Goal: Task Accomplishment & Management: Use online tool/utility

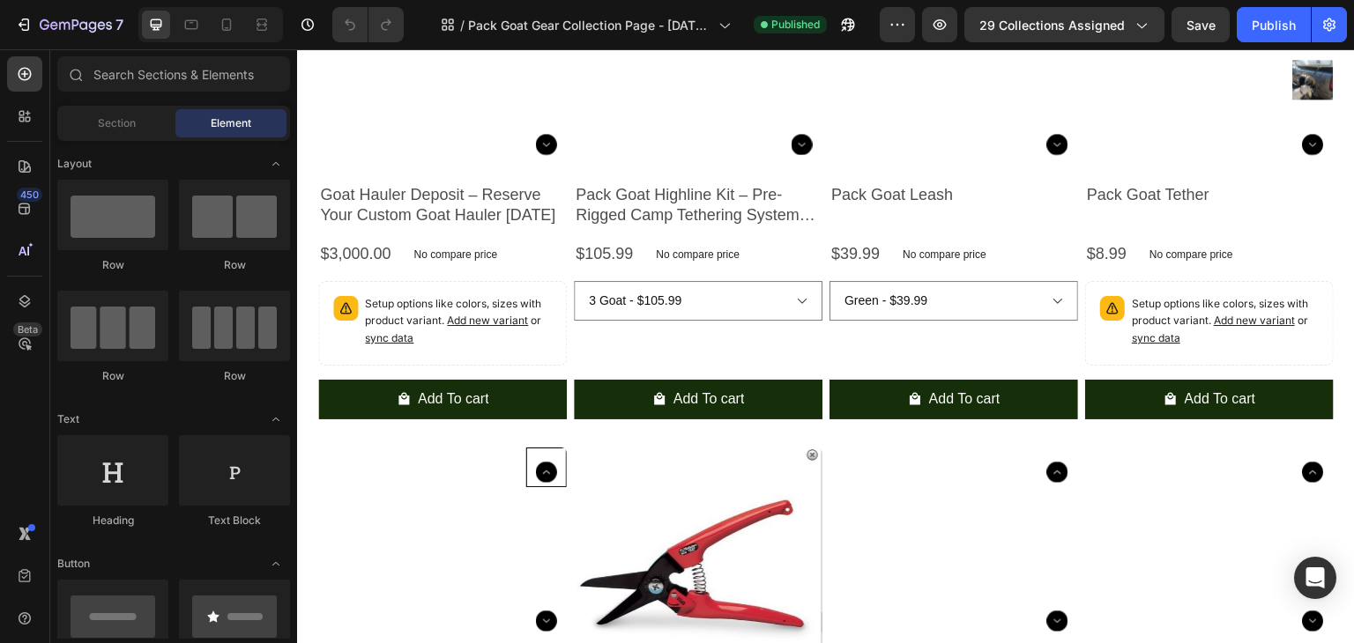
scroll to position [441, 0]
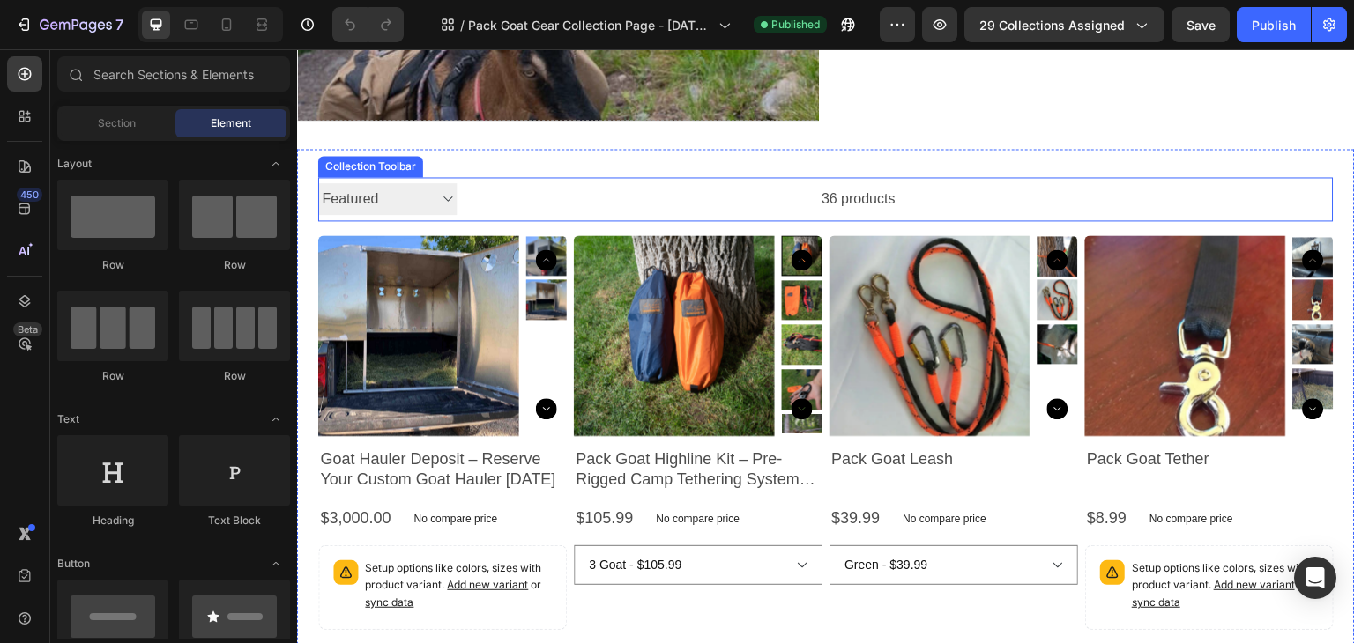
click at [443, 201] on select "Sorting Best selling Featured Alphabetically, A-Z Alphabetically, Z-A Price, lo…" at bounding box center [387, 199] width 138 height 33
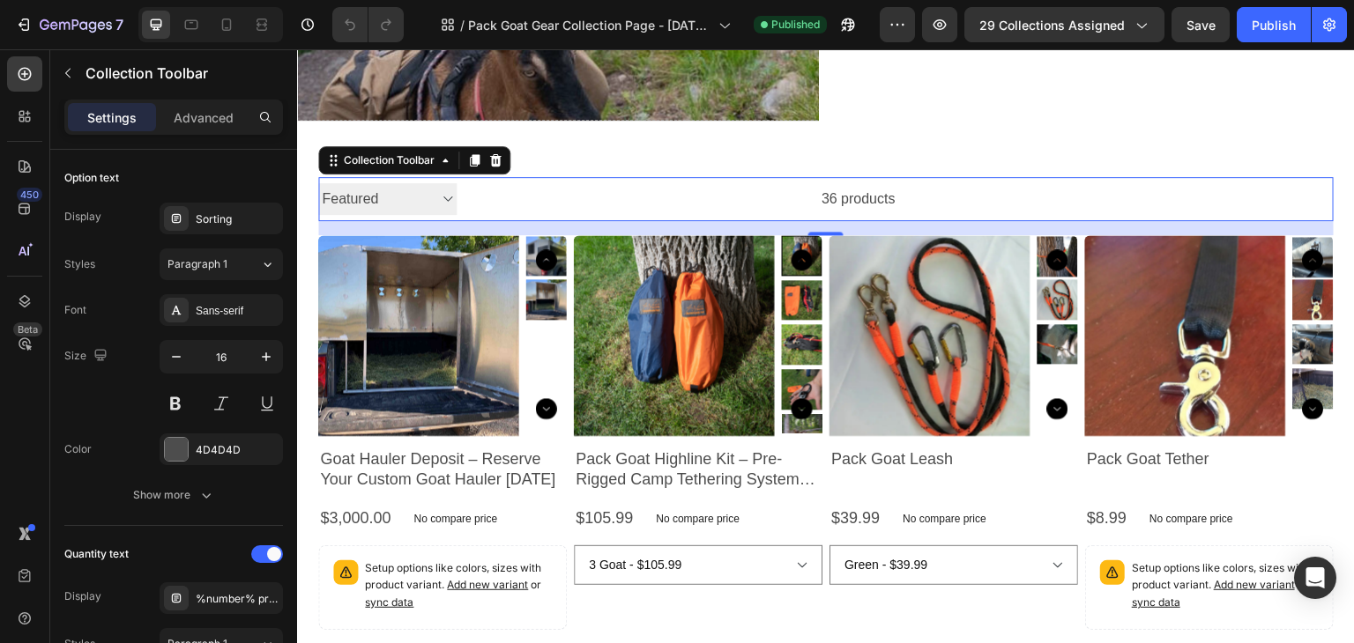
click at [447, 197] on select "Sorting Best selling Featured Alphabetically, A-Z Alphabetically, Z-A Price, lo…" at bounding box center [387, 199] width 138 height 33
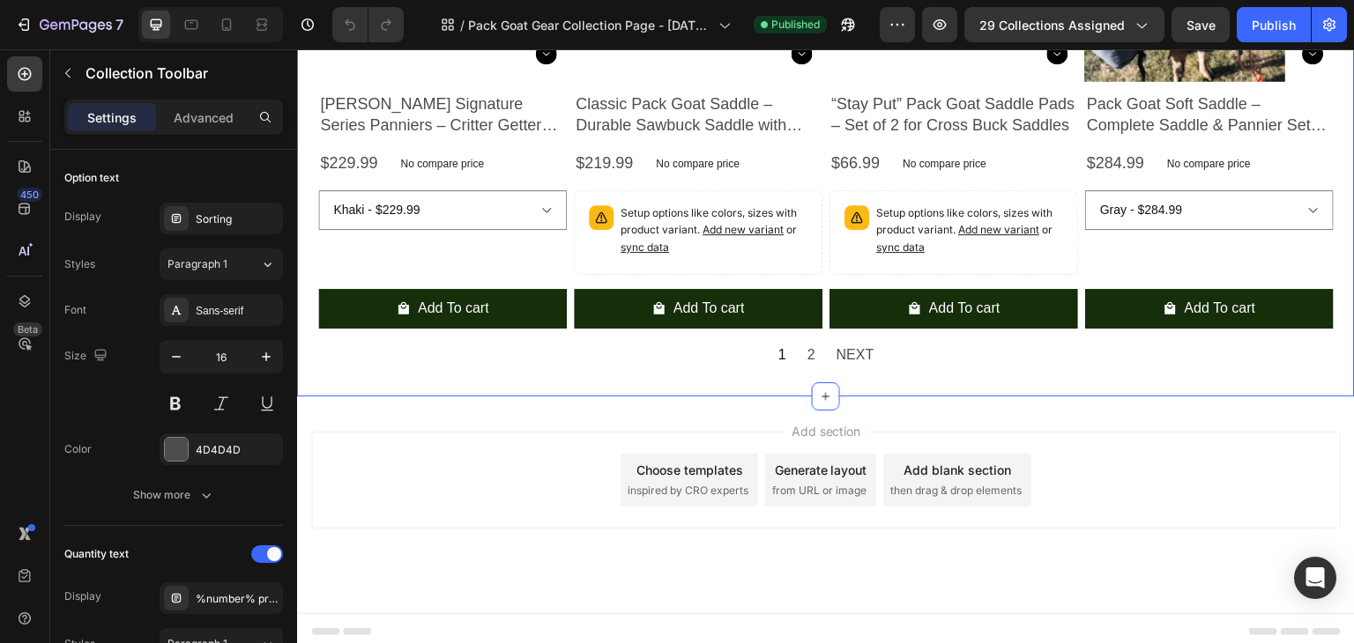
scroll to position [1800, 0]
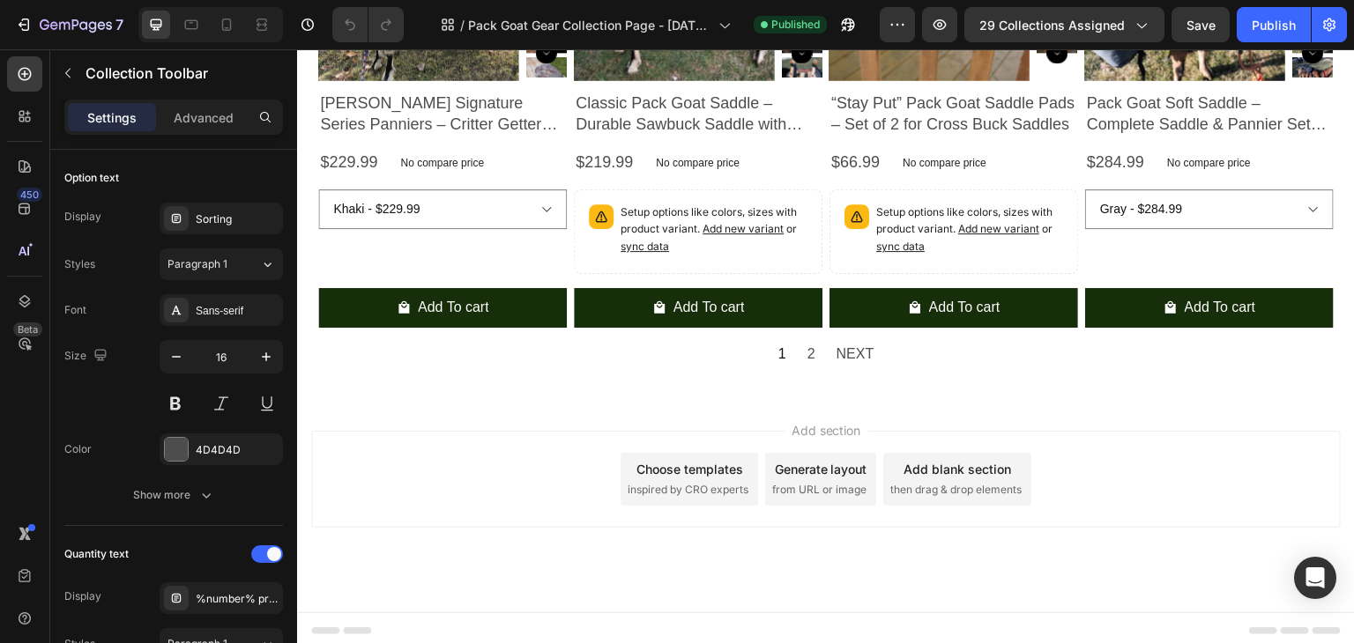
click at [694, 463] on div "Choose templates" at bounding box center [689, 469] width 107 height 19
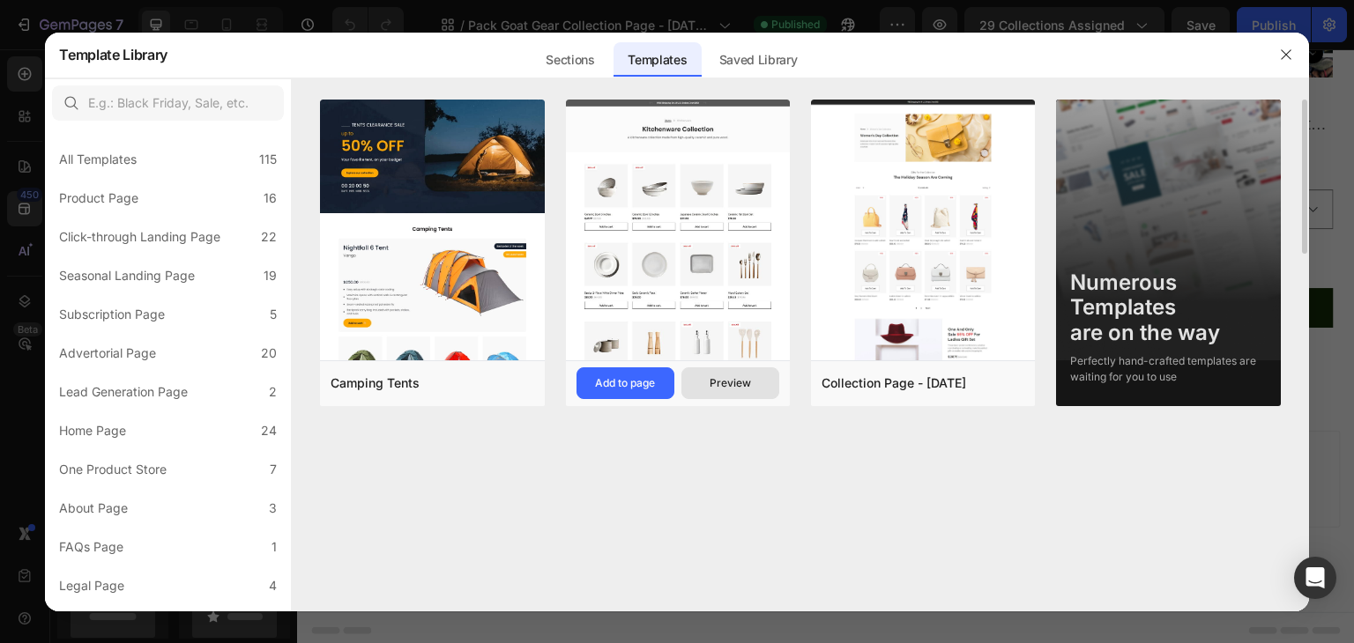
click at [732, 387] on div "Preview" at bounding box center [729, 383] width 41 height 16
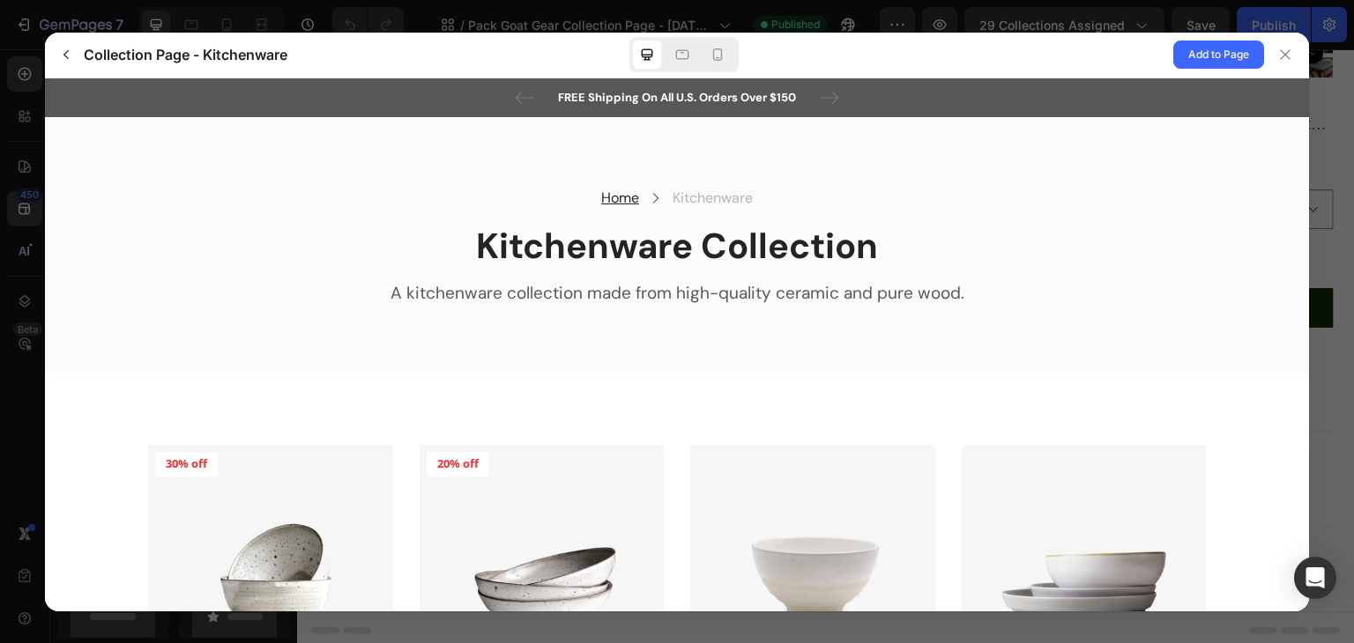
scroll to position [0, 0]
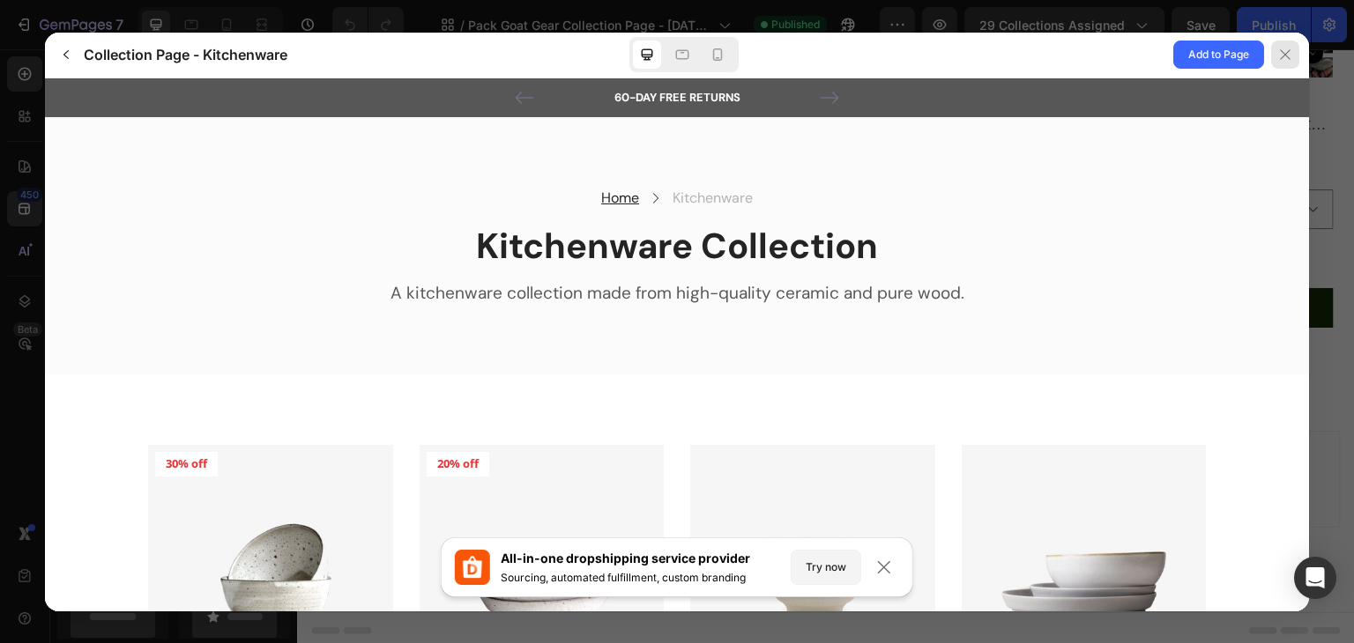
drag, startPoint x: 1286, startPoint y: 54, endPoint x: 1018, endPoint y: 27, distance: 269.2
click at [1286, 54] on icon at bounding box center [1285, 55] width 14 height 14
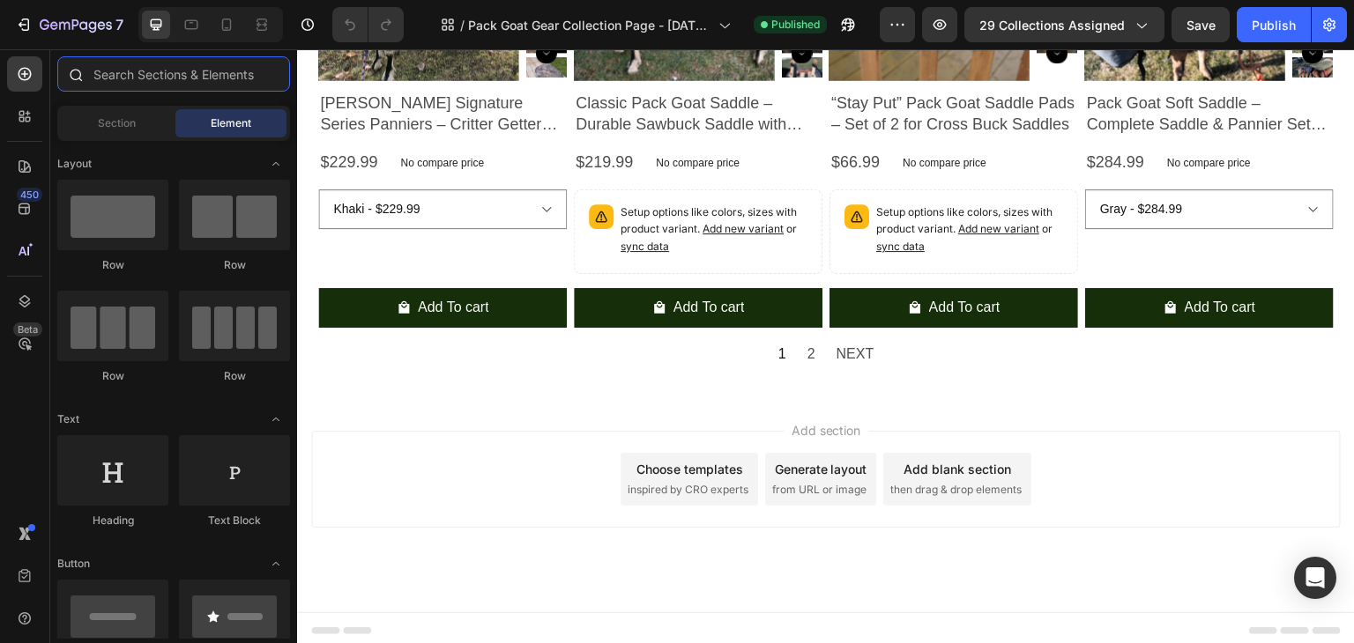
click at [208, 80] on input "text" at bounding box center [173, 73] width 233 height 35
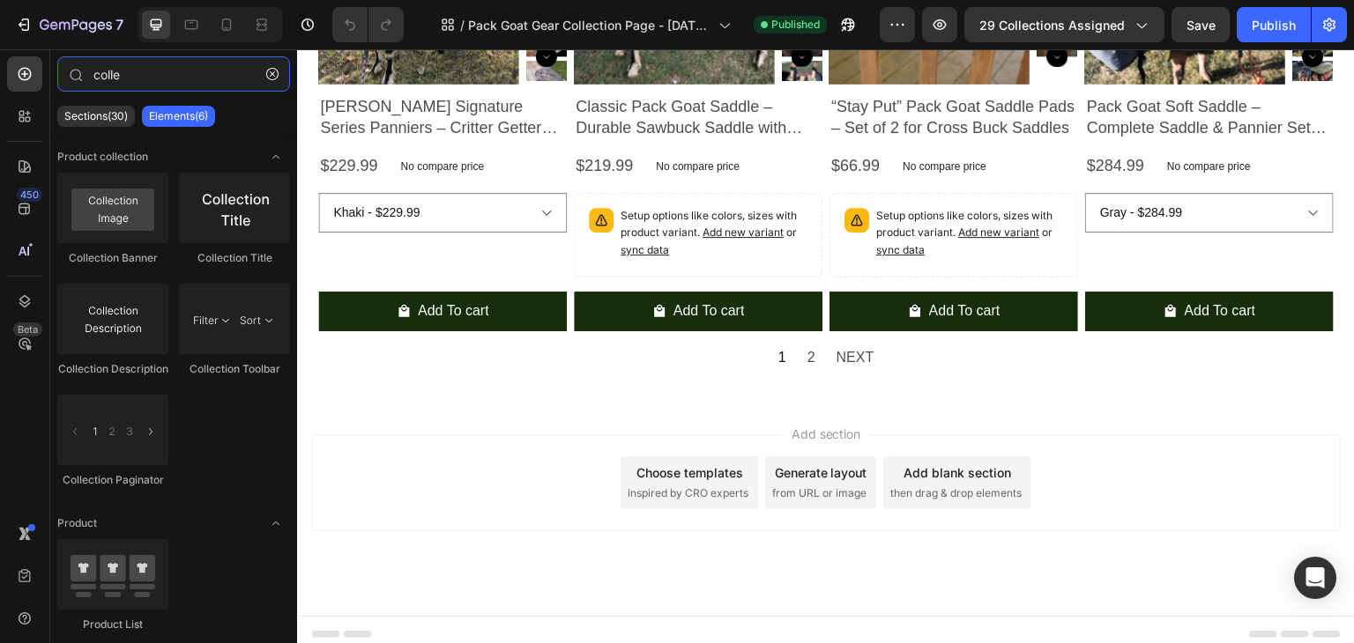
scroll to position [1800, 0]
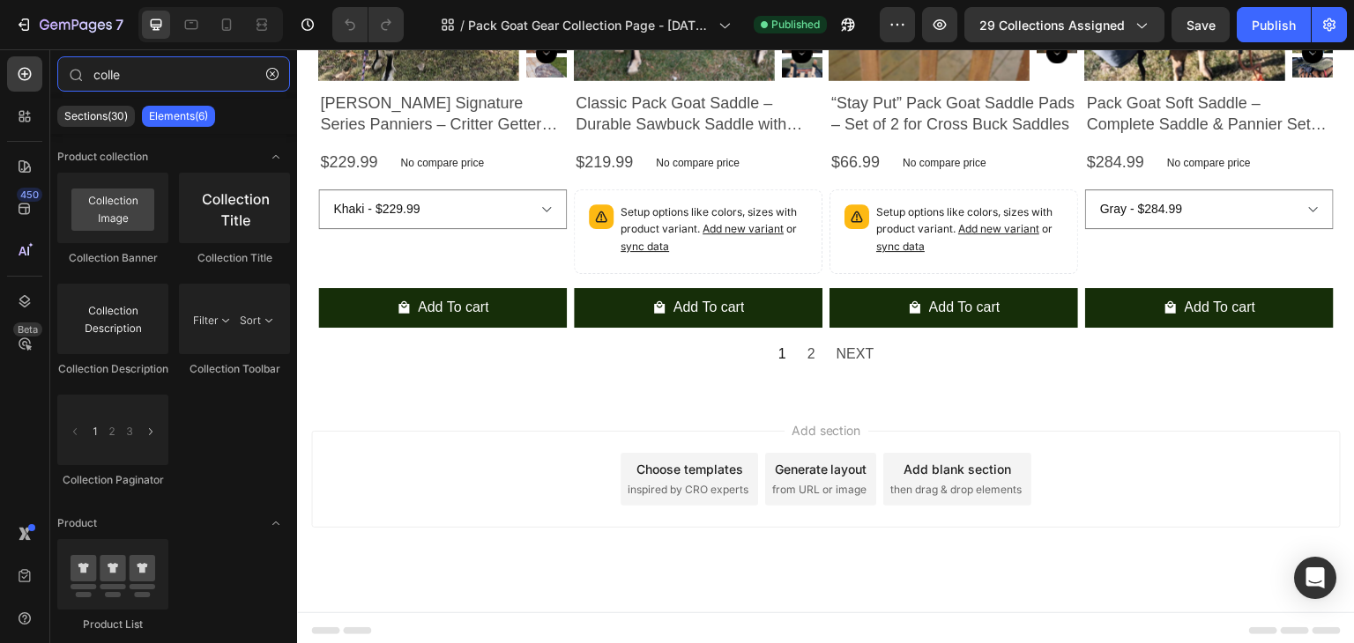
type input "colle"
click at [694, 463] on div "Choose templates" at bounding box center [689, 469] width 107 height 19
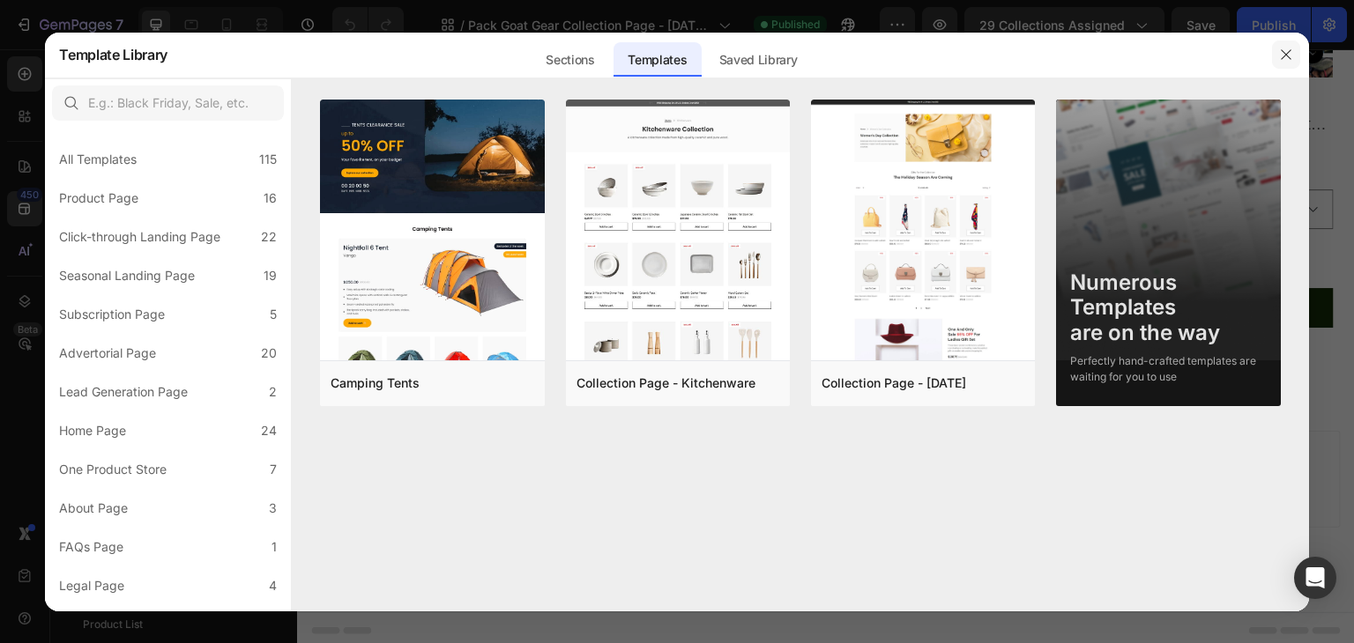
drag, startPoint x: 1293, startPoint y: 58, endPoint x: 977, endPoint y: 11, distance: 318.9
click at [1293, 58] on button "button" at bounding box center [1286, 55] width 28 height 28
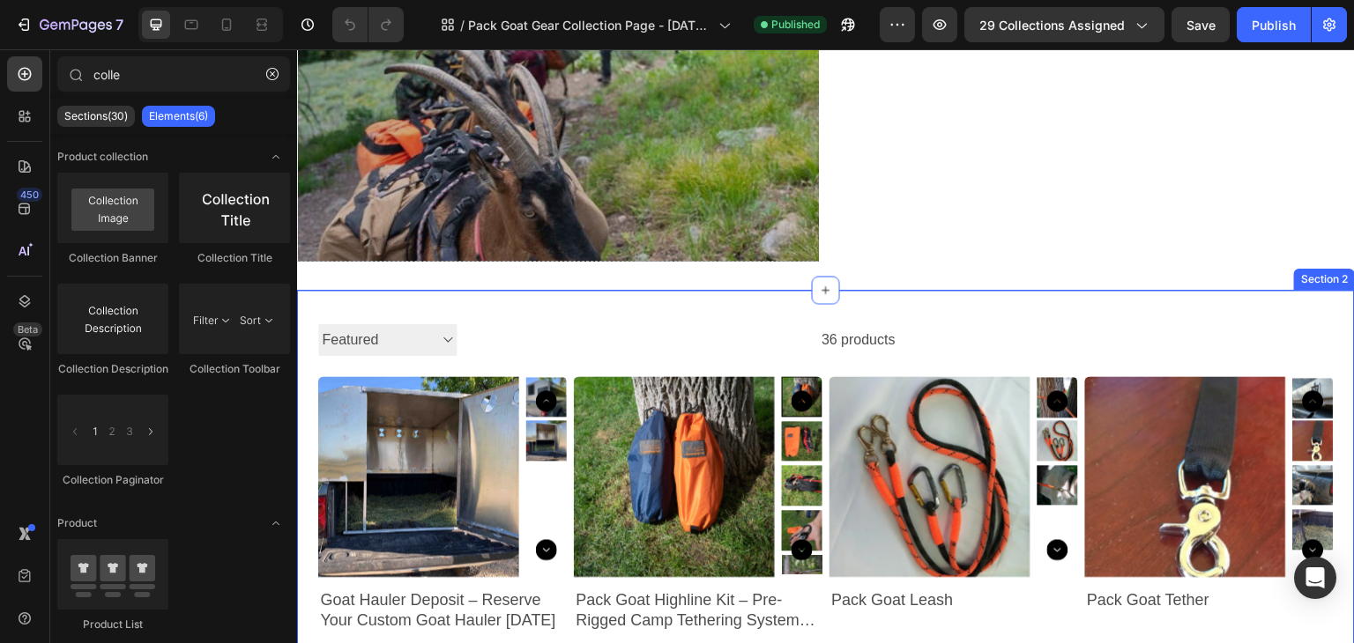
scroll to position [301, 0]
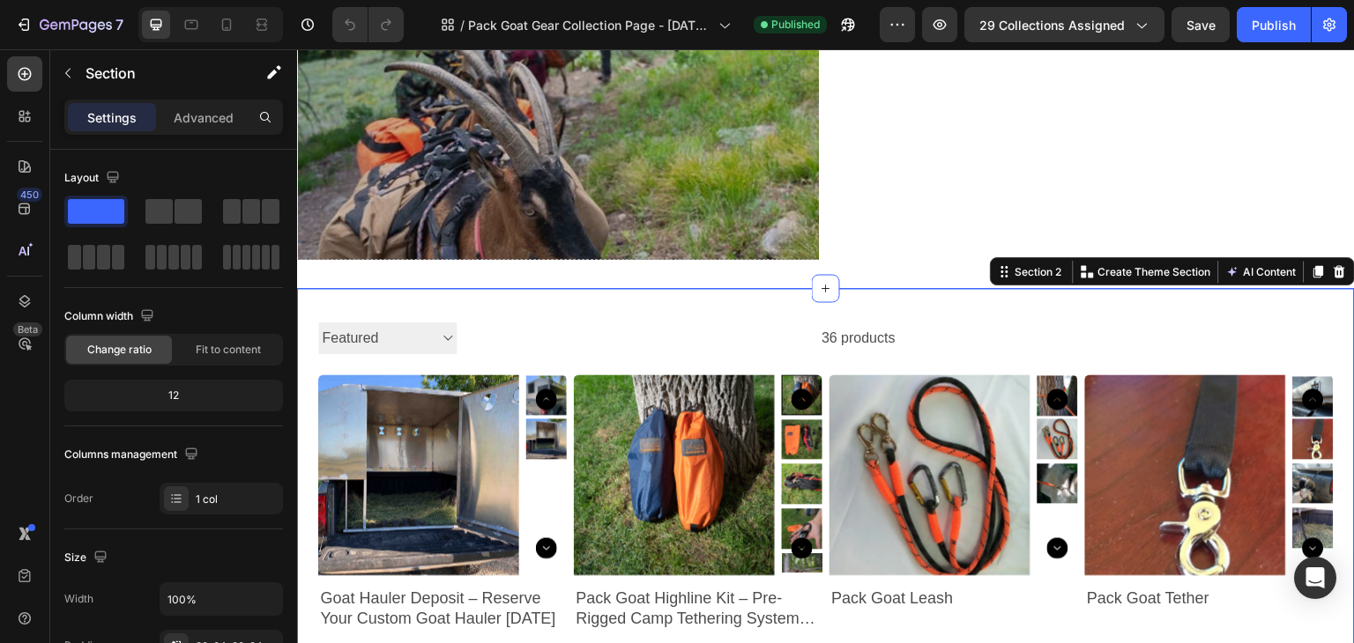
click at [169, 218] on span at bounding box center [158, 211] width 27 height 25
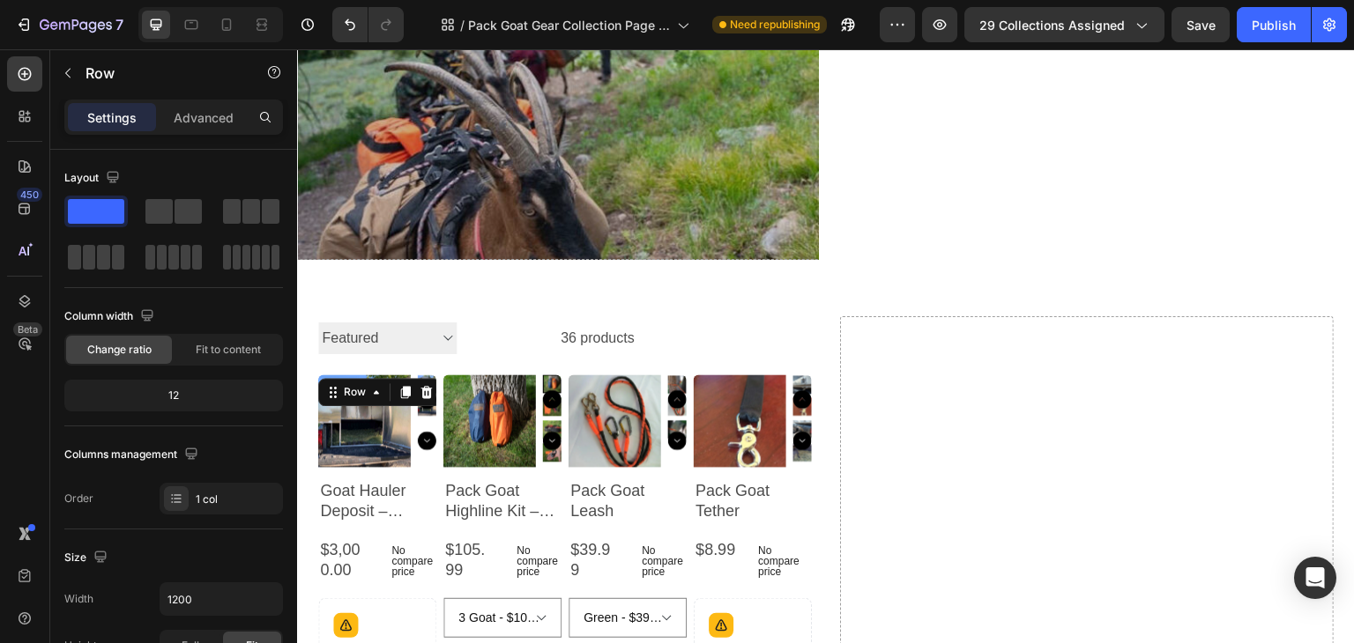
drag, startPoint x: 432, startPoint y: 471, endPoint x: 840, endPoint y: 307, distance: 439.7
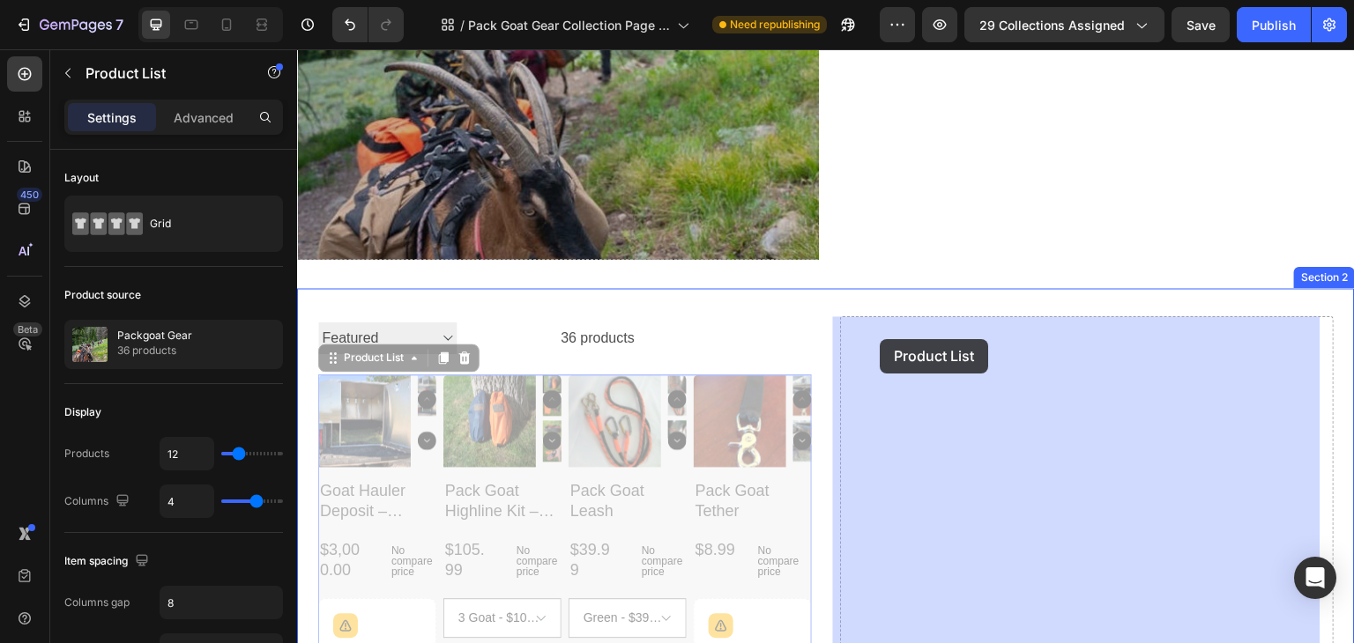
drag, startPoint x: 338, startPoint y: 357, endPoint x: 880, endPoint y: 339, distance: 542.3
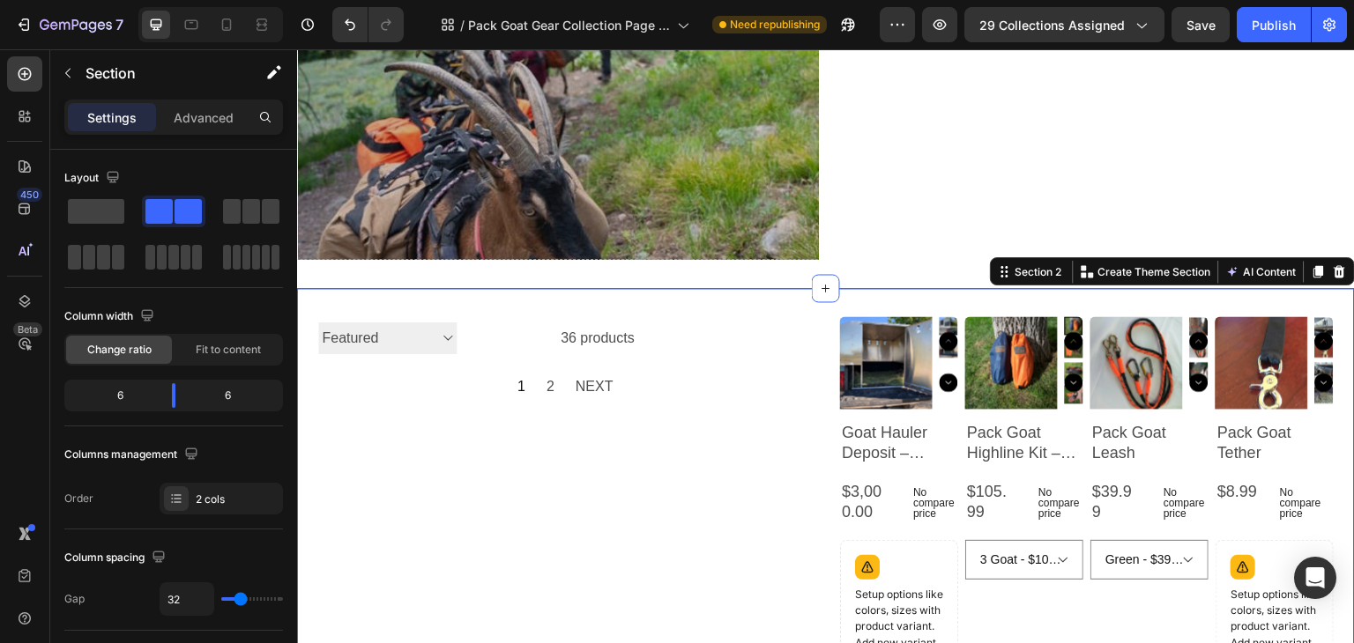
click at [125, 395] on div "6" at bounding box center [113, 395] width 90 height 25
click at [121, 394] on div "6" at bounding box center [113, 395] width 90 height 25
click at [120, 348] on span "Change ratio" at bounding box center [119, 350] width 64 height 16
click at [118, 397] on div "6" at bounding box center [113, 395] width 90 height 25
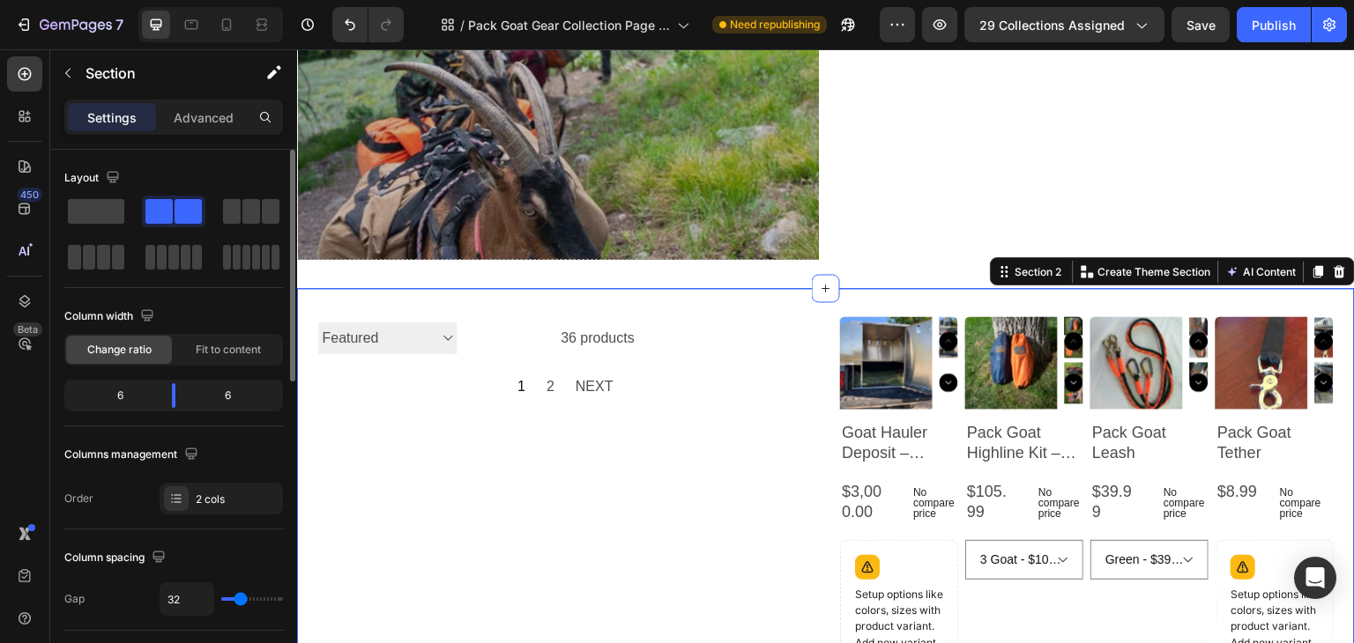
click at [118, 397] on div "6" at bounding box center [113, 395] width 90 height 25
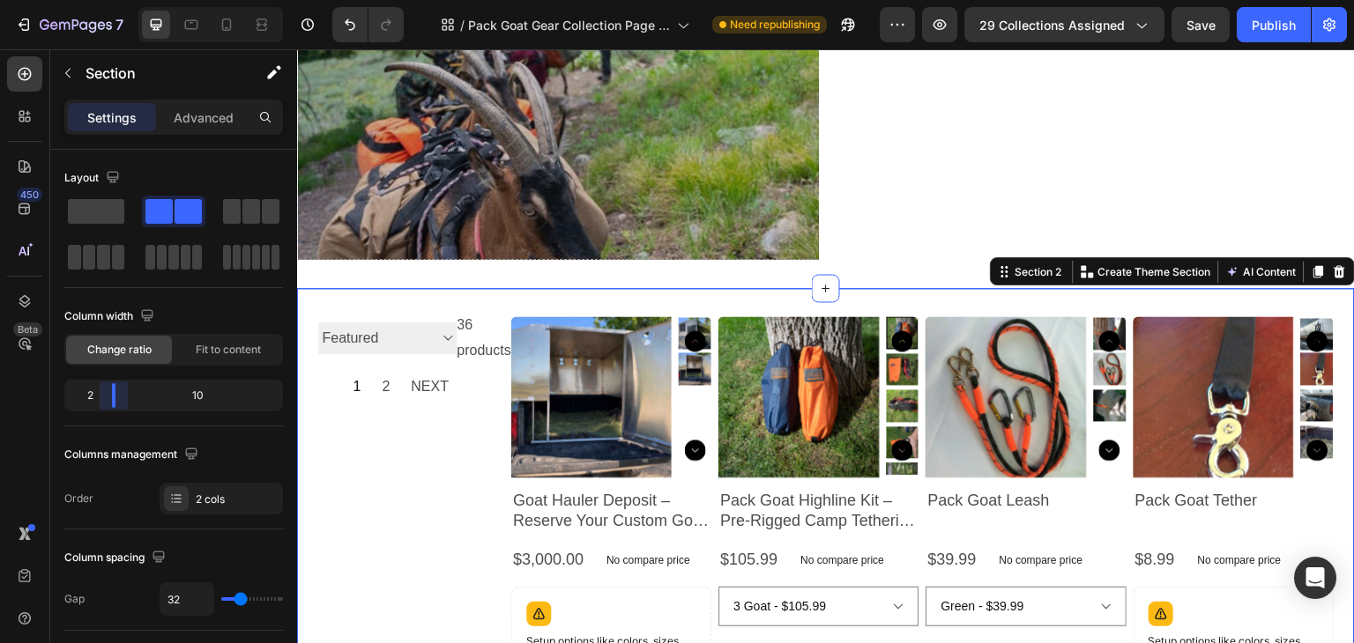
drag, startPoint x: 176, startPoint y: 399, endPoint x: 107, endPoint y: 399, distance: 69.6
click at [107, 0] on body "7 Version history / Pack Goat Gear Collection Page - [DATE] 15:38:13 Need repub…" at bounding box center [677, 0] width 1354 height 0
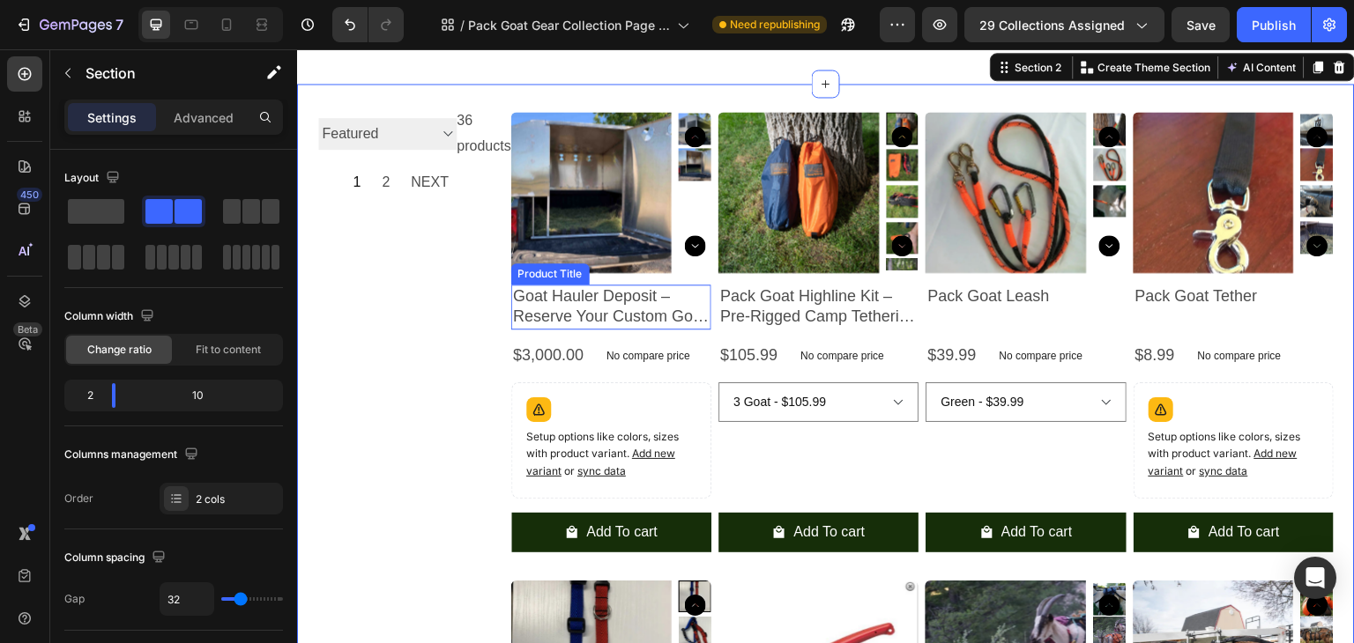
scroll to position [390, 0]
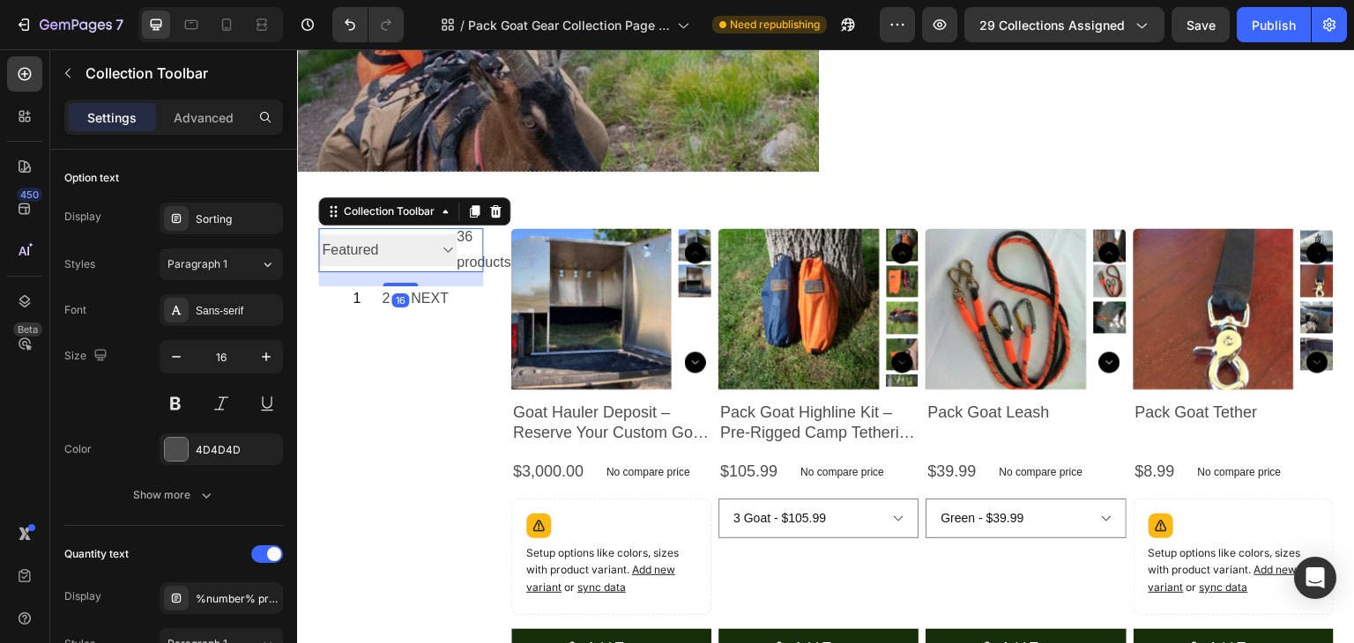
click at [445, 256] on select "Sorting Best selling Featured Alphabetically, A-Z Alphabetically, Z-A Price, lo…" at bounding box center [387, 250] width 138 height 33
click at [210, 112] on p "Advanced" at bounding box center [204, 117] width 60 height 19
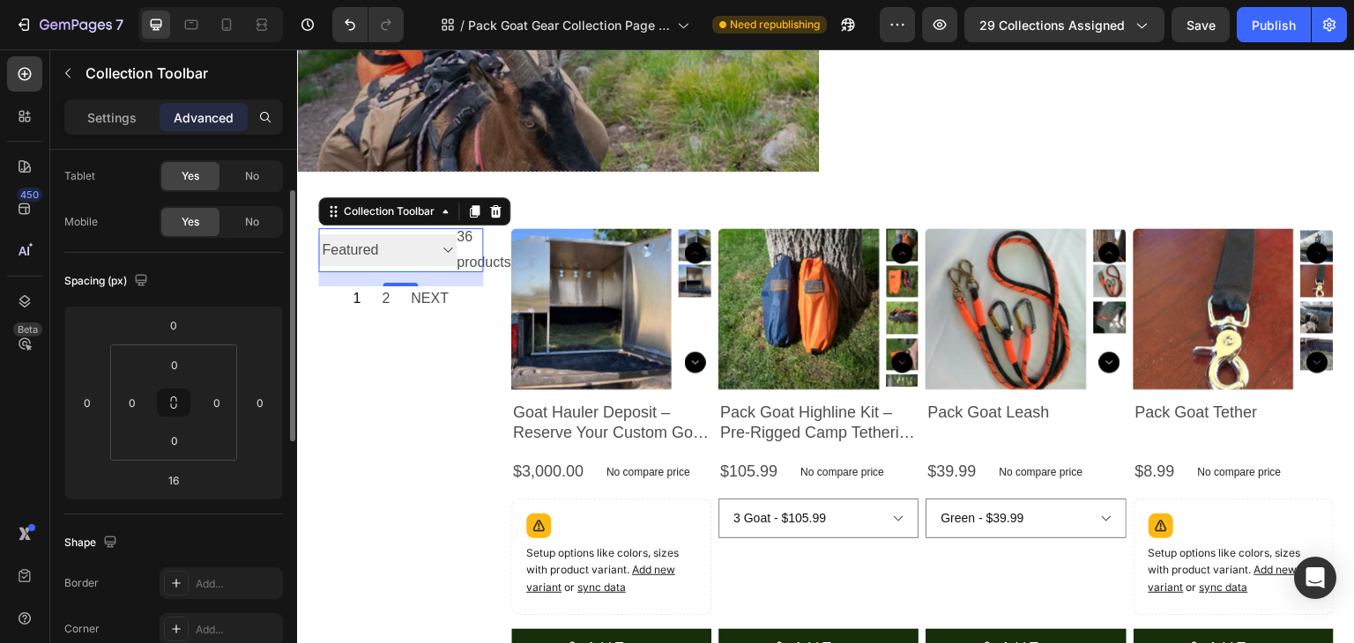
scroll to position [0, 0]
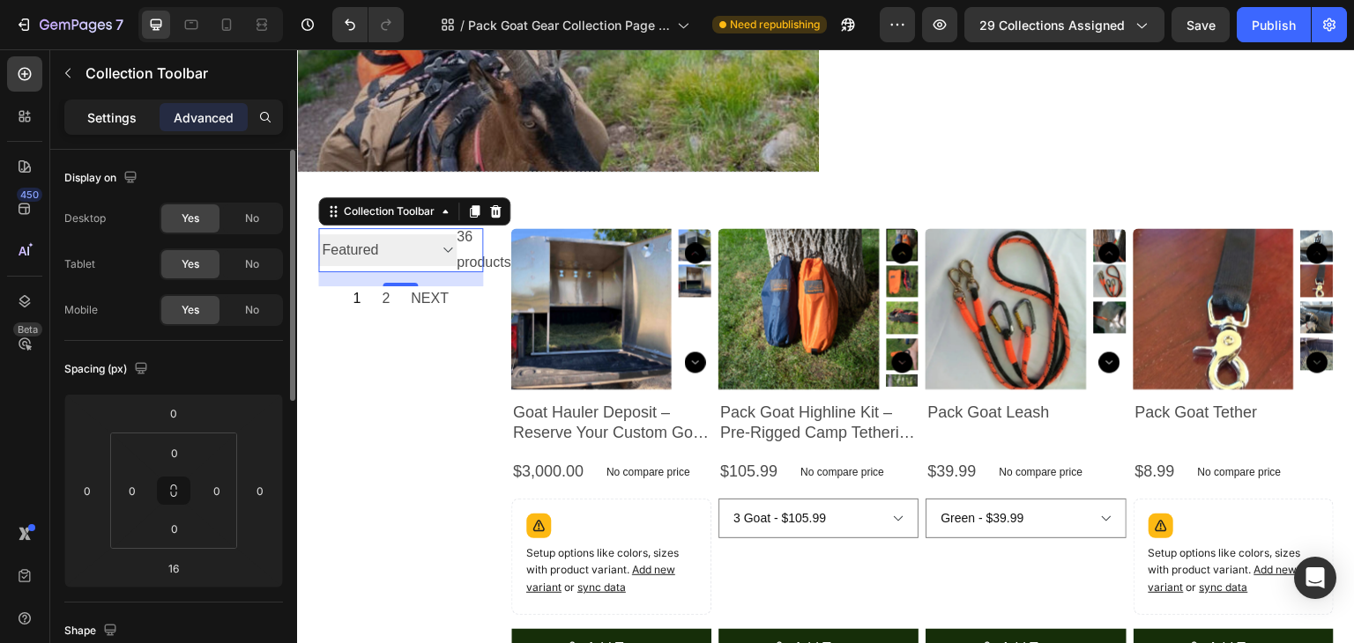
click at [98, 122] on p "Settings" at bounding box center [111, 117] width 49 height 19
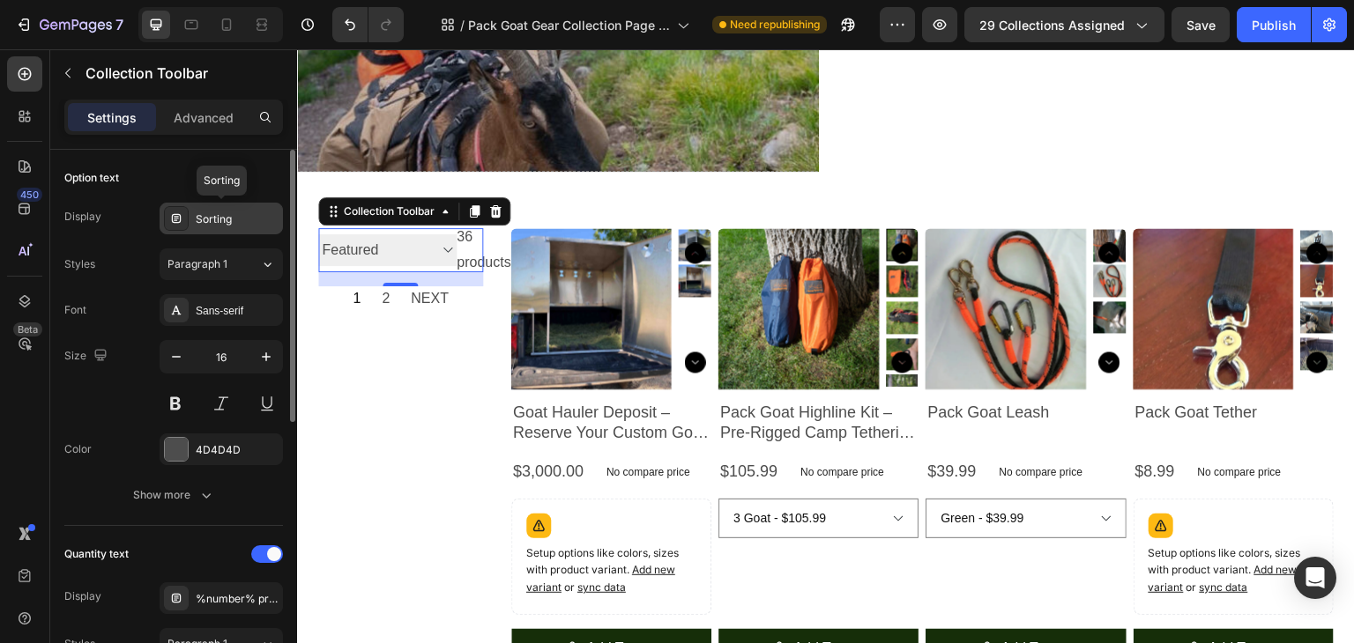
click at [244, 220] on div "Sorting" at bounding box center [237, 220] width 83 height 16
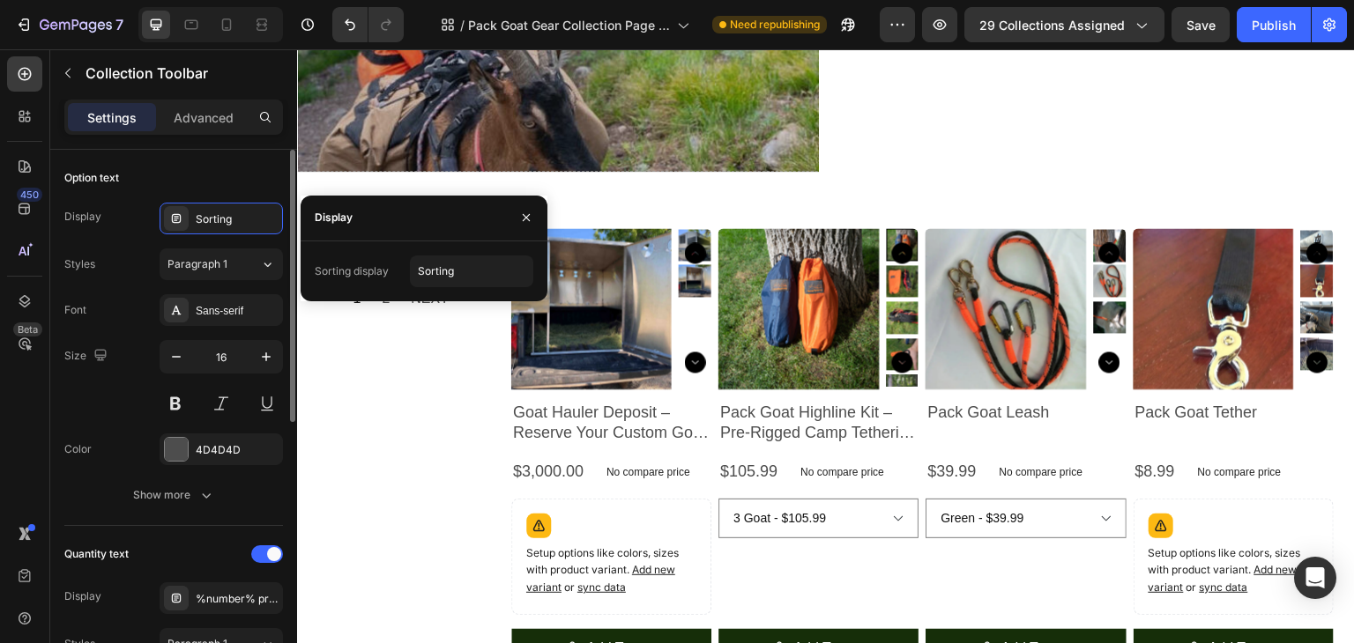
click at [100, 289] on div "Styles Paragraph 1 Font Sans-serif Size 16 Color 4D4D4D Show more" at bounding box center [173, 380] width 219 height 263
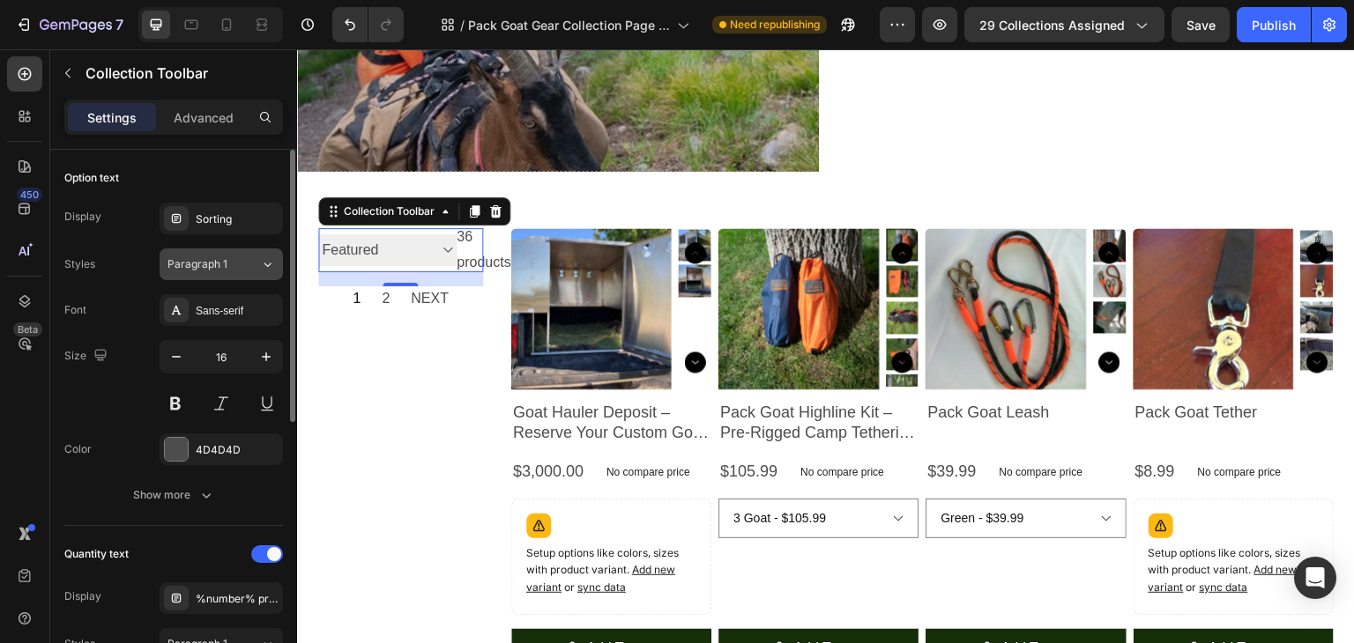
click at [264, 260] on icon at bounding box center [267, 265] width 15 height 18
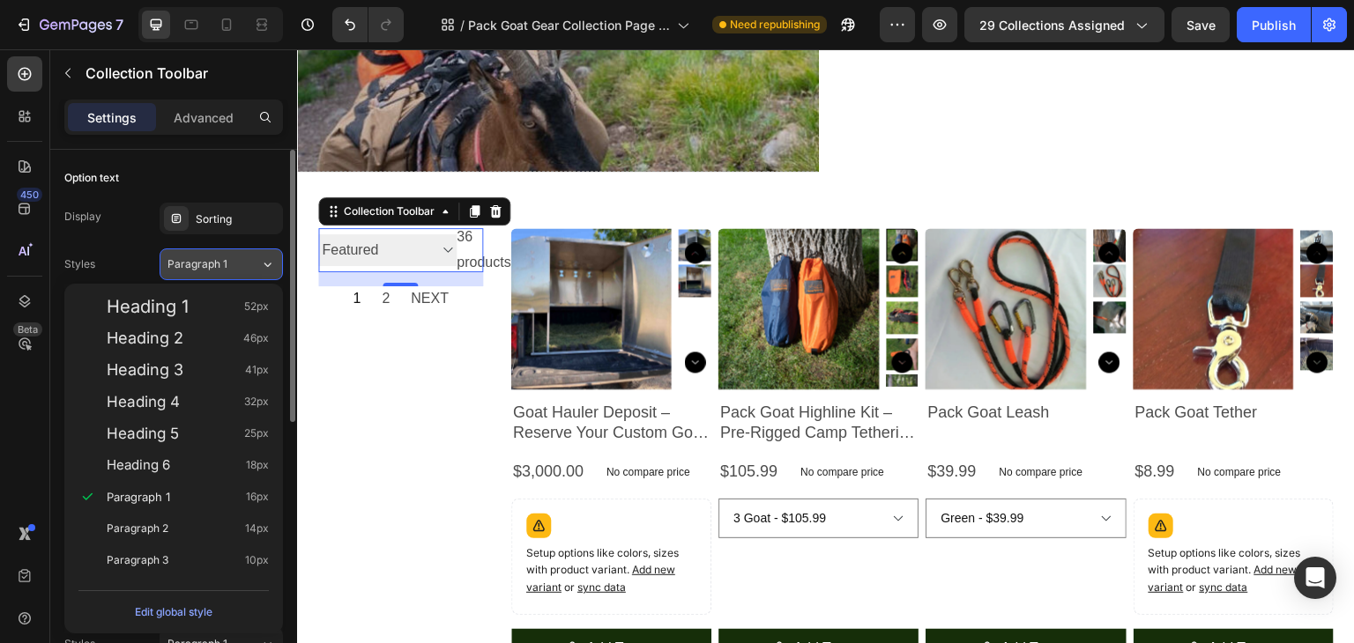
click at [264, 260] on icon at bounding box center [267, 265] width 15 height 18
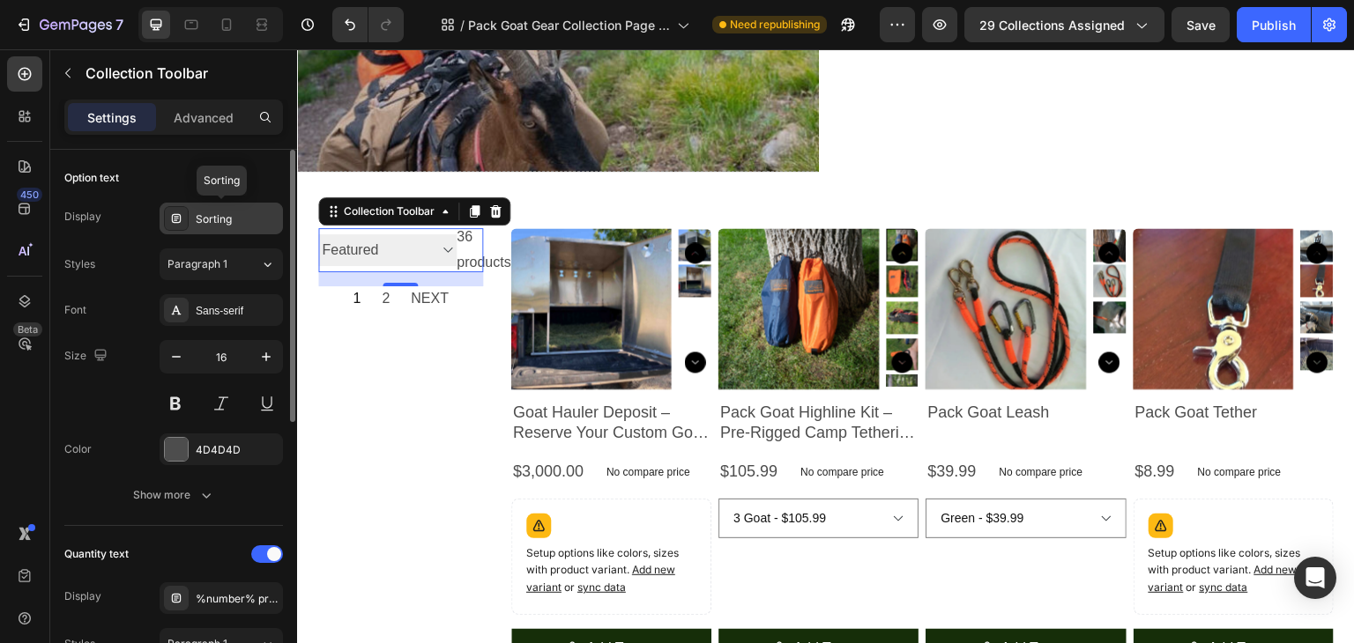
click at [219, 219] on div "Sorting" at bounding box center [237, 220] width 83 height 16
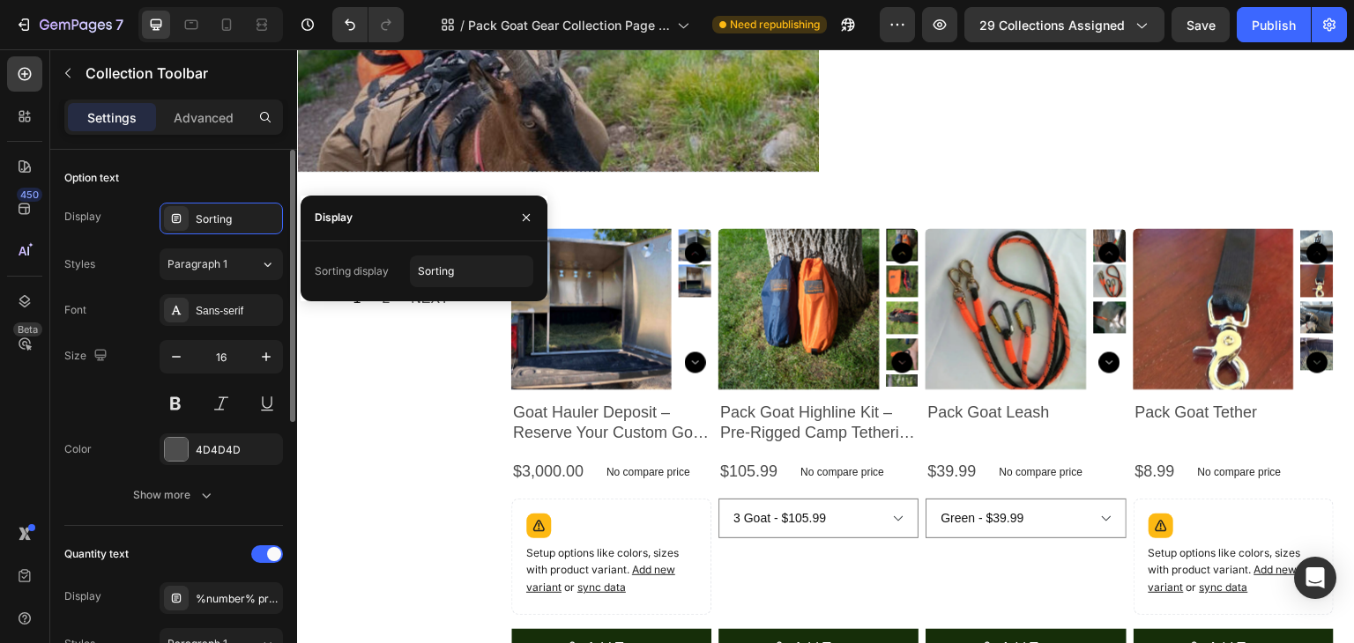
click at [93, 294] on div "Font Sans-serif" at bounding box center [173, 310] width 219 height 32
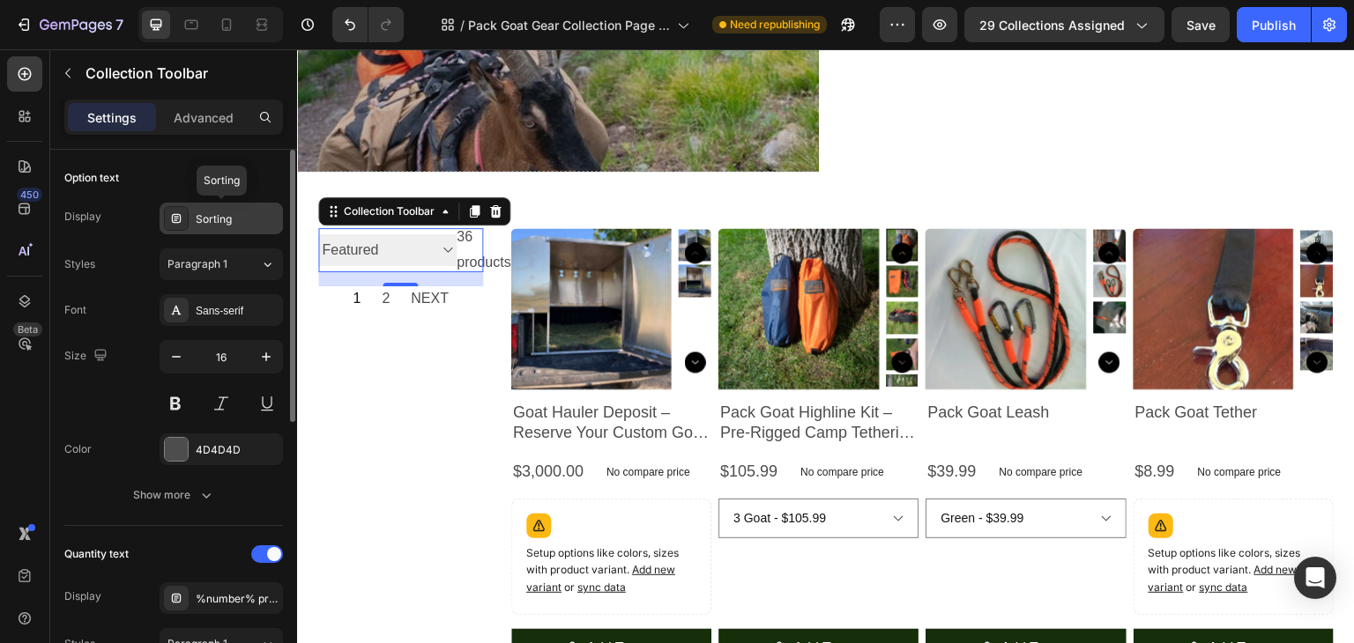
click at [238, 224] on div "Sorting" at bounding box center [237, 220] width 83 height 16
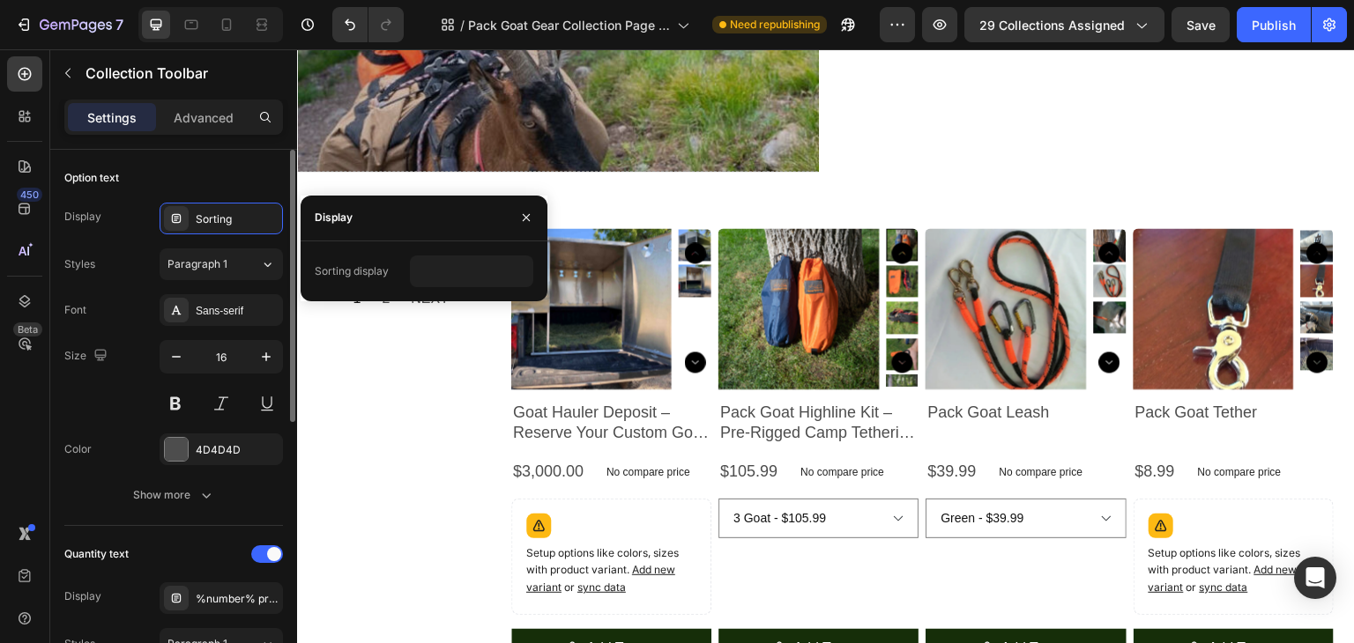
click at [95, 240] on div "Display Sorting Styles Paragraph 1 Font Sans-serif Size 16 Color 4D4D4D Show mo…" at bounding box center [173, 357] width 219 height 308
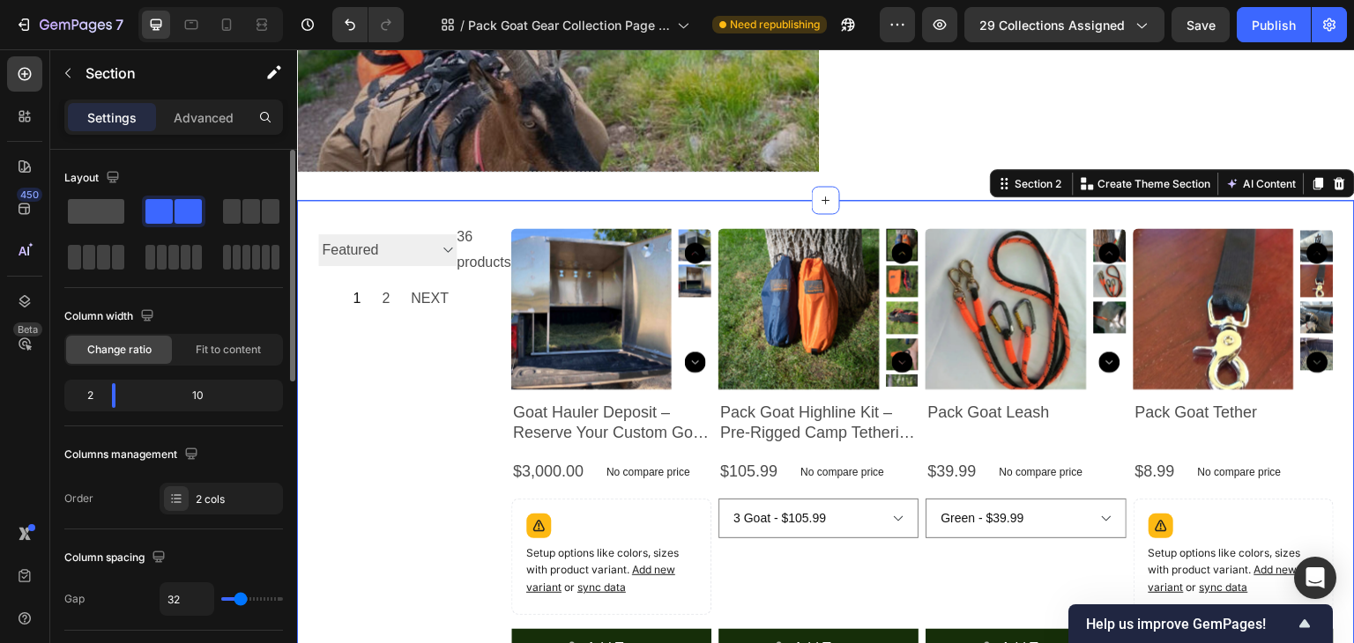
click at [108, 207] on span at bounding box center [96, 211] width 56 height 25
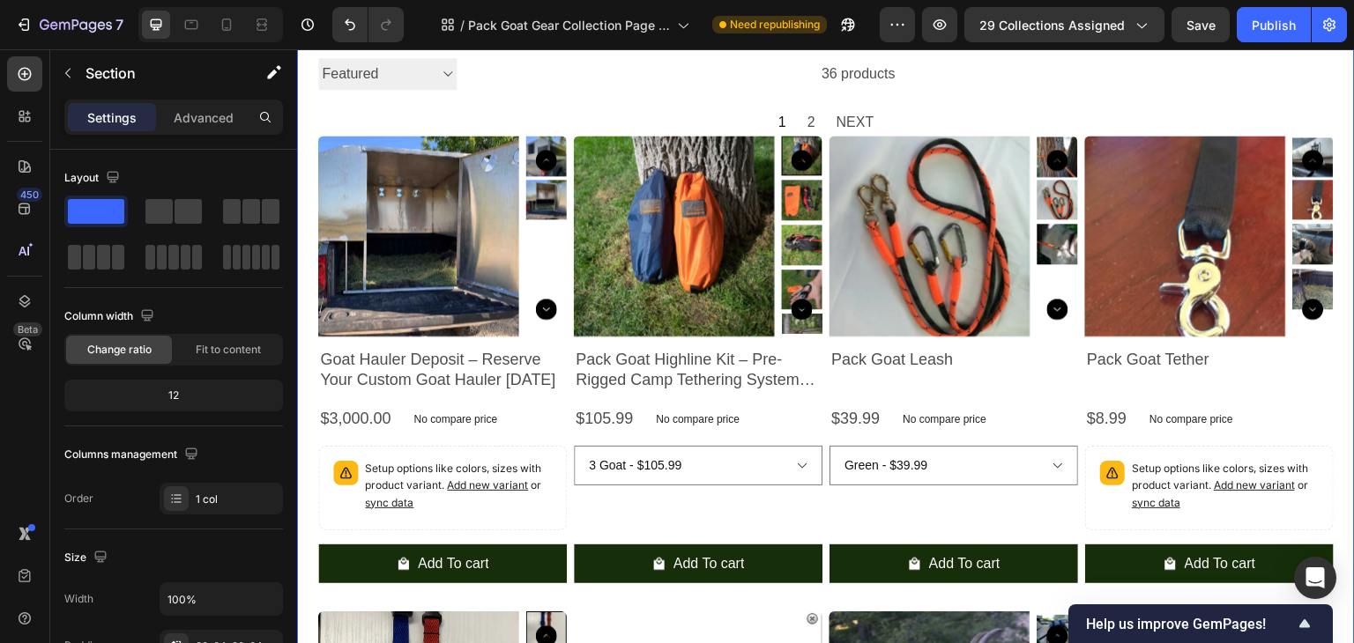
scroll to position [478, 0]
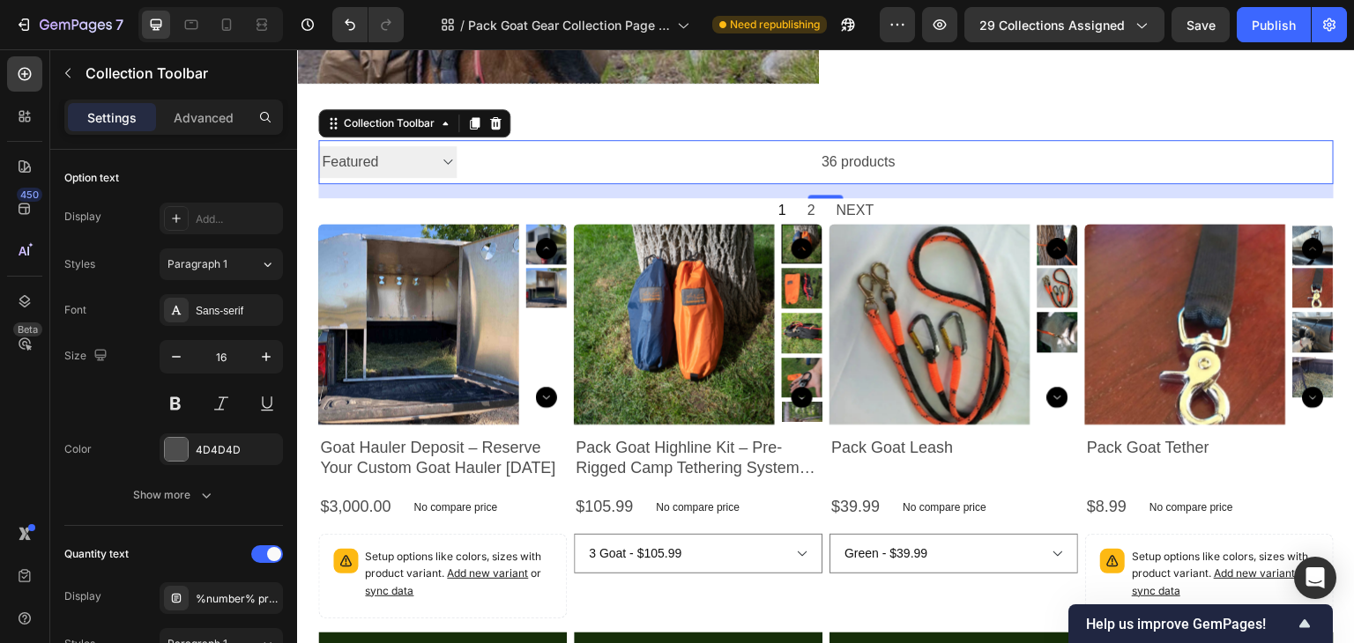
click at [449, 164] on select "Best selling Featured Alphabetically, A-Z Alphabetically, Z-A Price, low to hig…" at bounding box center [387, 162] width 138 height 33
click at [318, 146] on select "Best selling Featured Alphabetically, A-Z Alphabetically, Z-A Price, low to hig…" at bounding box center [387, 162] width 138 height 33
click at [445, 164] on select "Best selling Featured Alphabetically, A-Z Alphabetically, Z-A Price, low to hig…" at bounding box center [387, 162] width 138 height 33
select select "manual"
click at [318, 146] on select "Best selling Featured Alphabetically, A-Z Alphabetically, Z-A Price, low to hig…" at bounding box center [387, 162] width 138 height 33
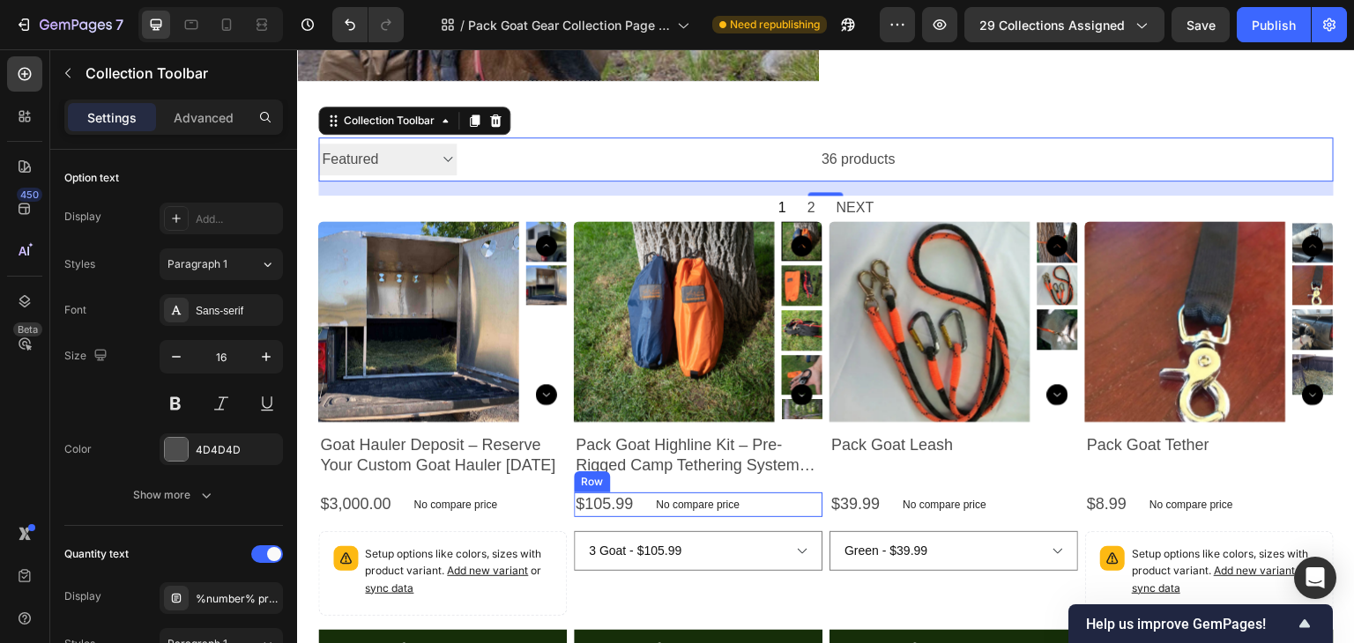
scroll to position [390, 0]
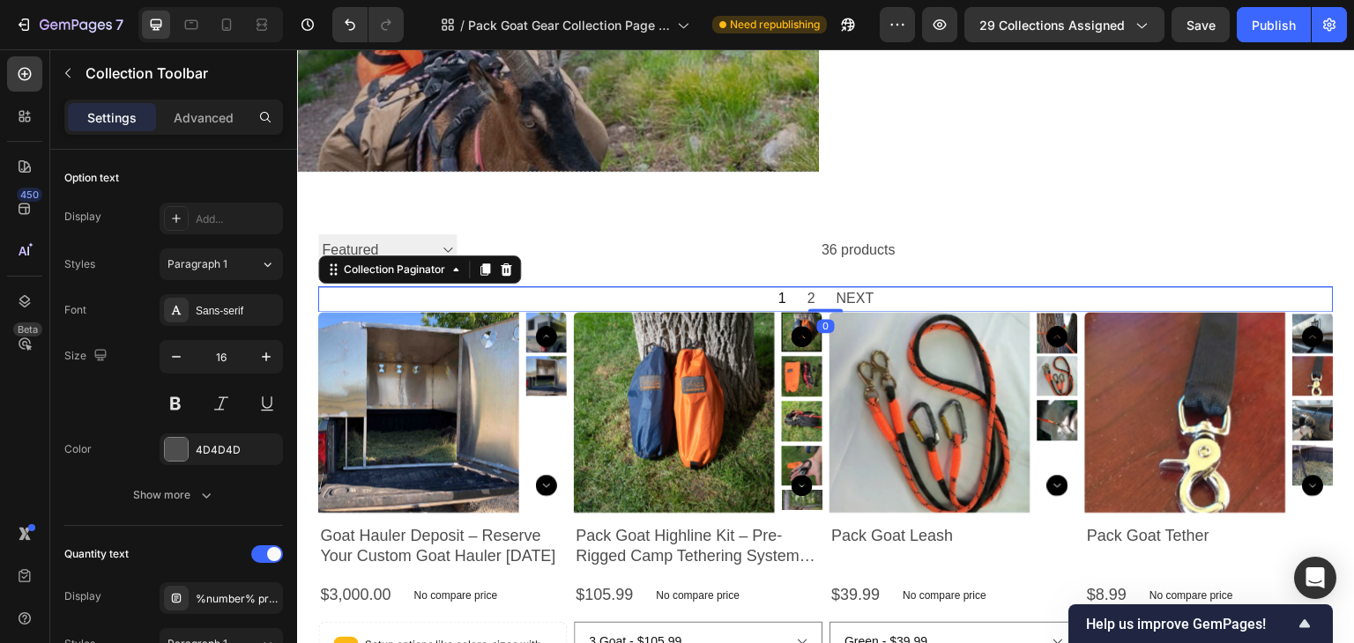
click at [778, 300] on span "1" at bounding box center [782, 299] width 8 height 26
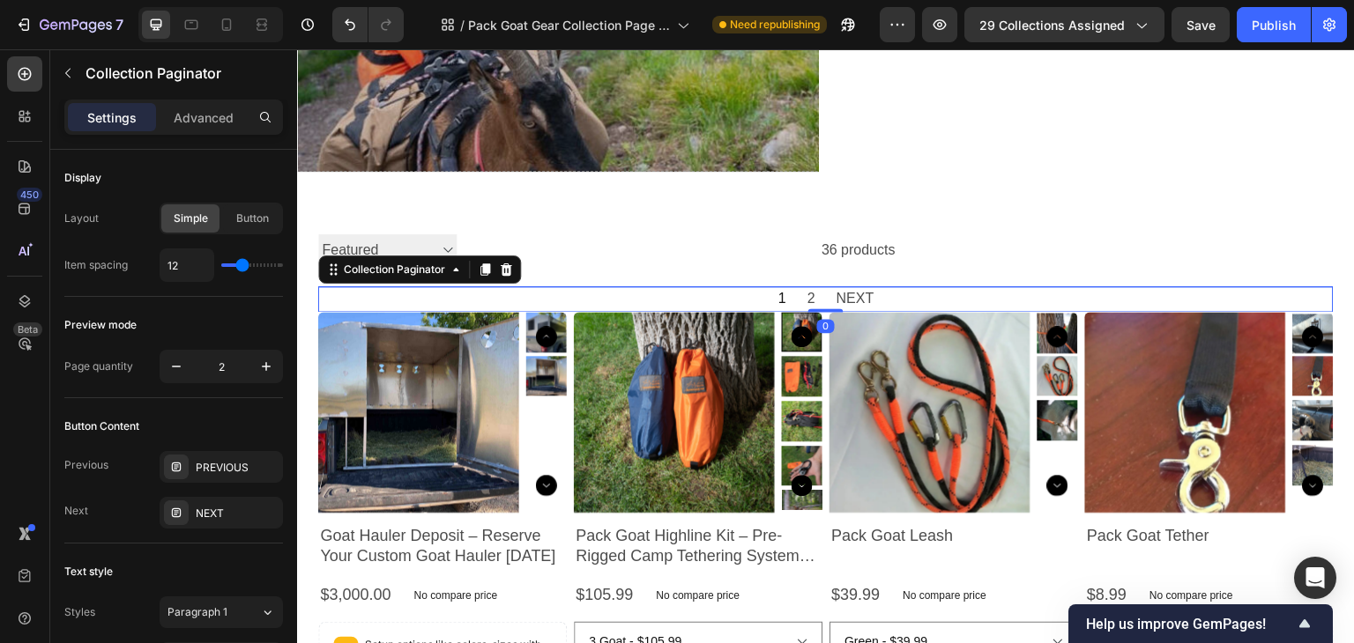
click at [807, 300] on span "2" at bounding box center [811, 299] width 8 height 26
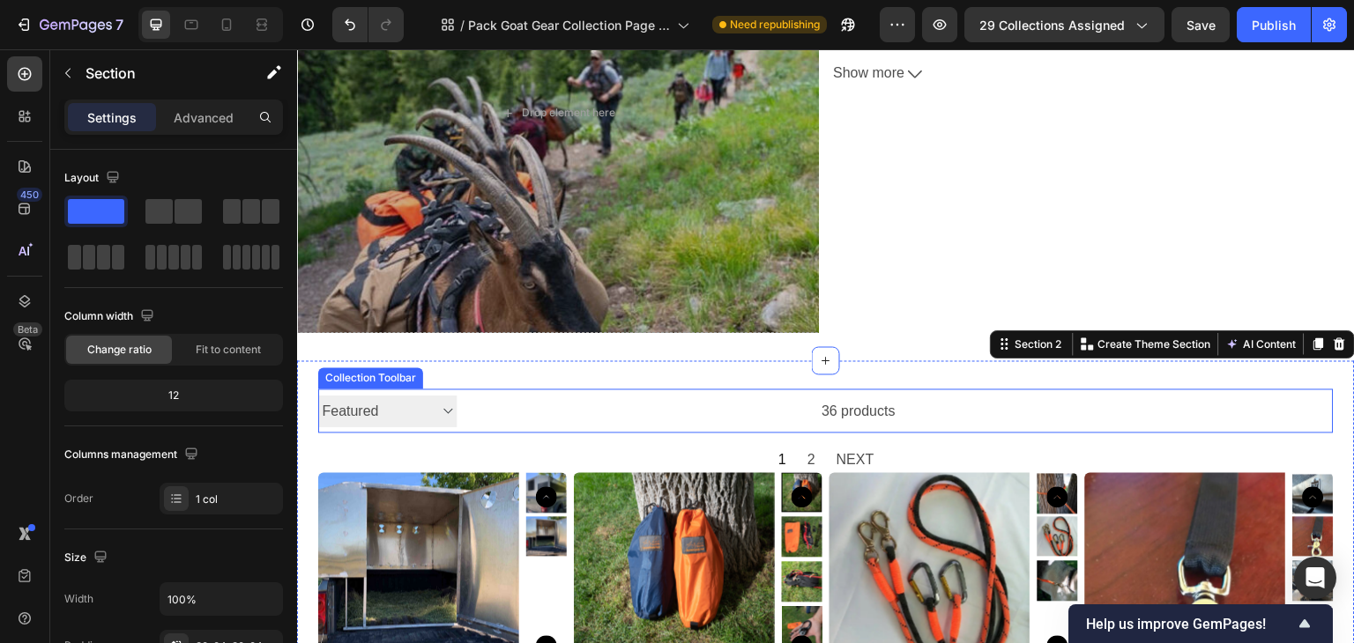
scroll to position [213, 0]
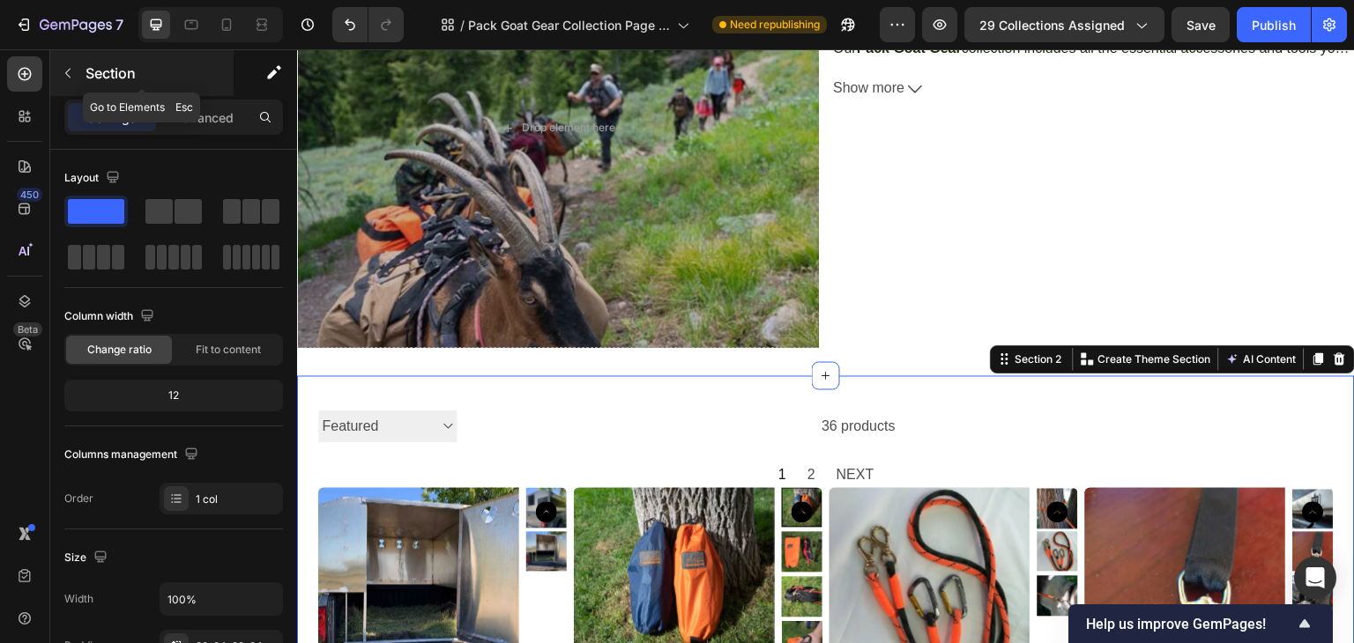
click at [67, 68] on icon "button" at bounding box center [68, 73] width 14 height 14
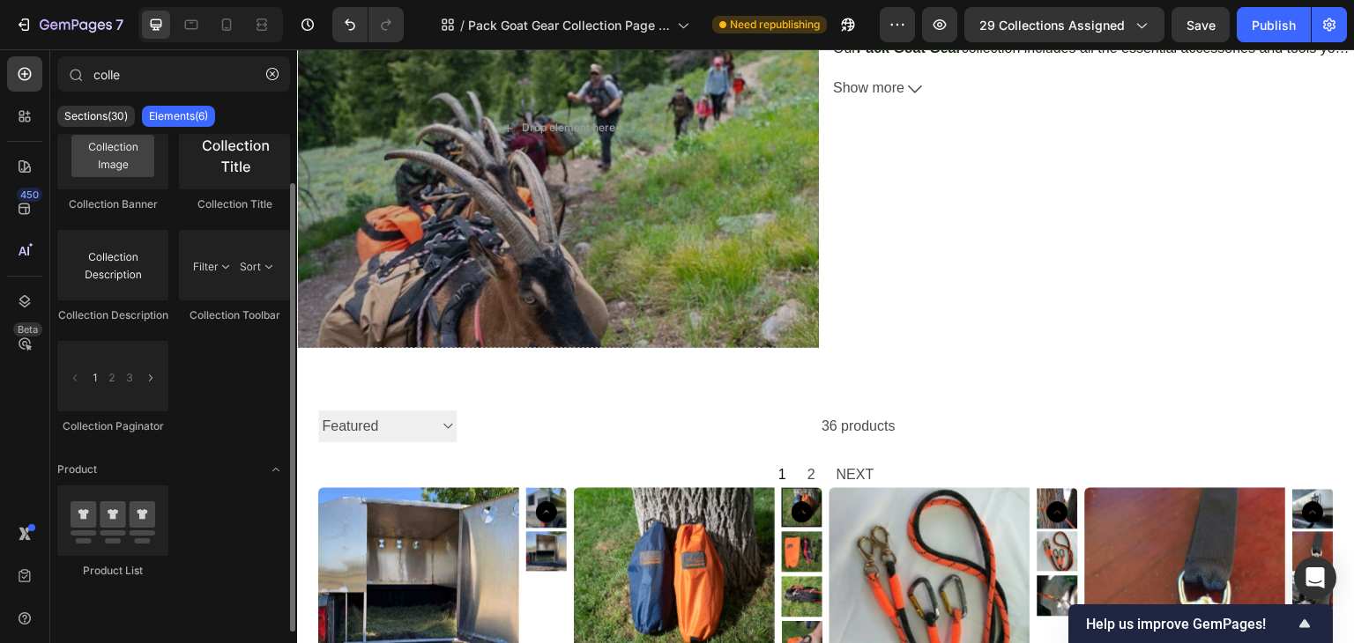
scroll to position [0, 0]
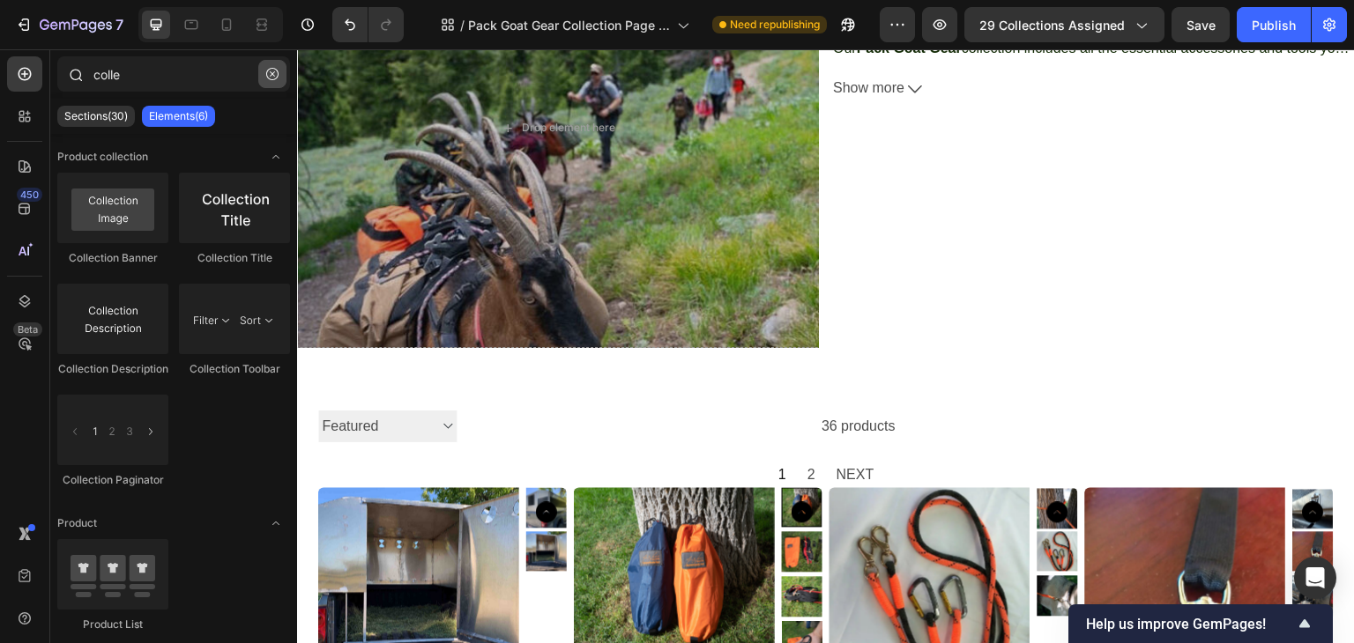
click at [272, 68] on icon "button" at bounding box center [272, 74] width 12 height 12
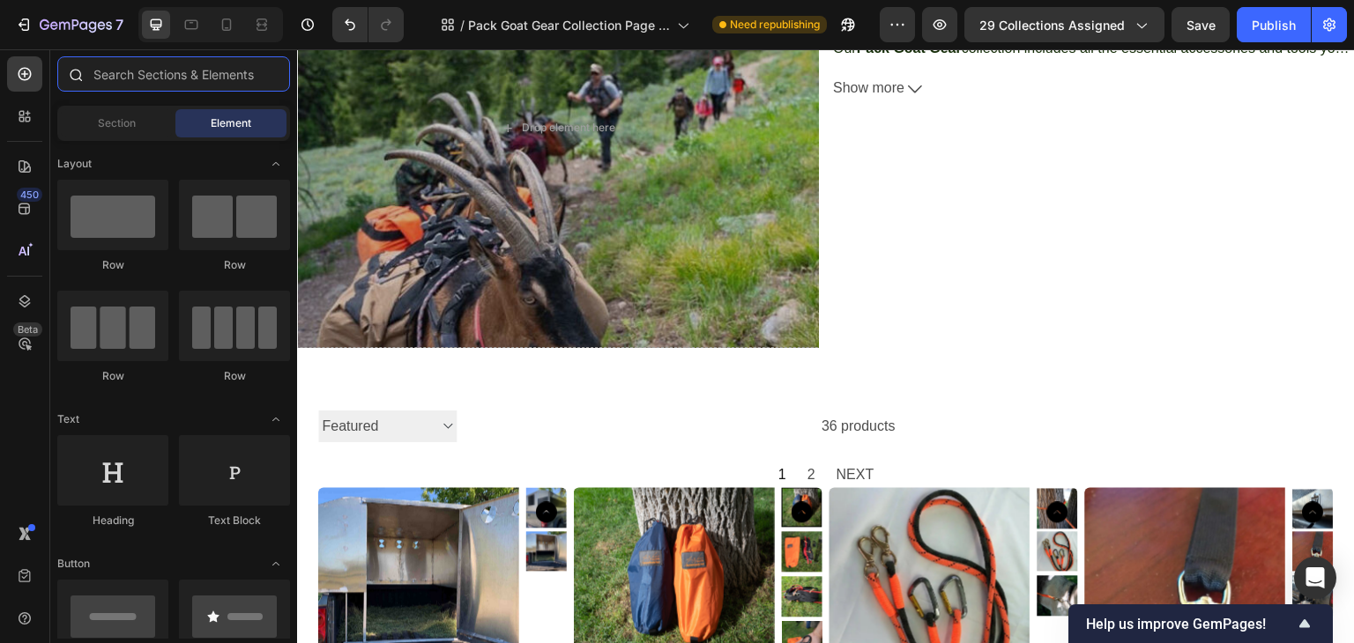
click at [154, 71] on input "text" at bounding box center [173, 73] width 233 height 35
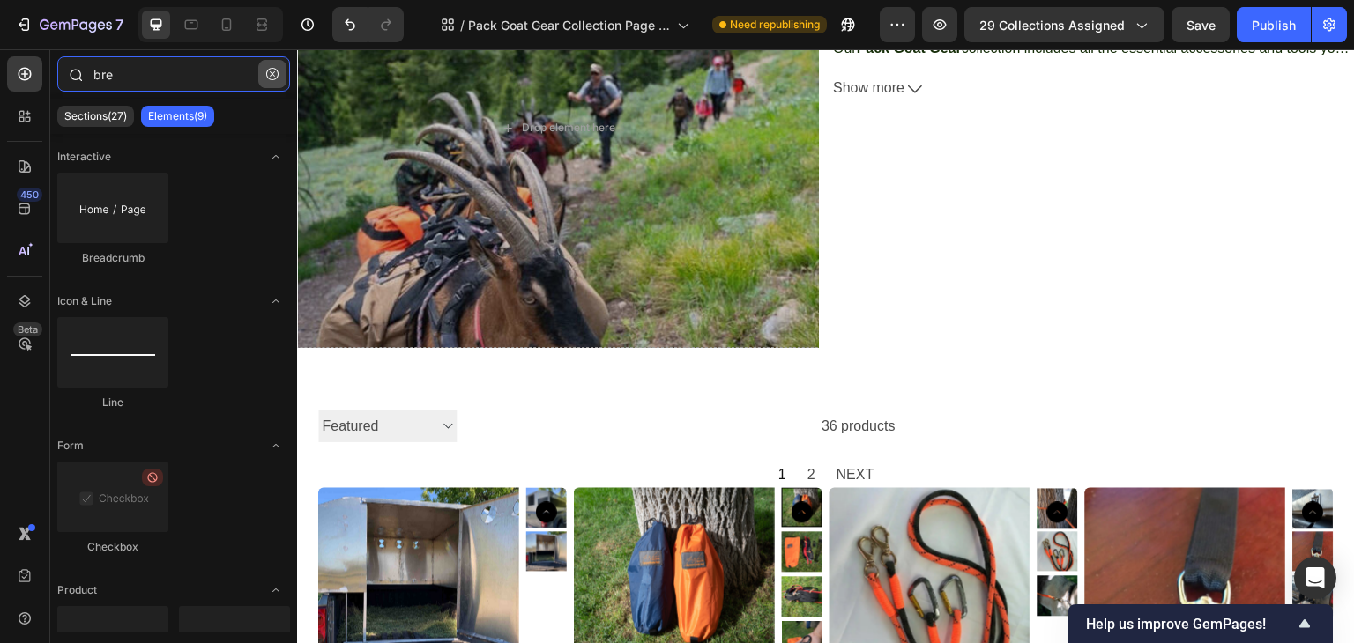
type input "bre"
click at [271, 78] on icon "button" at bounding box center [272, 74] width 12 height 12
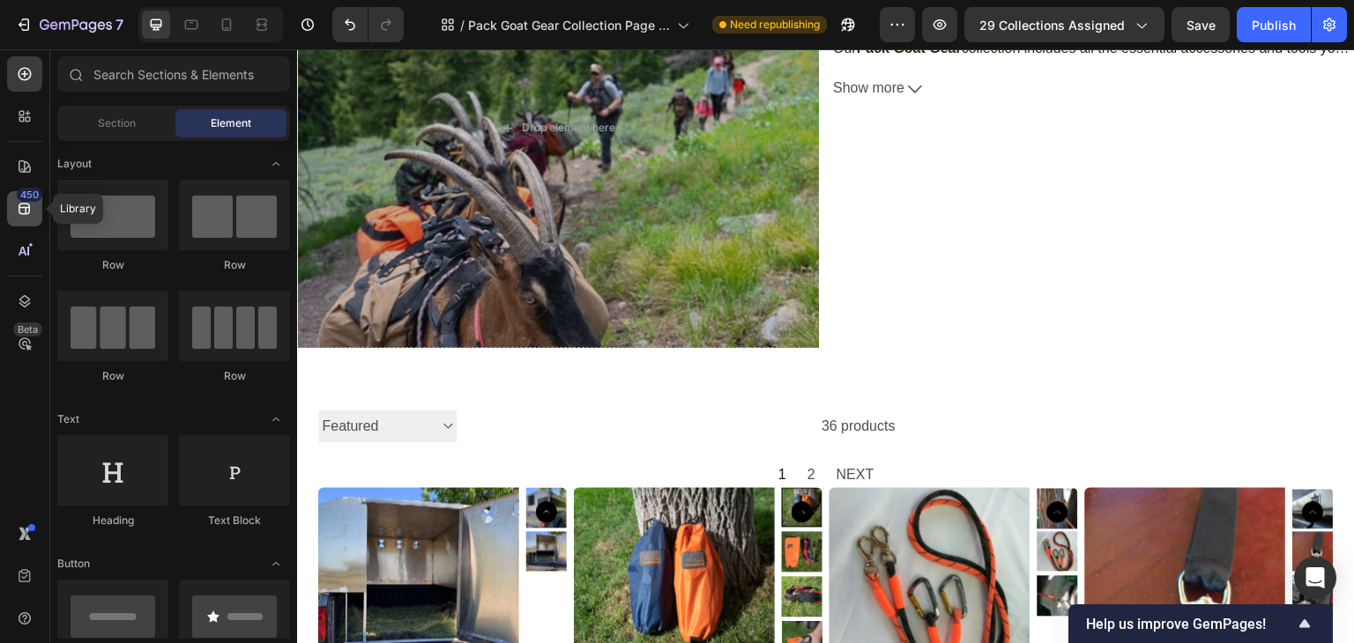
click at [32, 209] on icon at bounding box center [25, 209] width 18 height 18
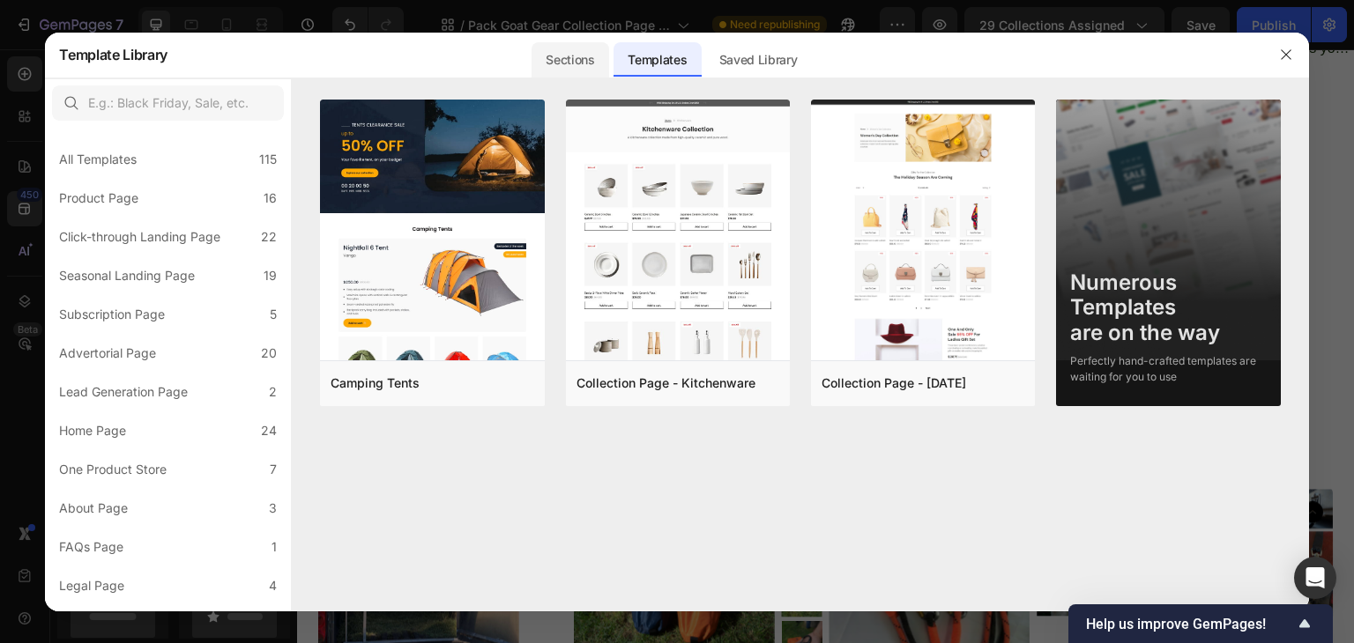
click at [567, 61] on div "Sections" at bounding box center [569, 59] width 77 height 35
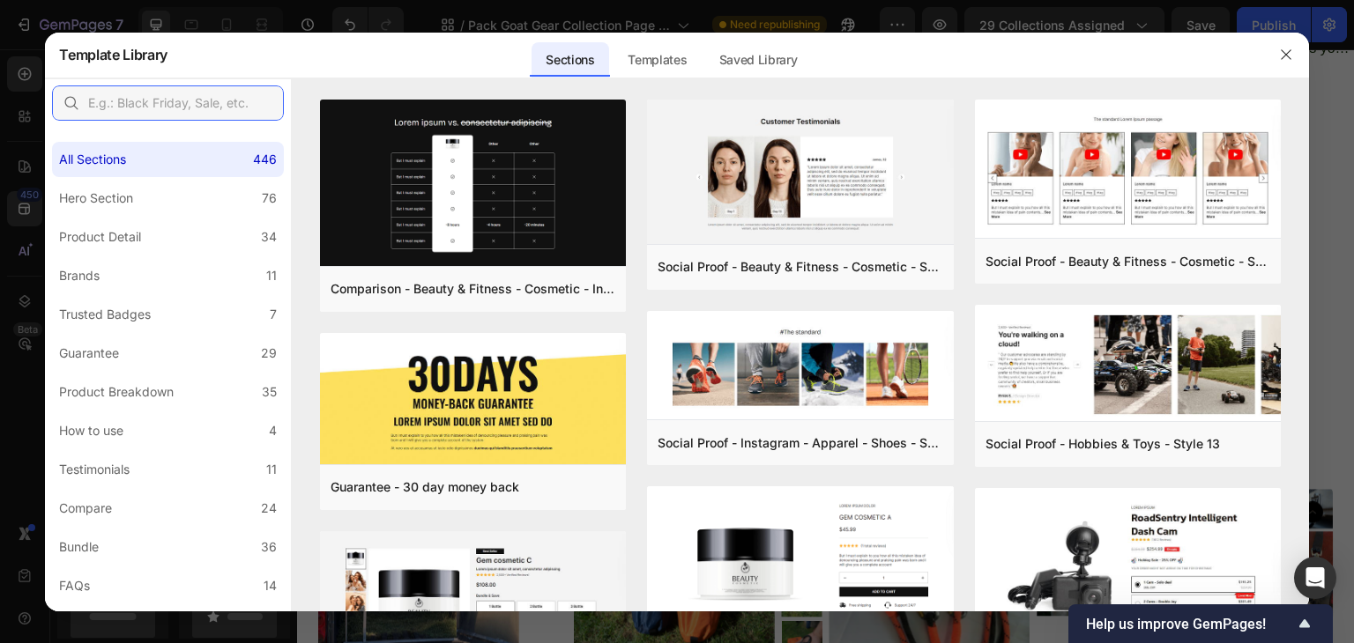
click at [194, 100] on input "text" at bounding box center [168, 102] width 232 height 35
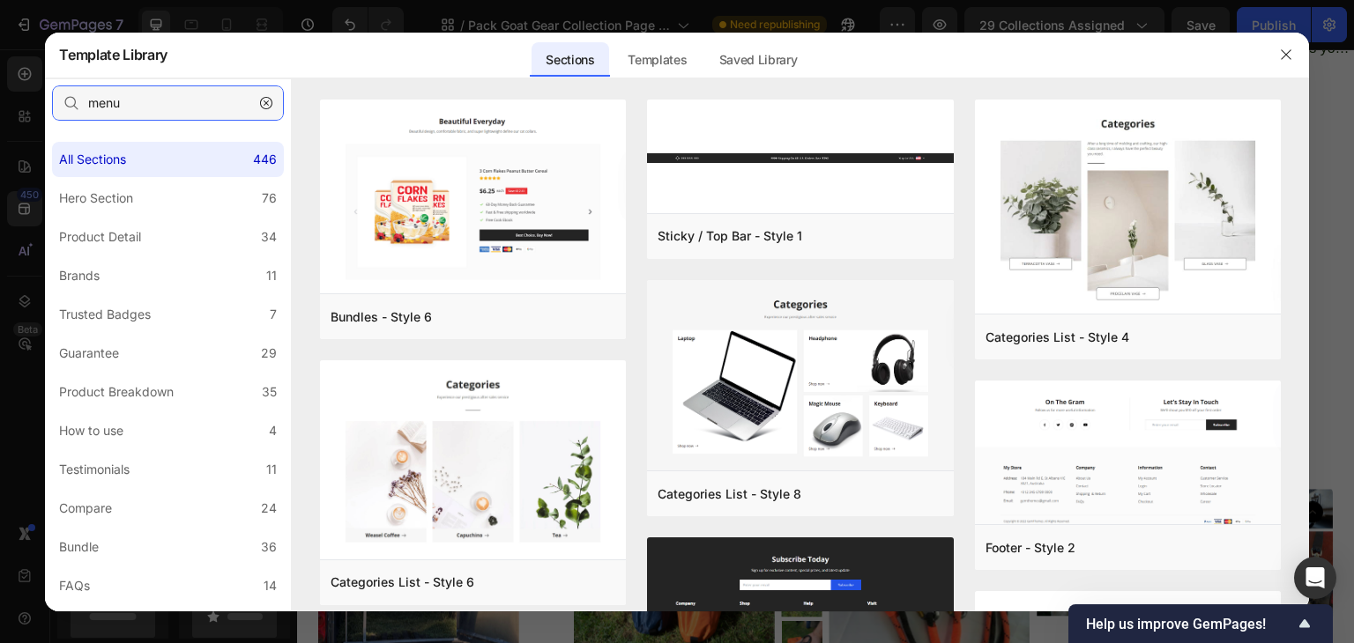
drag, startPoint x: 136, startPoint y: 100, endPoint x: 81, endPoint y: 100, distance: 54.6
click at [81, 100] on input "menu" at bounding box center [168, 102] width 232 height 35
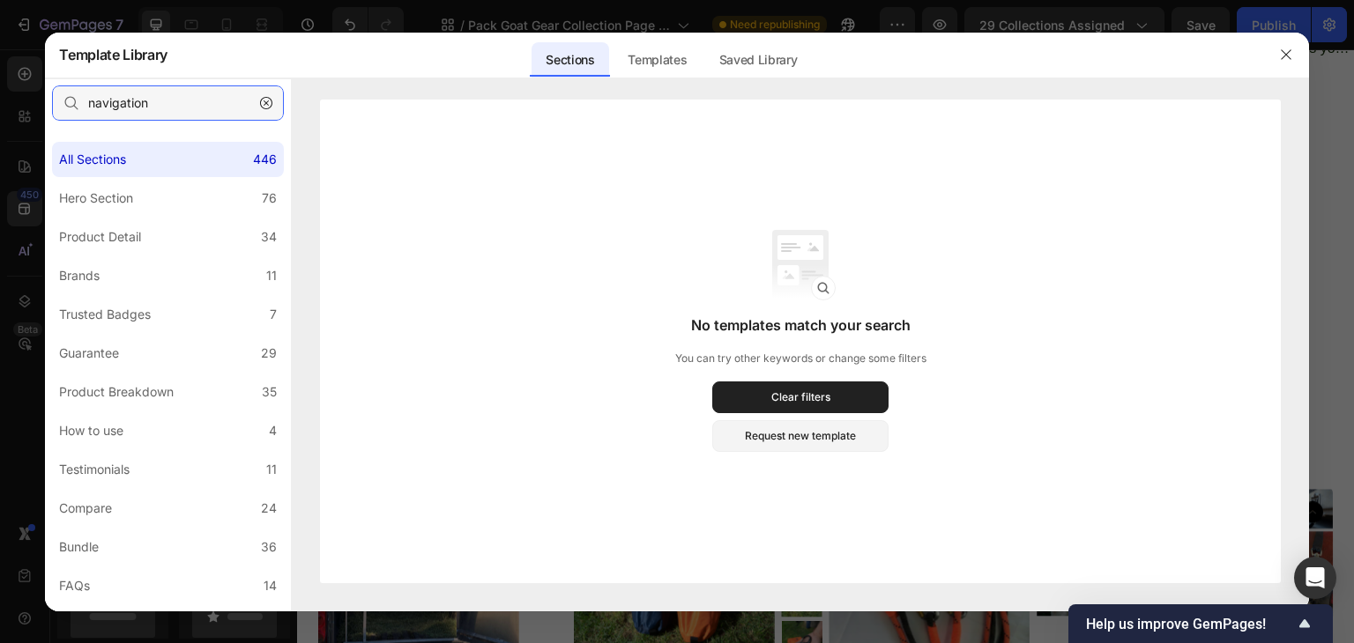
drag, startPoint x: 176, startPoint y: 100, endPoint x: 75, endPoint y: 107, distance: 101.6
click at [75, 107] on div "navigation" at bounding box center [168, 102] width 232 height 35
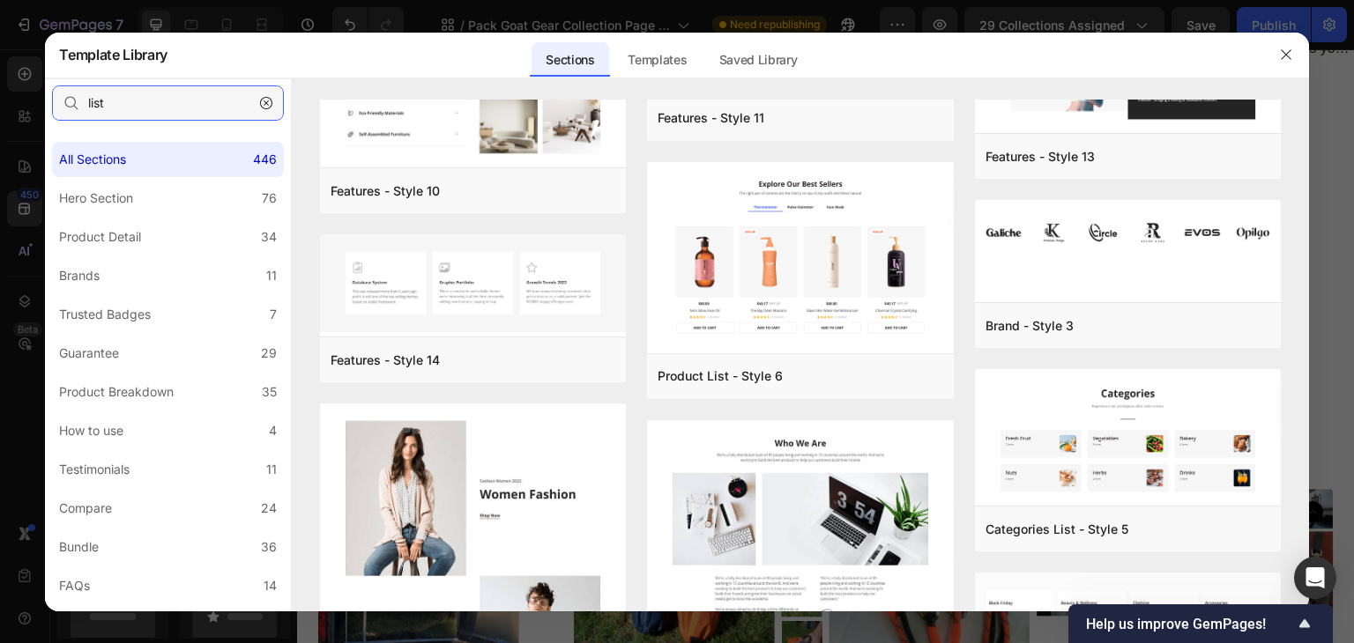
scroll to position [3611, 0]
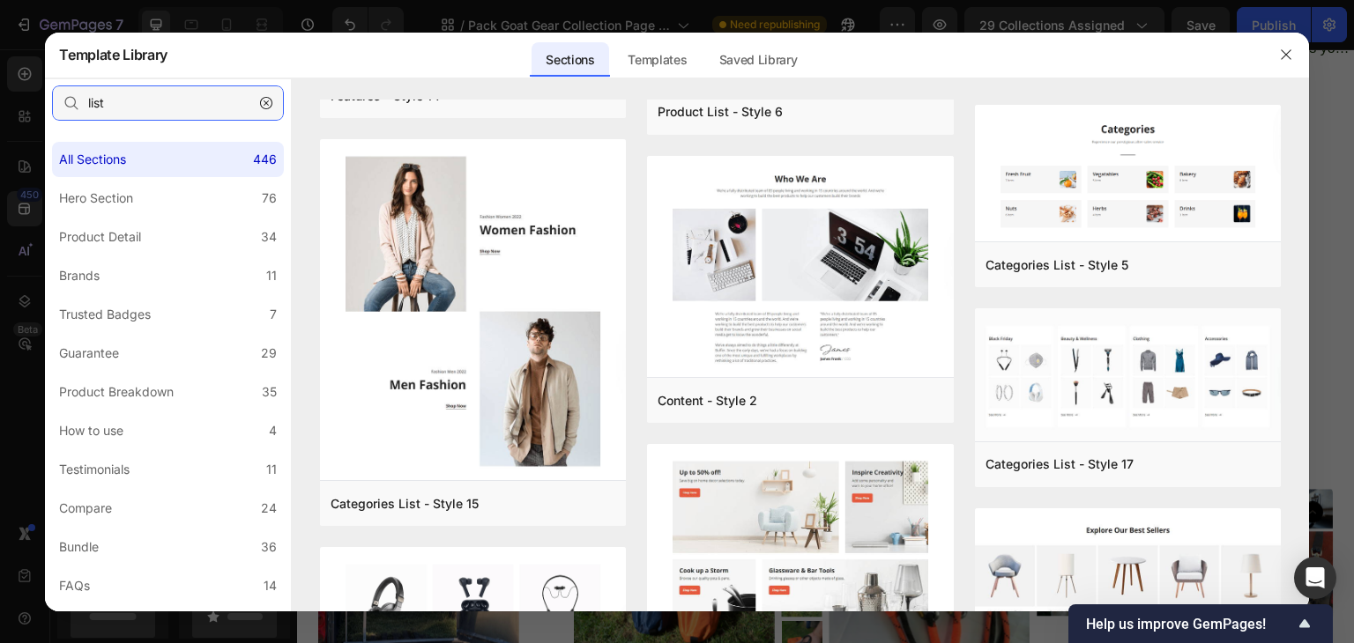
type input "list"
click at [1286, 52] on icon "button" at bounding box center [1286, 55] width 14 height 14
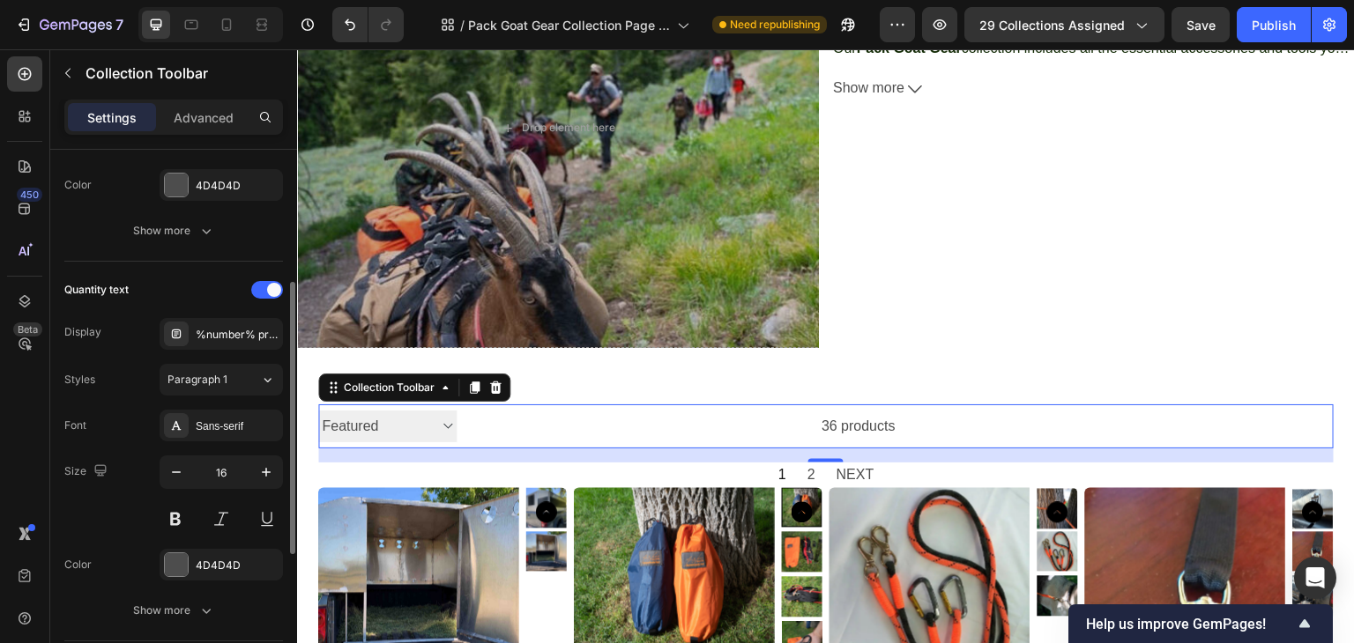
scroll to position [353, 0]
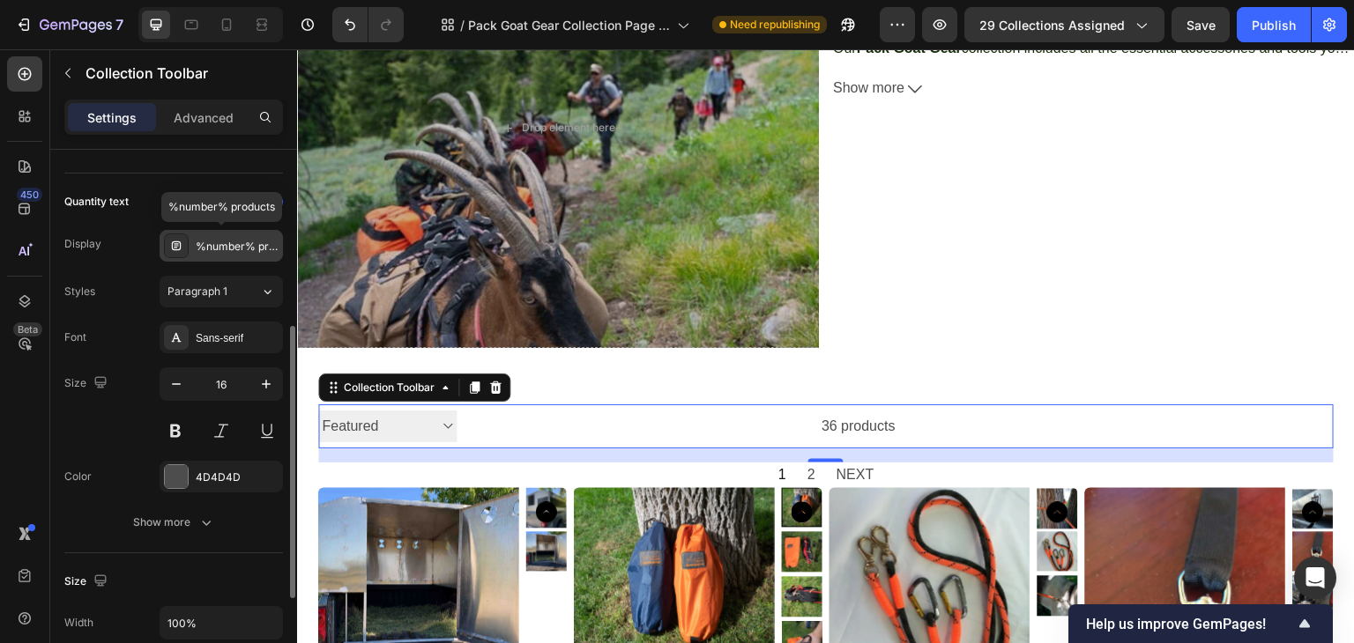
click at [172, 243] on icon at bounding box center [176, 245] width 9 height 9
click at [85, 272] on div "Quantity text Display %number% products Styles Paragraph 1 Font Sans-serif Size…" at bounding box center [173, 363] width 219 height 351
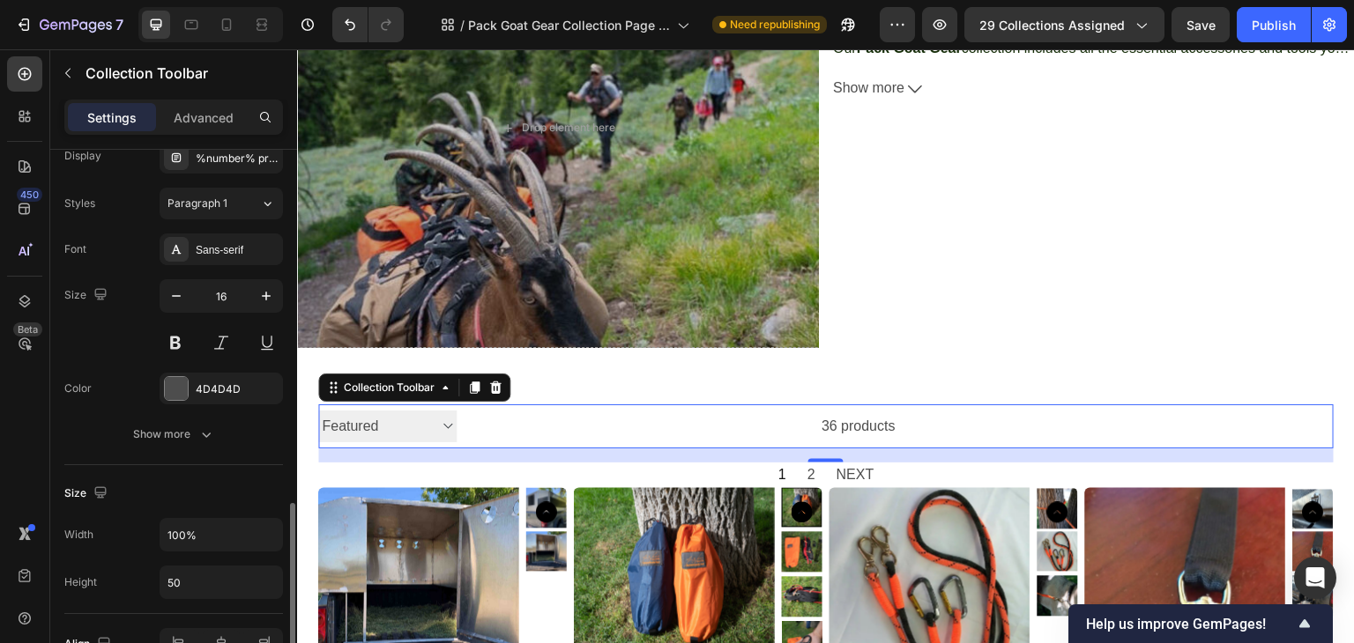
scroll to position [529, 0]
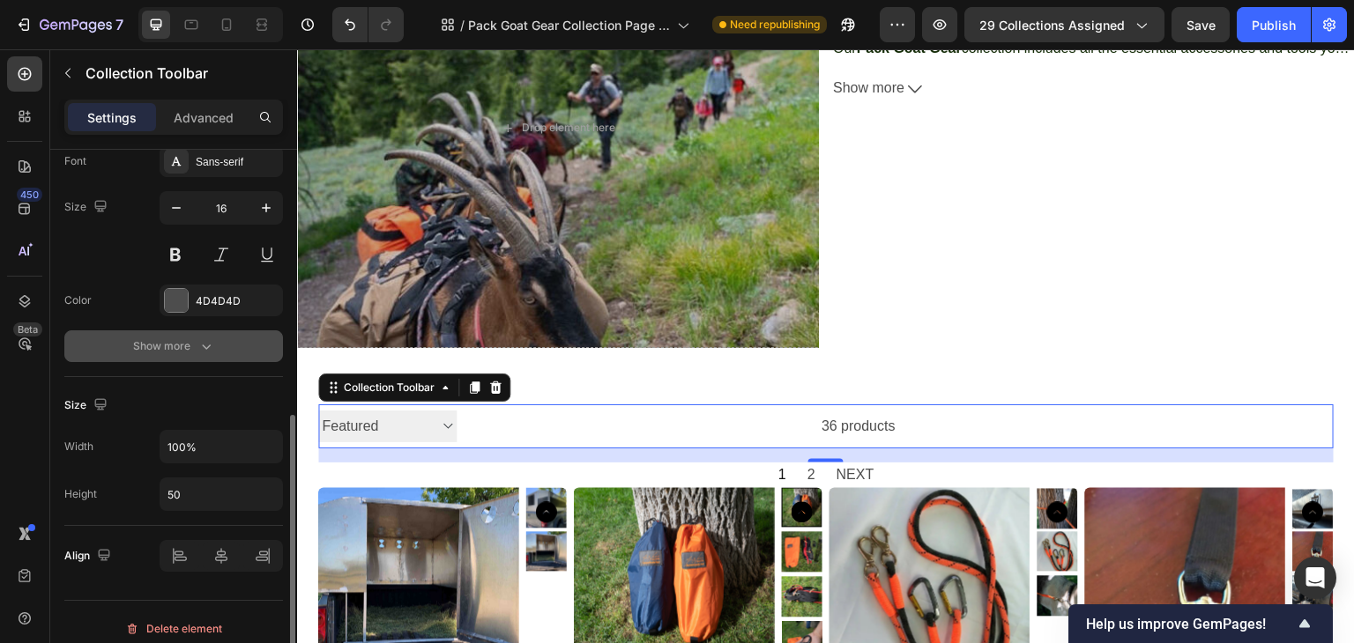
click at [199, 347] on icon "button" at bounding box center [206, 347] width 18 height 18
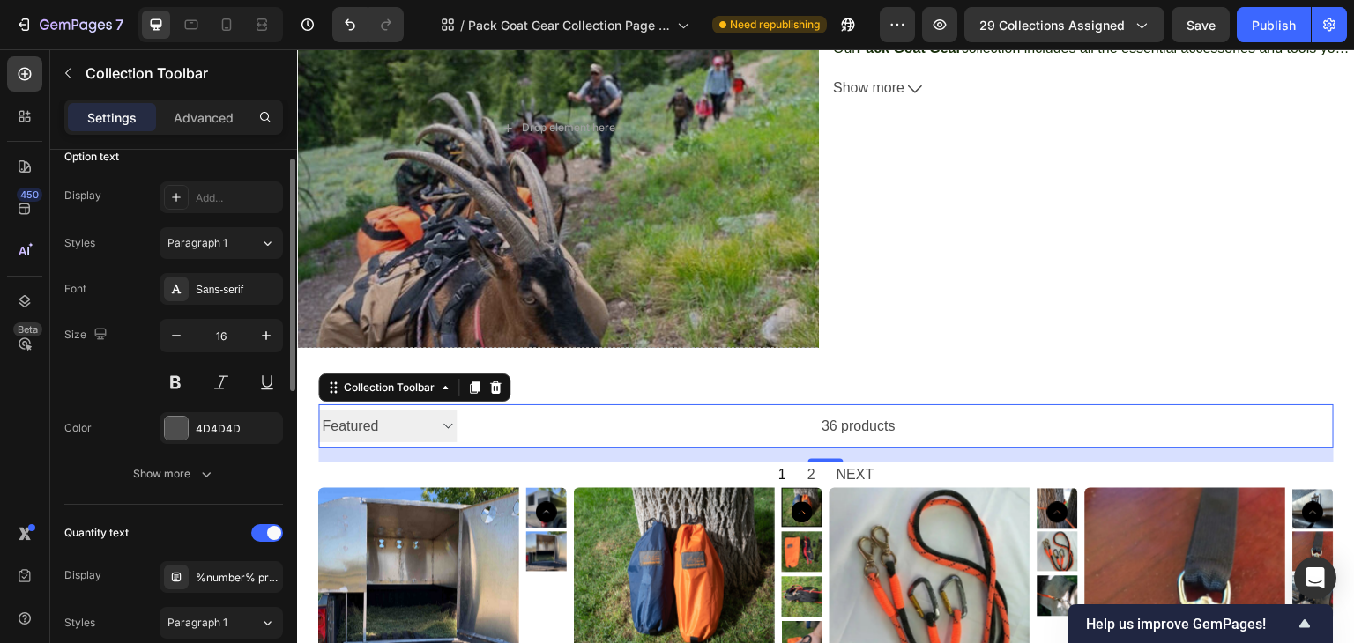
scroll to position [0, 0]
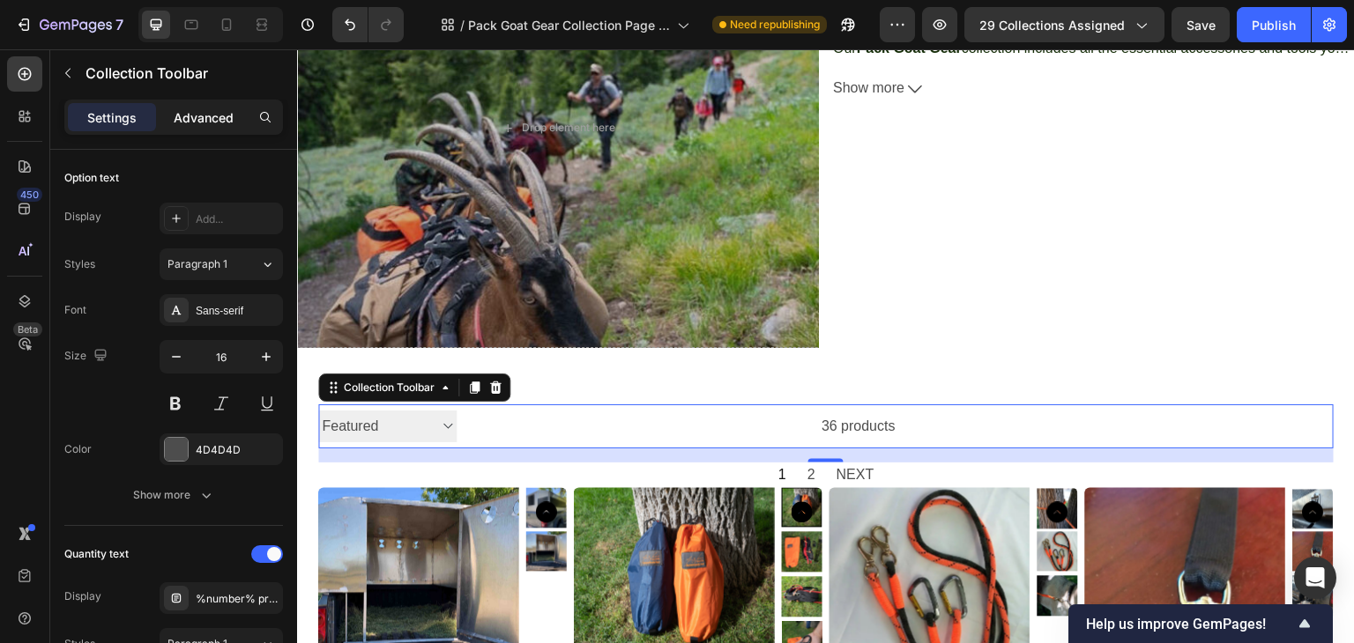
click at [209, 114] on p "Advanced" at bounding box center [204, 117] width 60 height 19
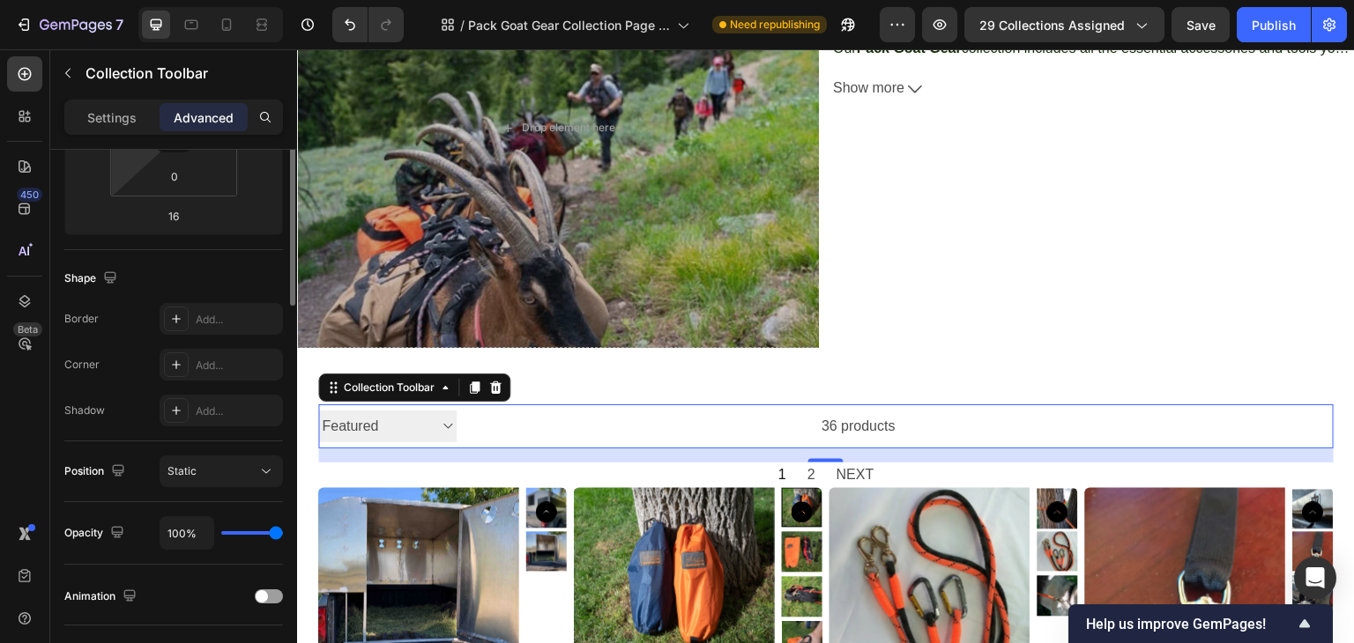
scroll to position [176, 0]
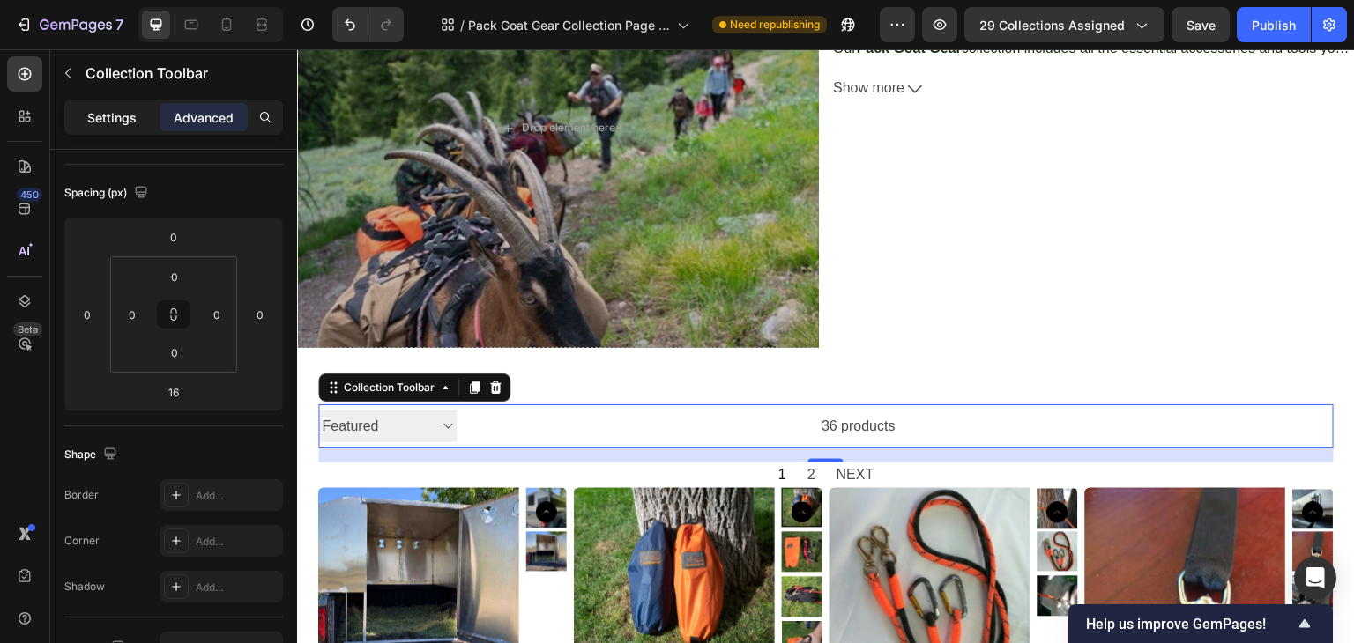
click at [95, 116] on p "Settings" at bounding box center [111, 117] width 49 height 19
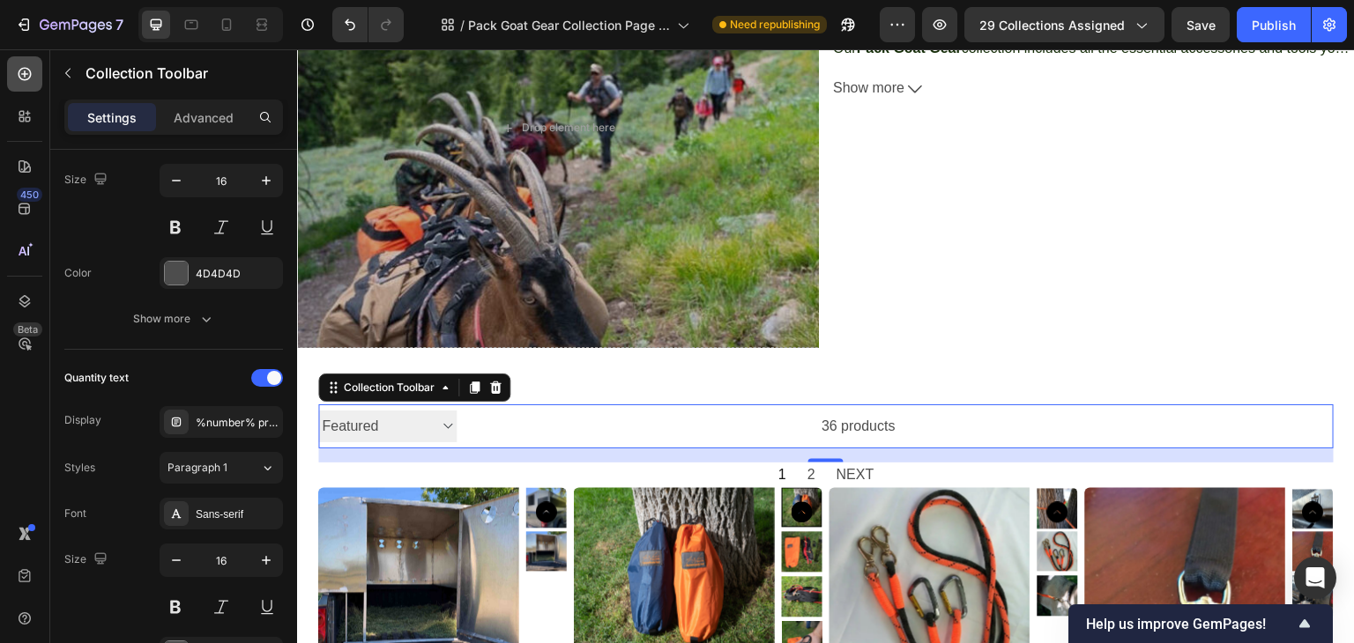
click at [22, 78] on icon at bounding box center [25, 74] width 18 height 18
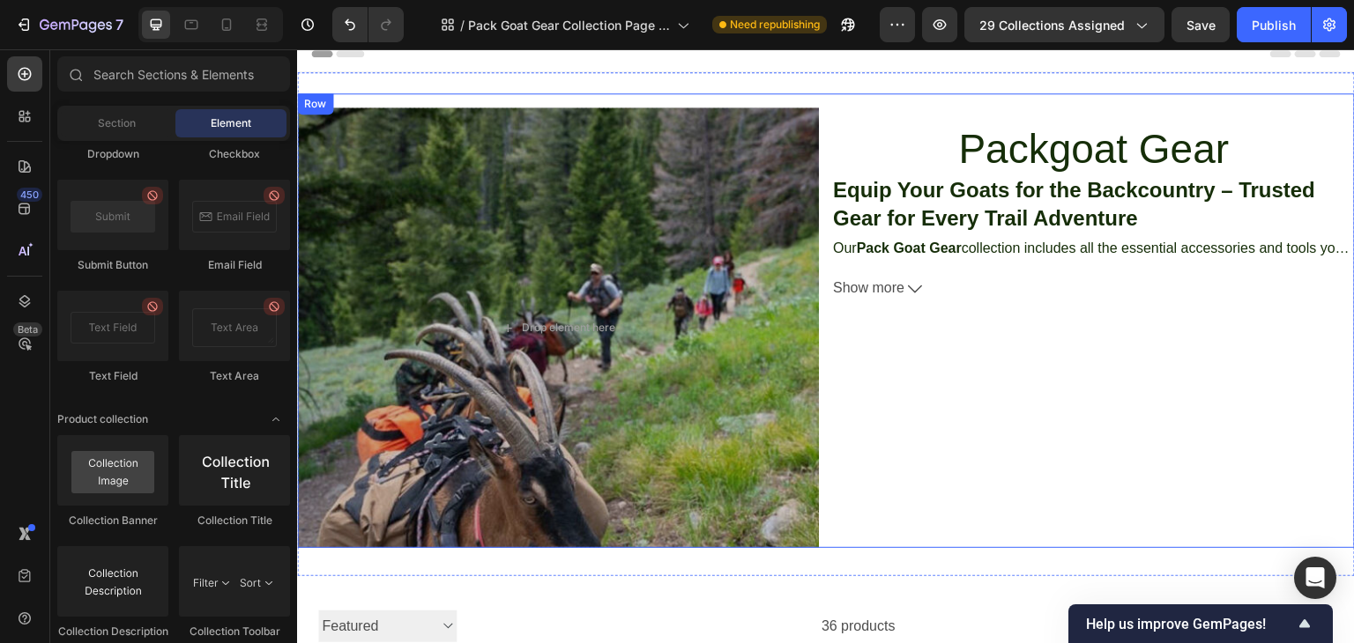
scroll to position [0, 0]
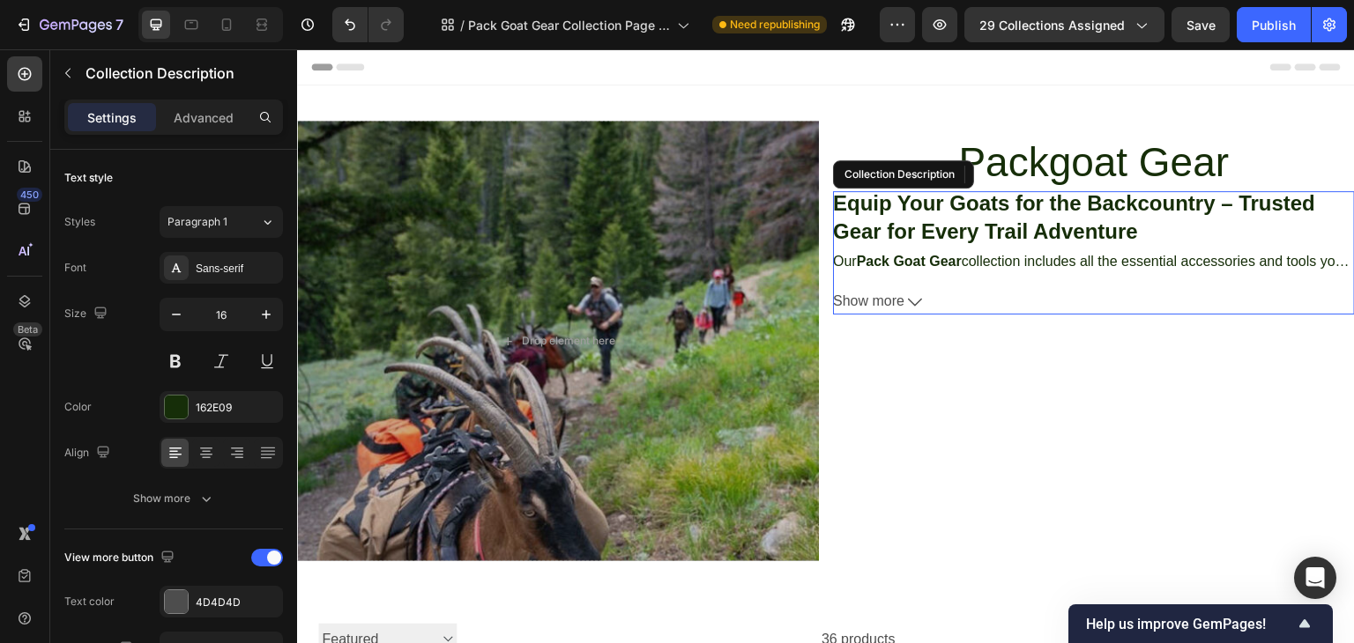
click at [908, 305] on icon "button" at bounding box center [915, 302] width 14 height 14
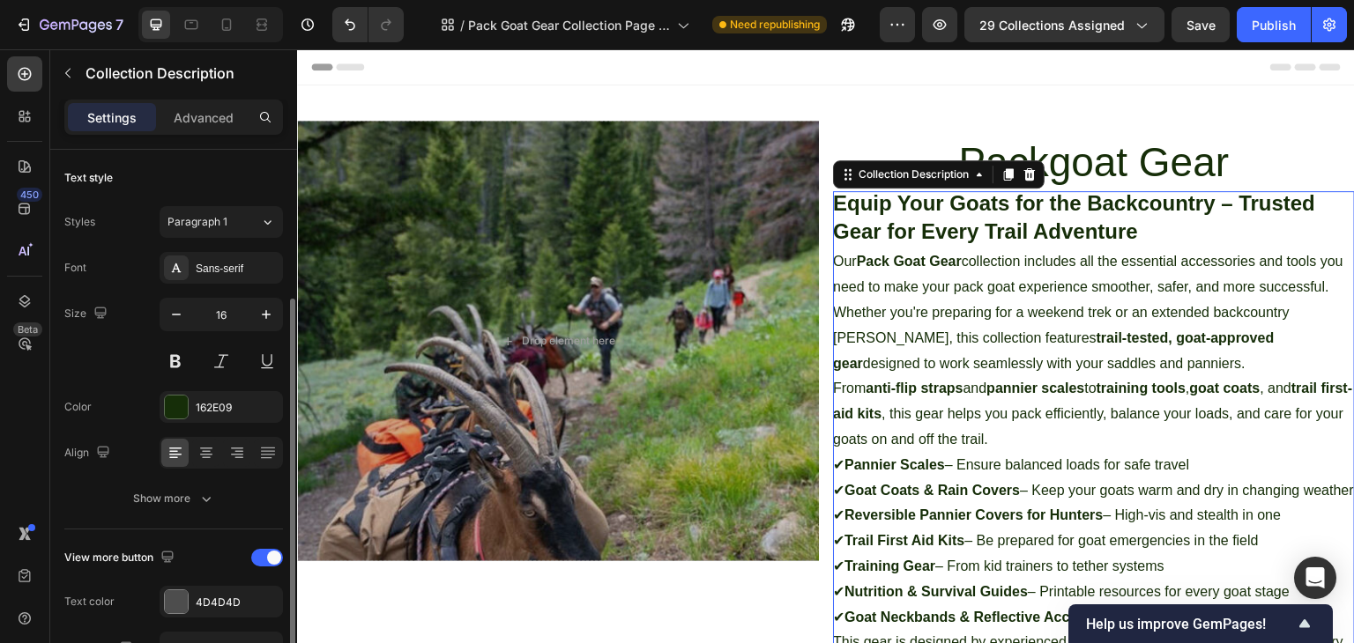
scroll to position [88, 0]
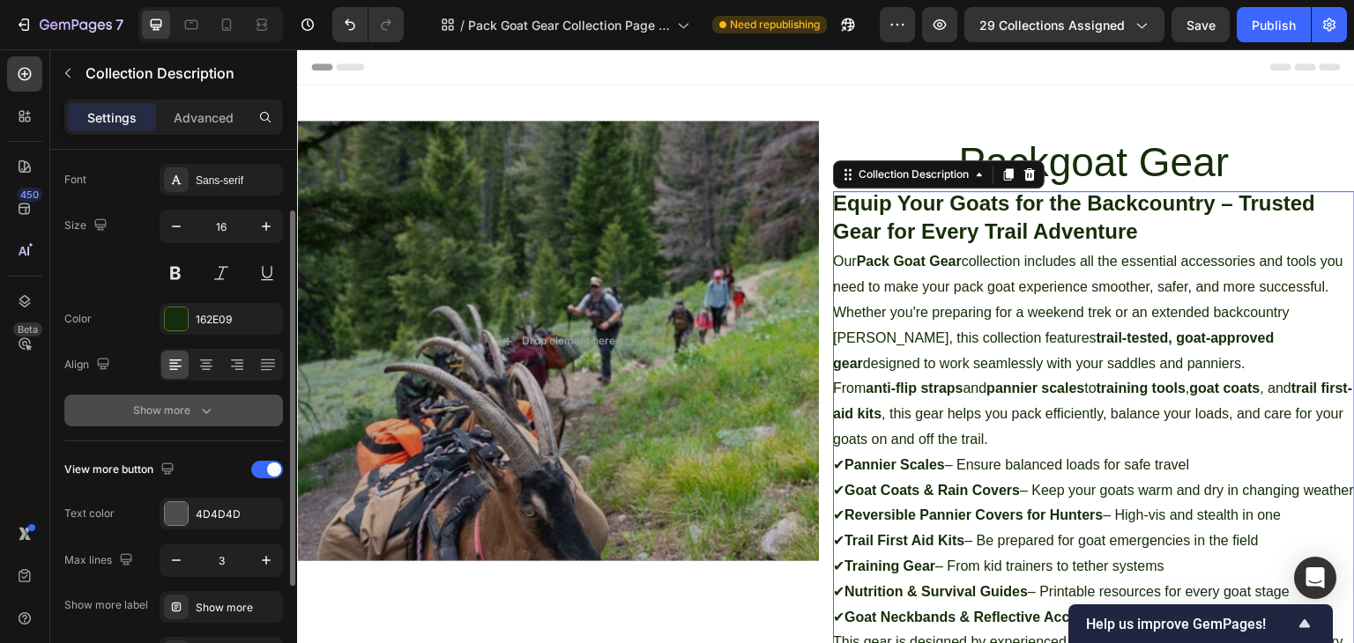
click at [208, 410] on icon "button" at bounding box center [206, 411] width 9 height 5
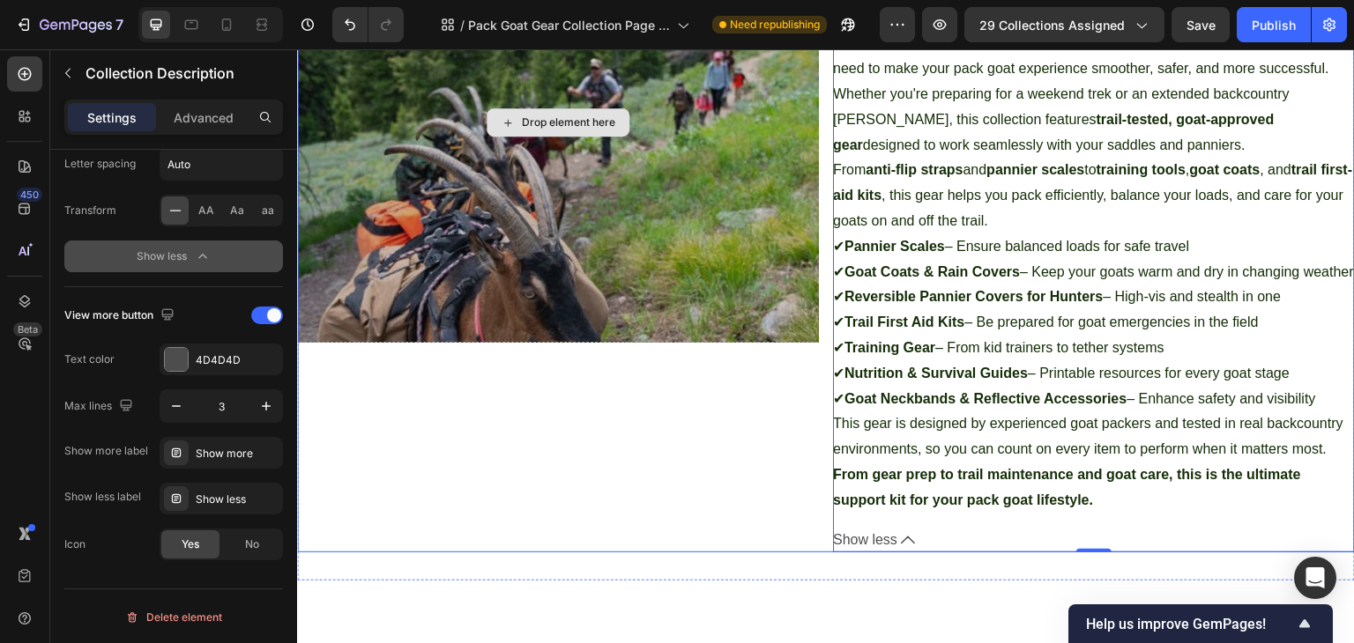
scroll to position [0, 0]
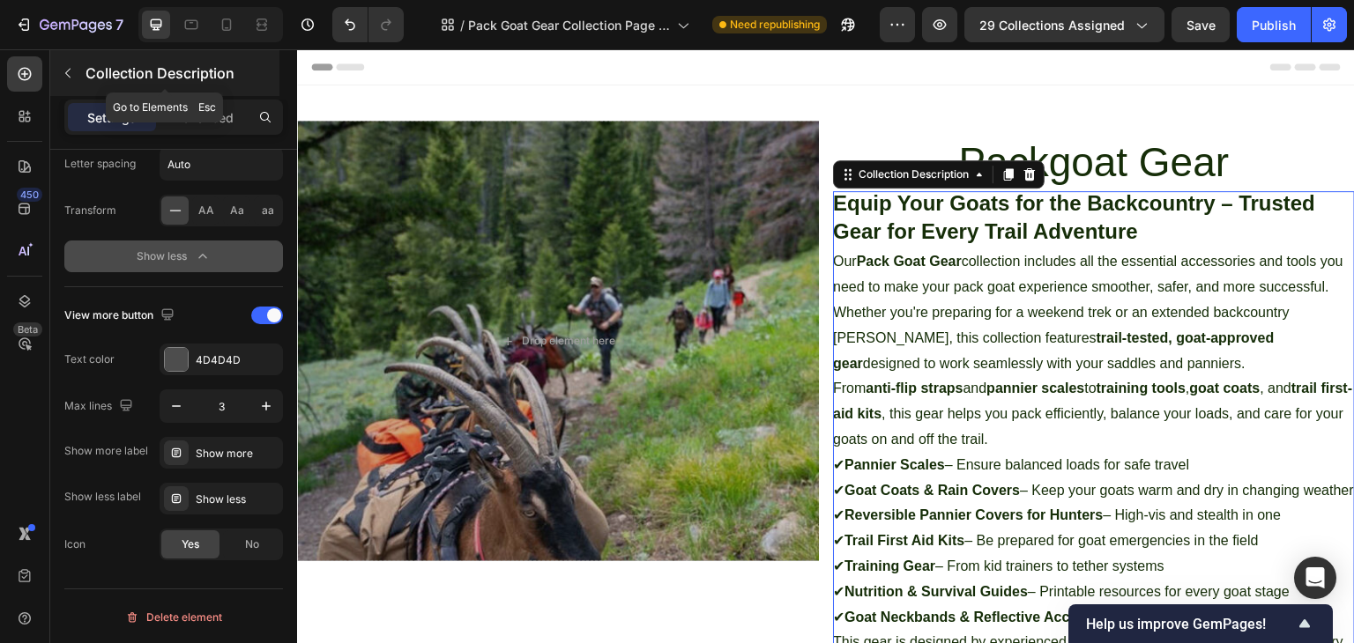
click at [60, 71] on button "button" at bounding box center [68, 73] width 28 height 28
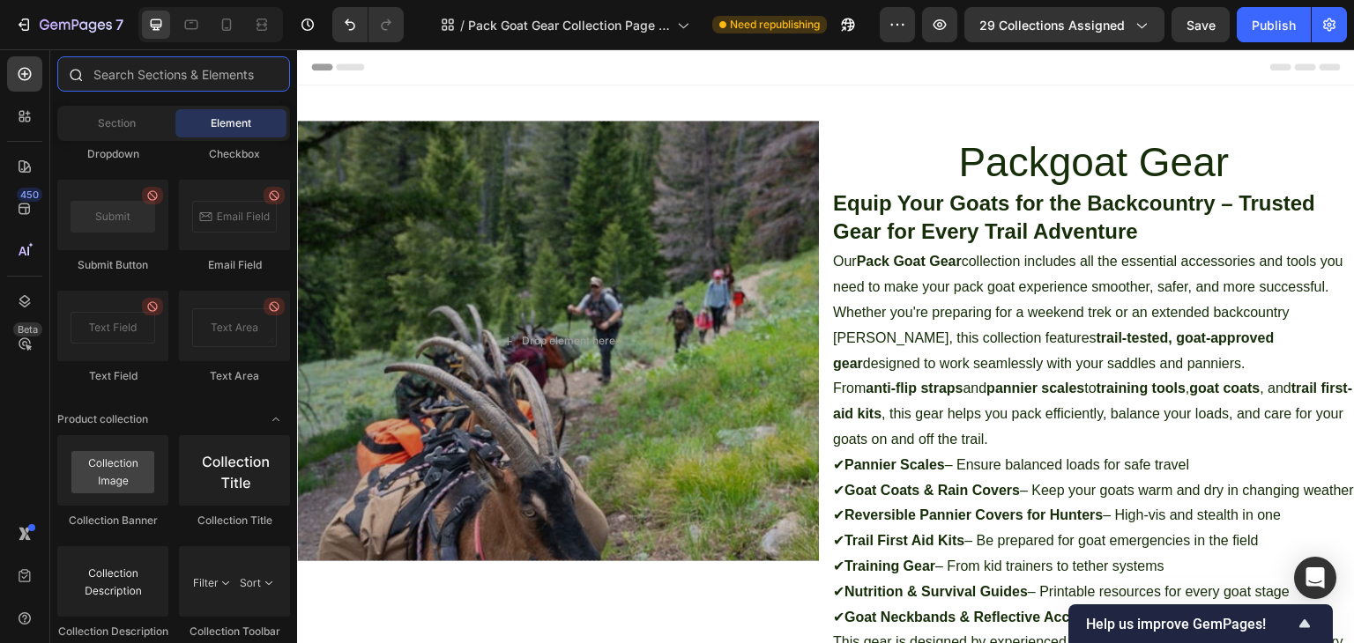
click at [155, 69] on input "text" at bounding box center [173, 73] width 233 height 35
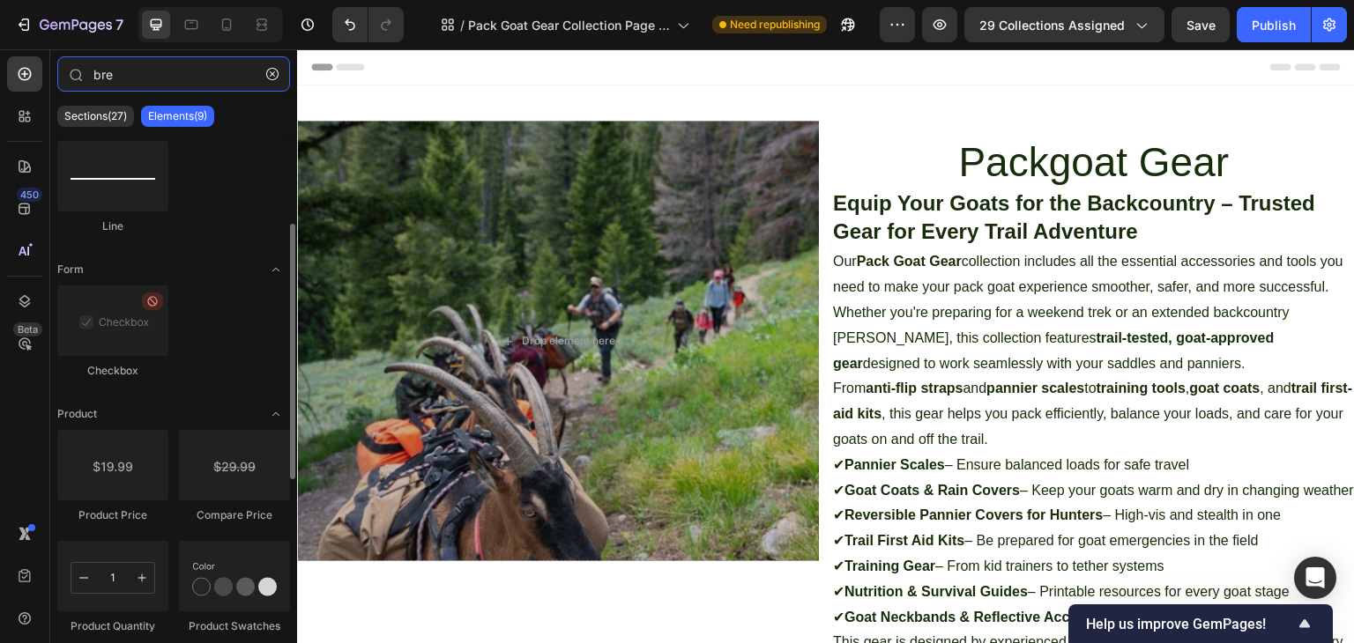
scroll to position [264, 0]
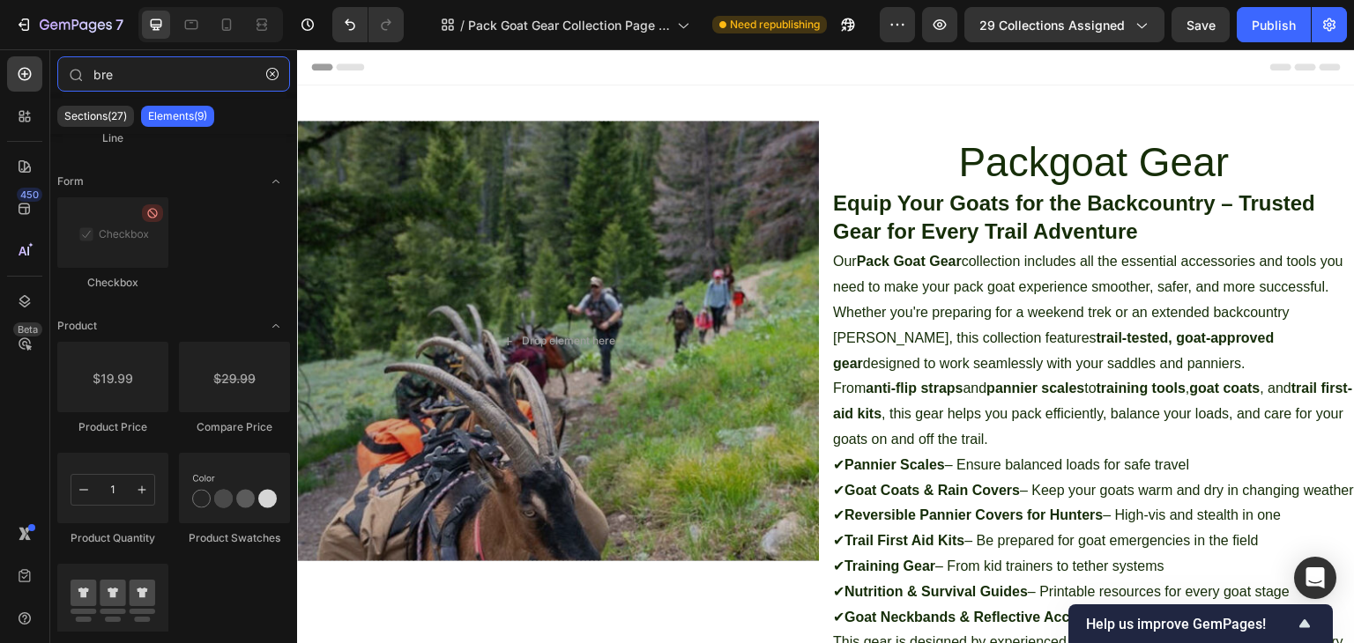
type input "bre"
click at [33, 442] on div "450 Beta" at bounding box center [24, 286] width 35 height 460
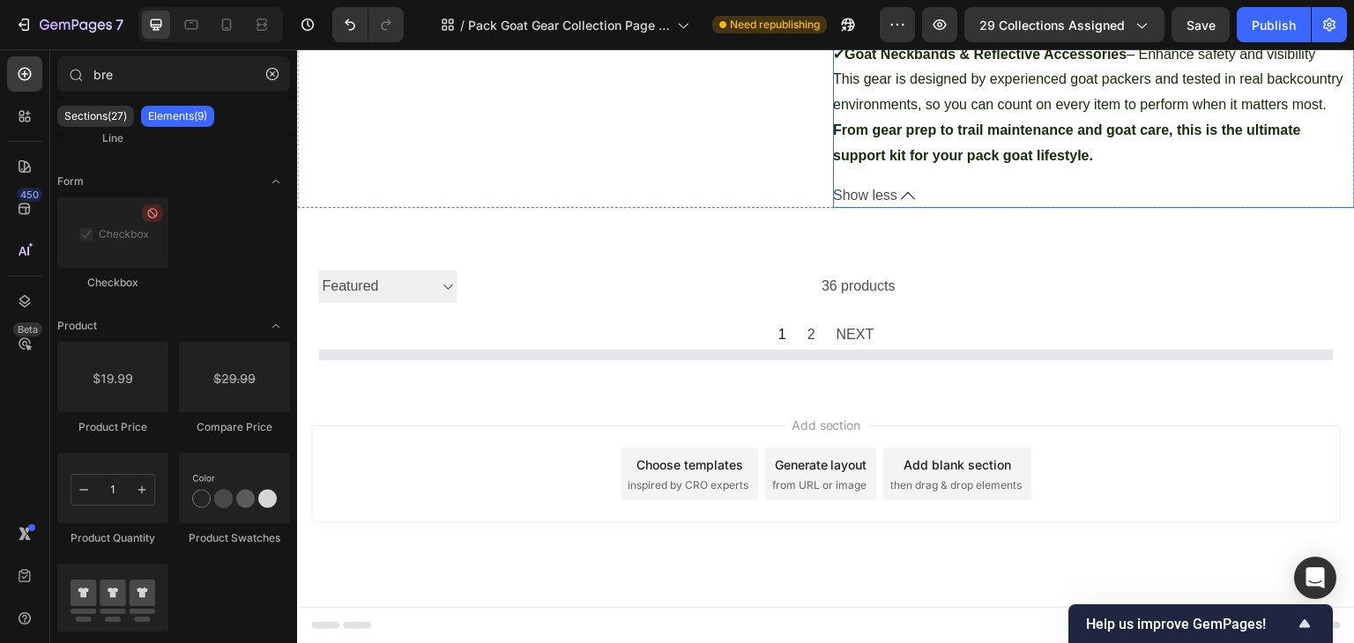
scroll to position [589, 0]
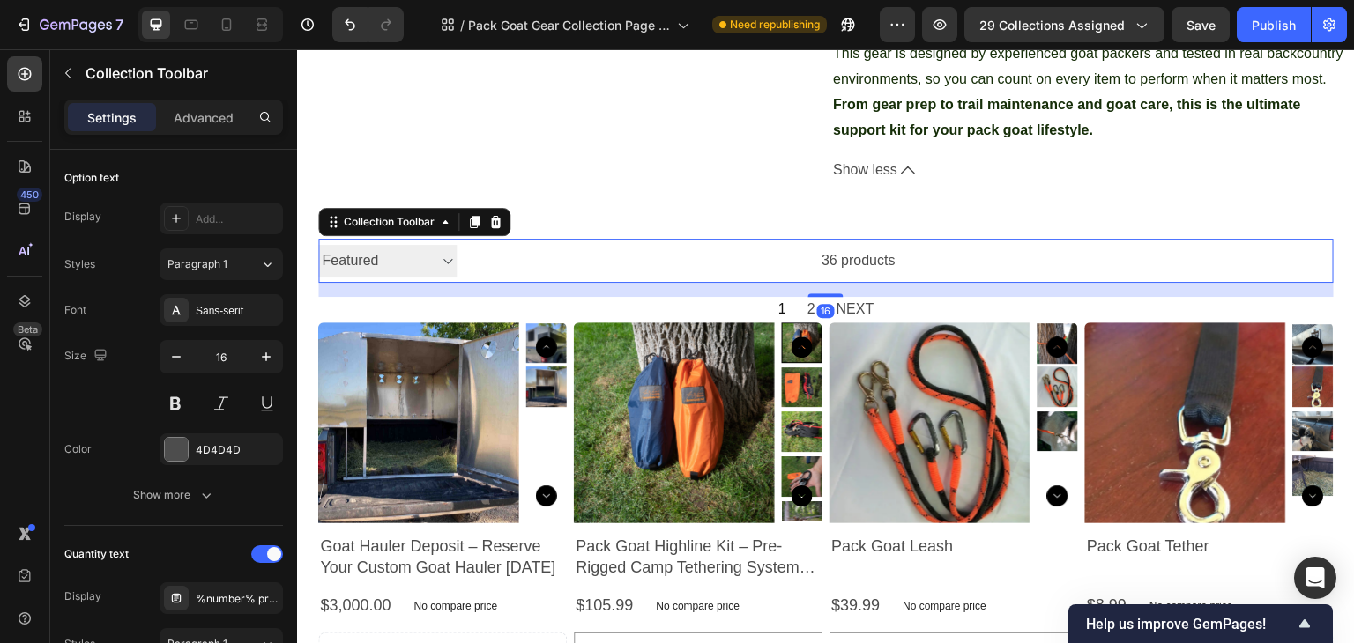
click at [374, 278] on select "Best selling Featured Alphabetically, A-Z Alphabetically, Z-A Price, low to hig…" at bounding box center [387, 261] width 138 height 33
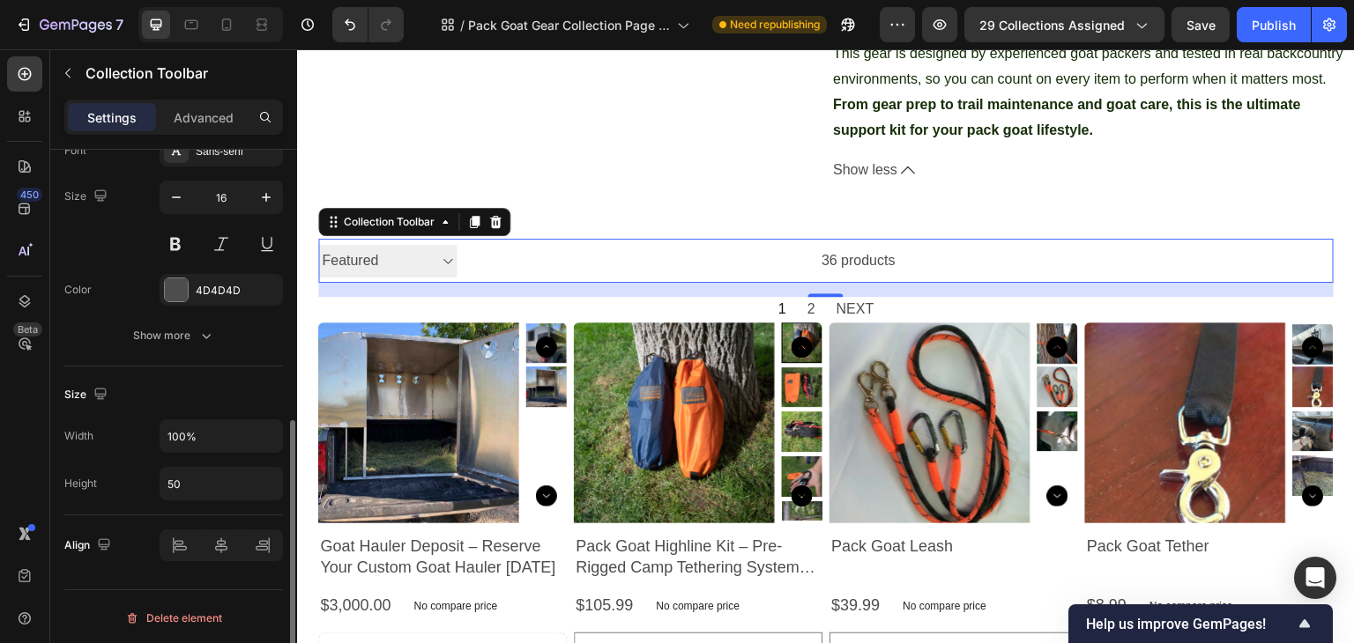
scroll to position [275, 0]
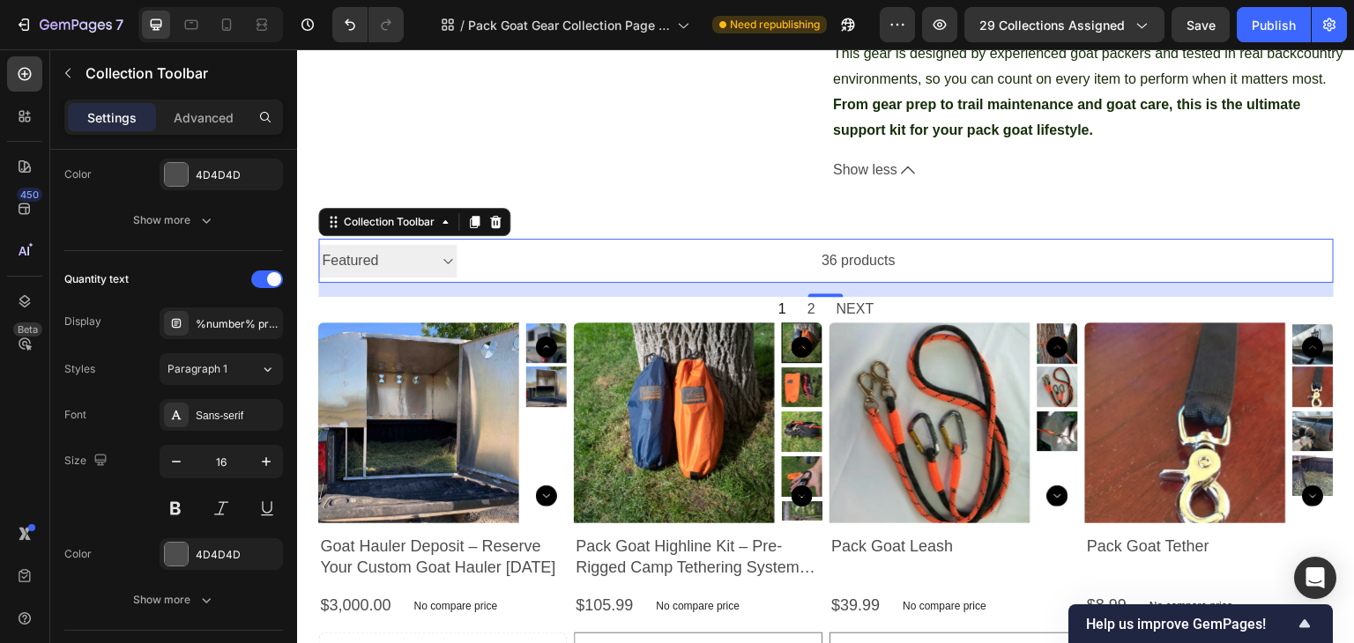
click at [447, 278] on select "Best selling Featured Alphabetically, A-Z Alphabetically, Z-A Price, low to hig…" at bounding box center [387, 261] width 138 height 33
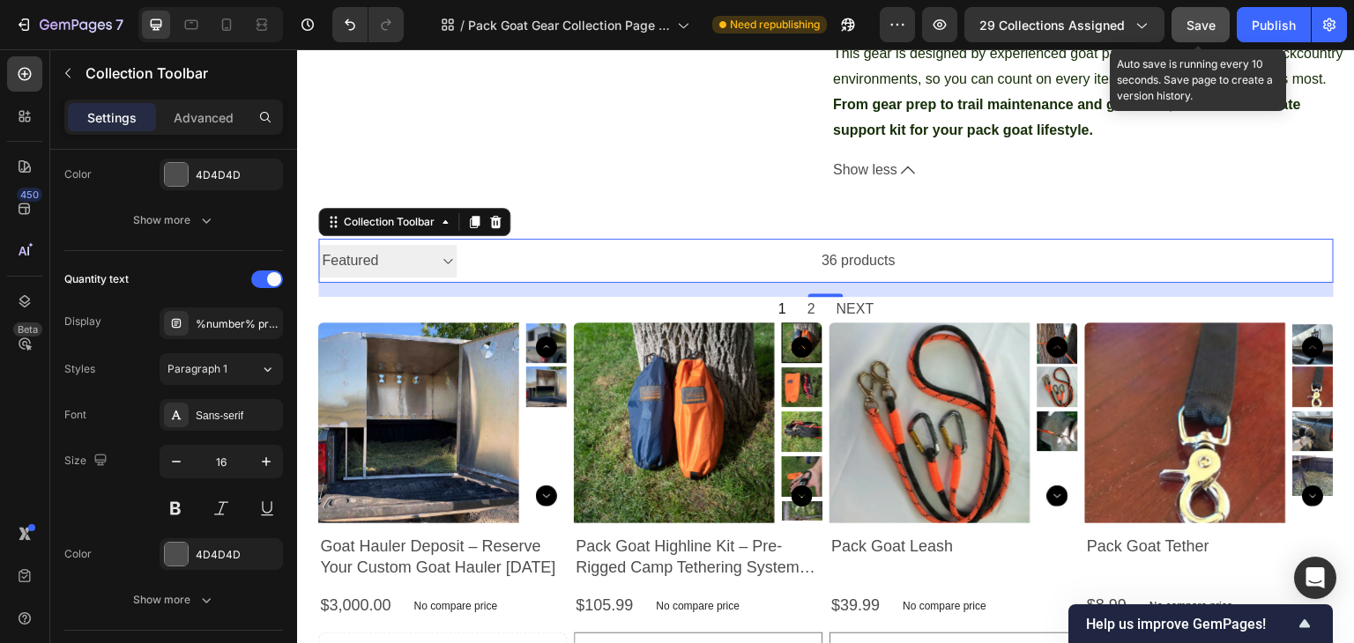
click at [1202, 20] on span "Save" at bounding box center [1200, 25] width 29 height 15
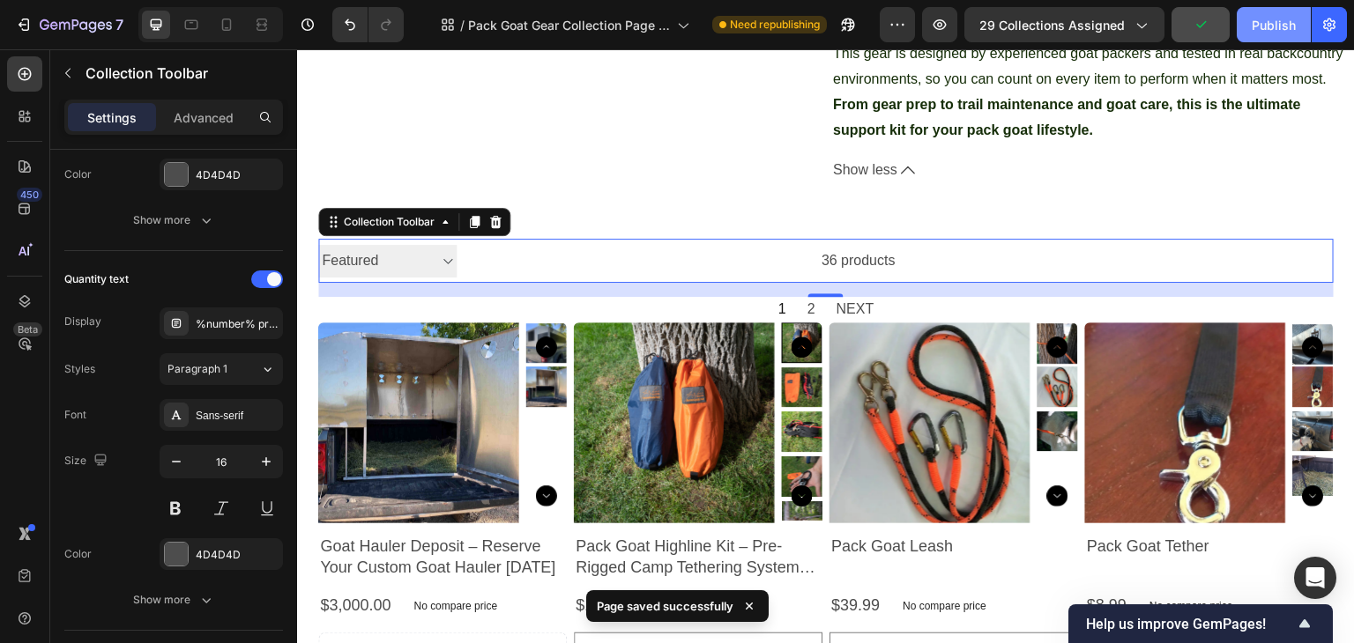
click at [1271, 22] on div "Publish" at bounding box center [1273, 25] width 44 height 19
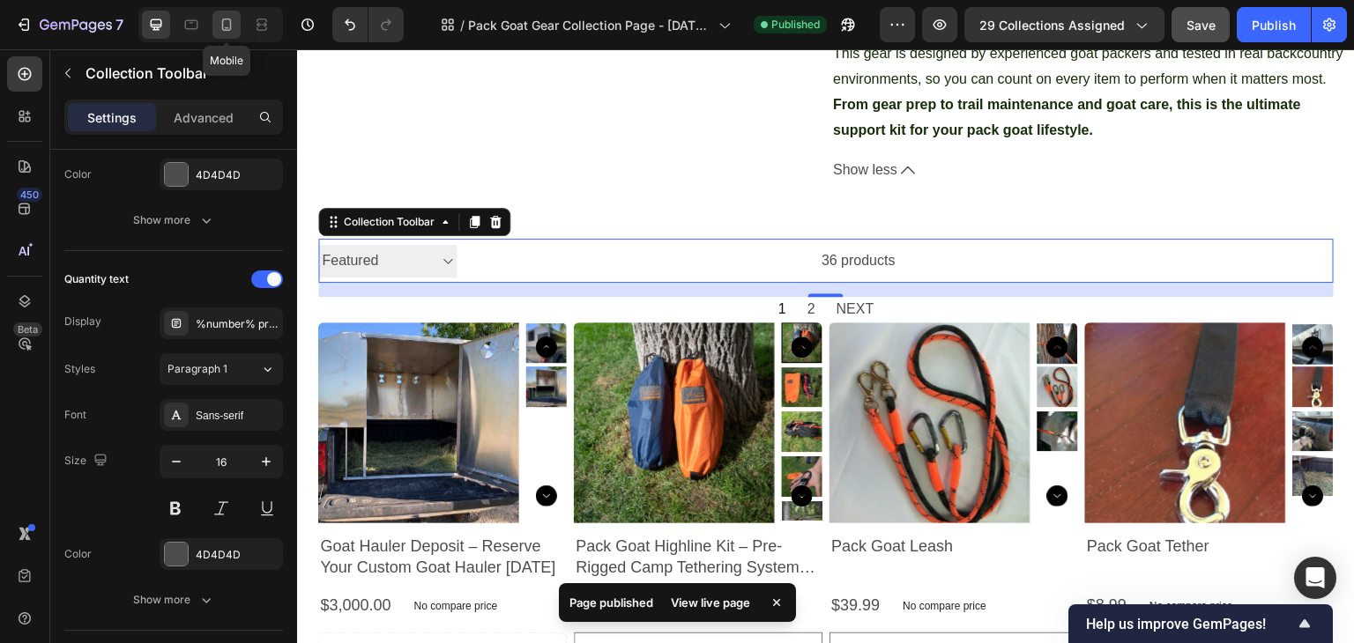
click at [222, 24] on icon at bounding box center [227, 25] width 10 height 12
type input "14"
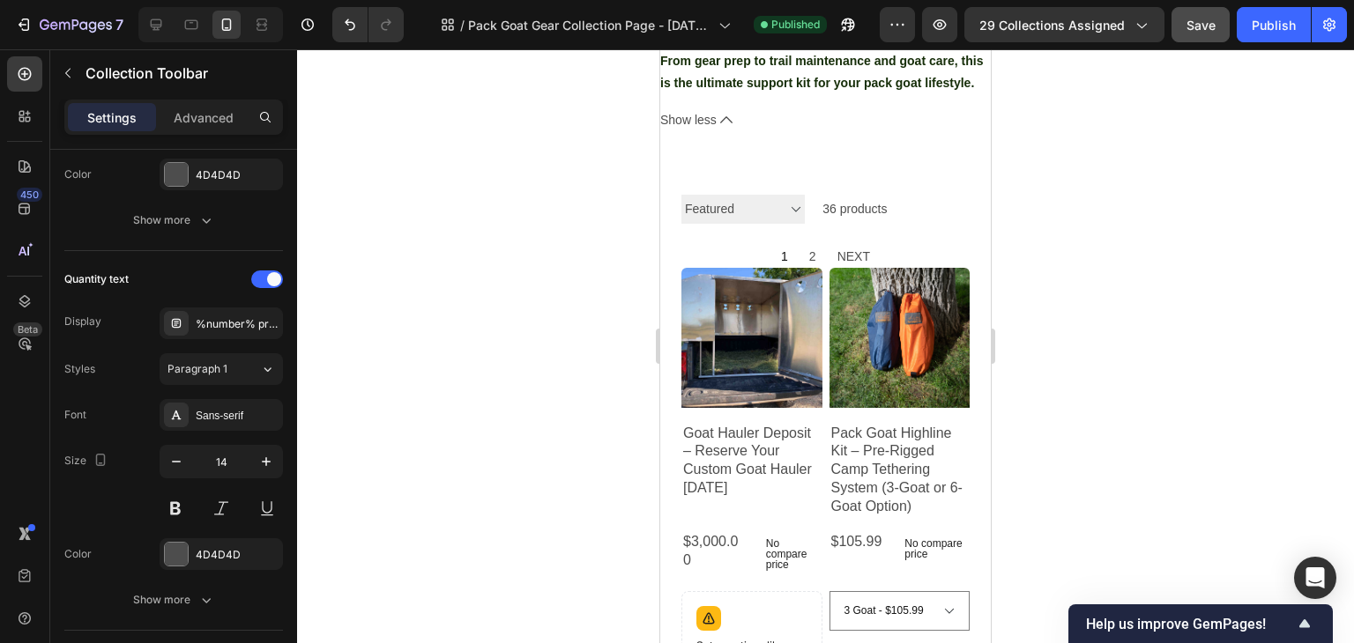
scroll to position [1367, 0]
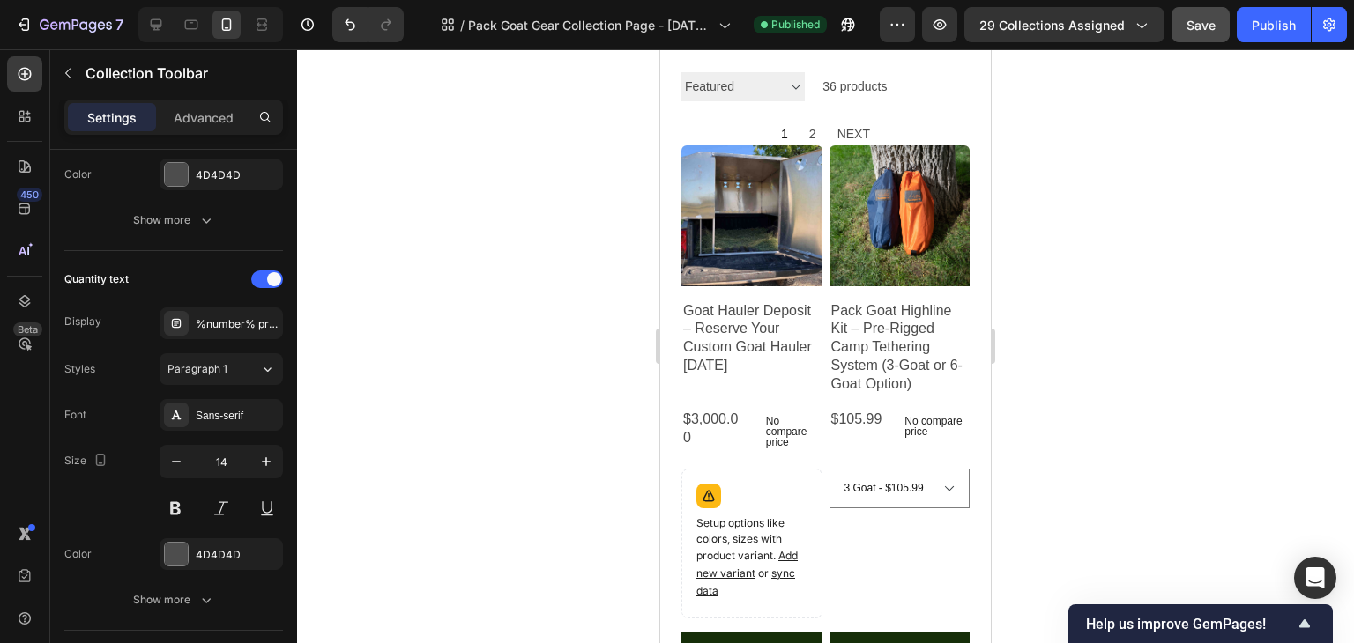
click at [793, 101] on select "Best selling Featured Alphabetically, A-Z Alphabetically, Z-A Price, low to hig…" at bounding box center [742, 86] width 123 height 29
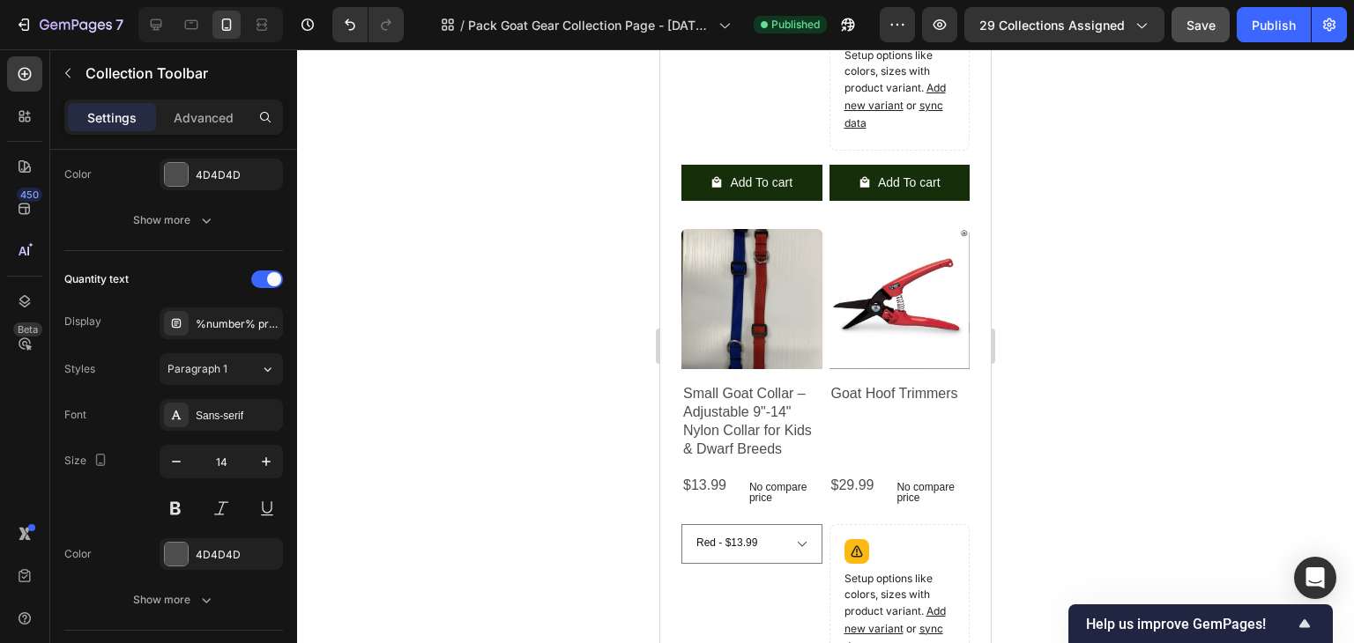
scroll to position [2336, 0]
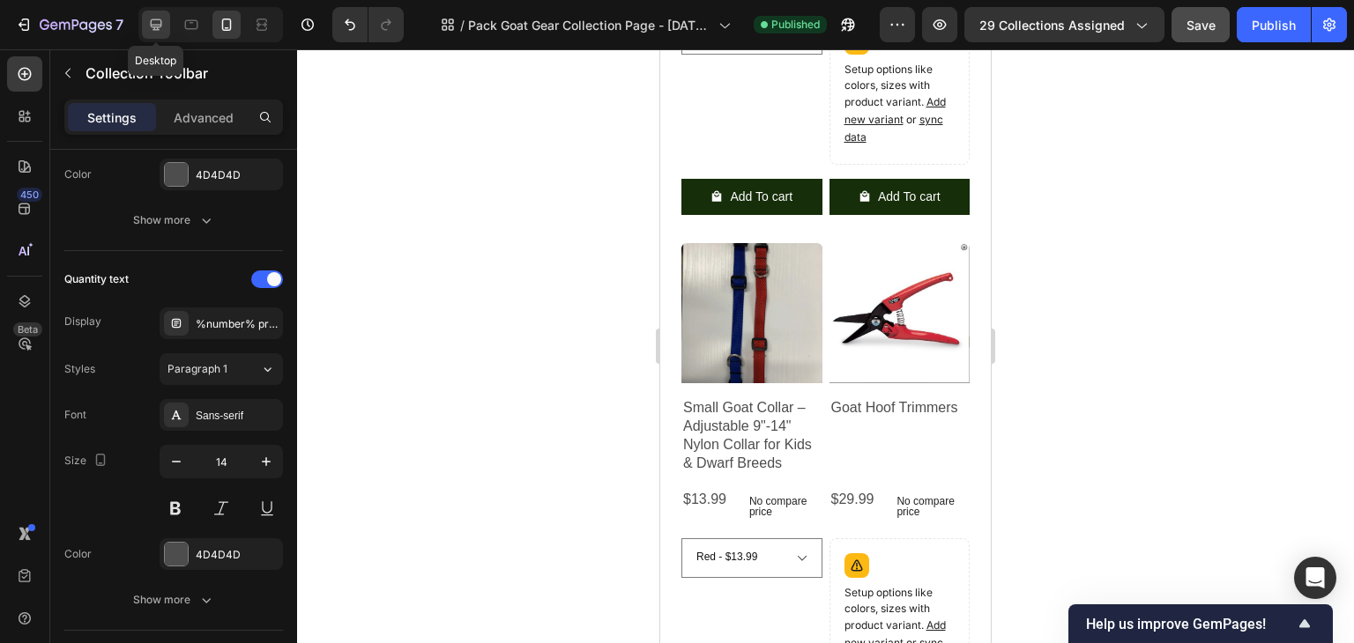
click at [159, 26] on icon at bounding box center [156, 25] width 18 height 18
type input "16"
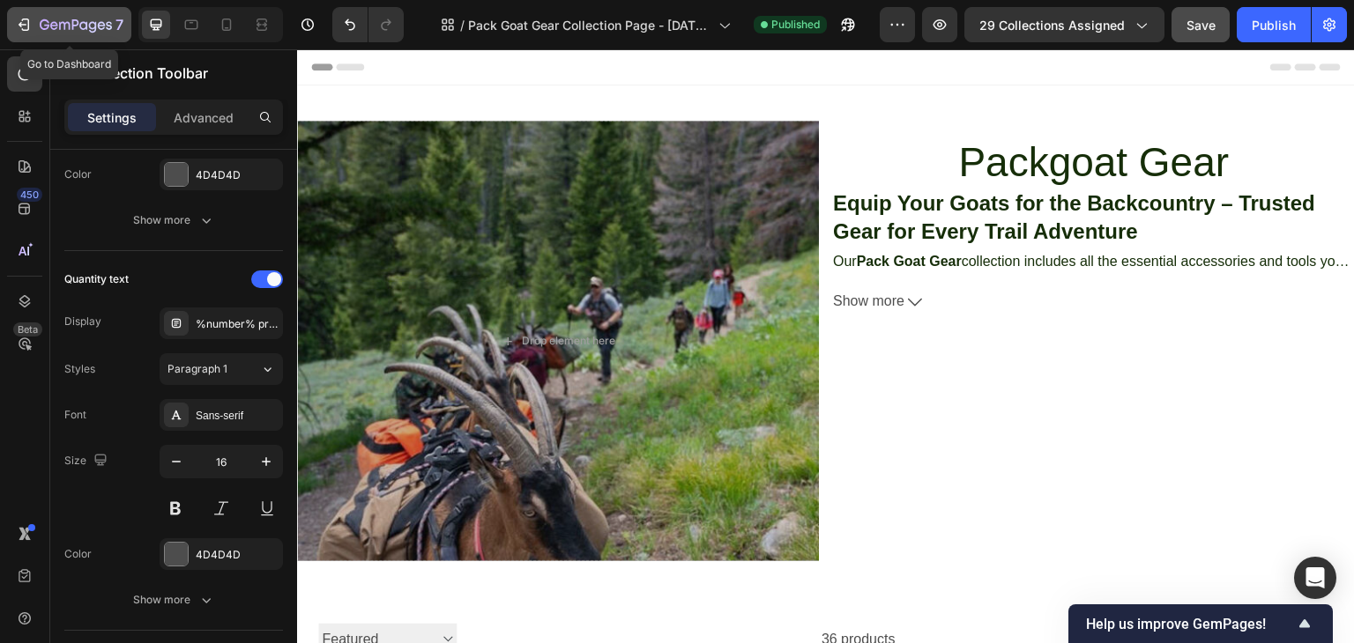
click at [25, 22] on icon "button" at bounding box center [24, 25] width 18 height 18
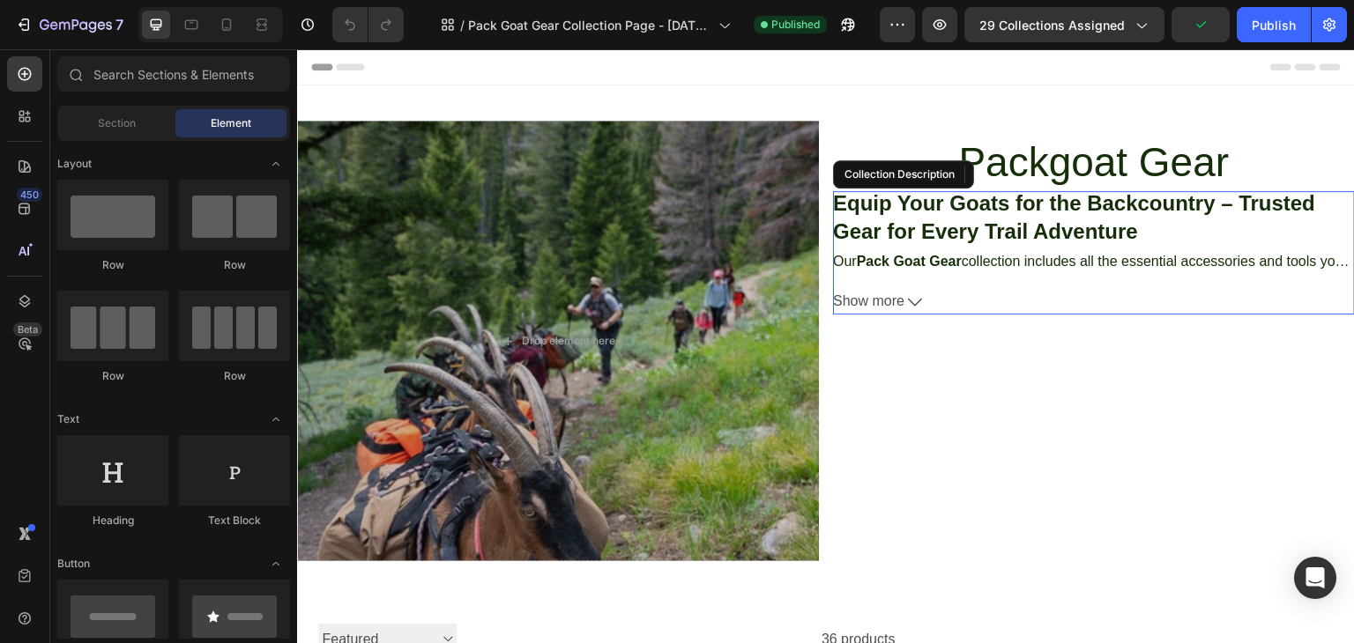
click at [922, 189] on div "Packgoat Gear Collection Title Equip Your Goats for the Backcountry – Trusted G…" at bounding box center [1094, 341] width 522 height 441
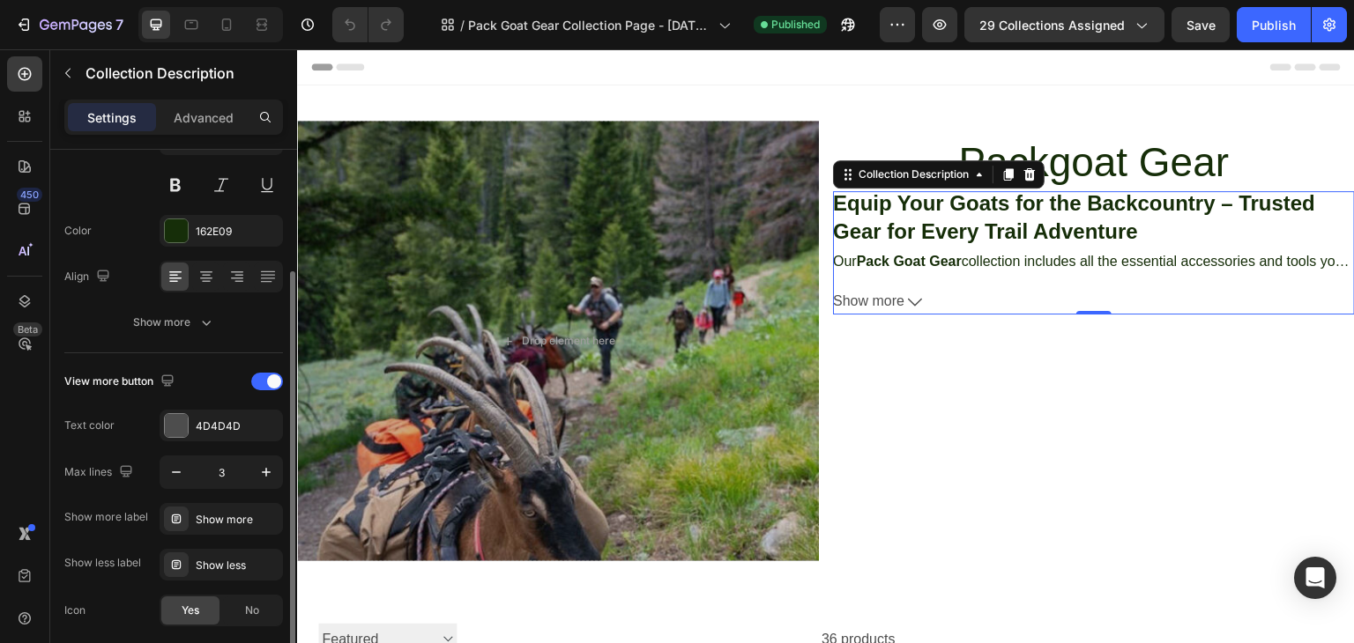
scroll to position [243, 0]
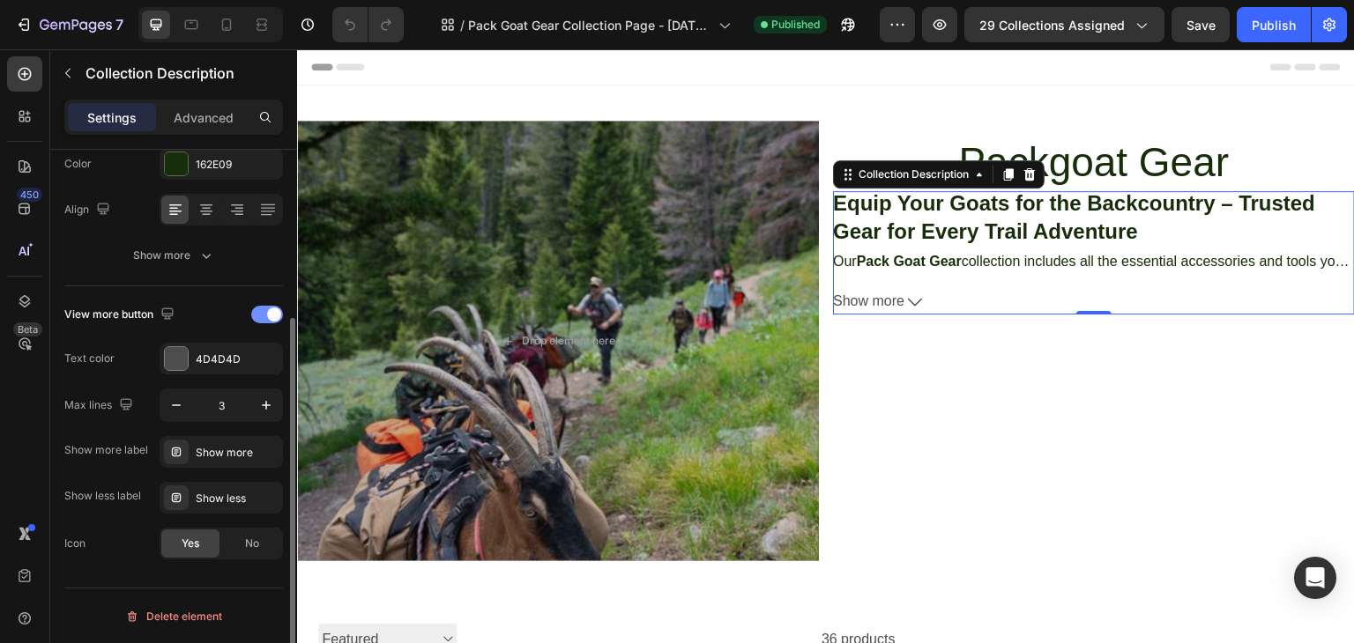
click at [271, 317] on span at bounding box center [274, 315] width 14 height 14
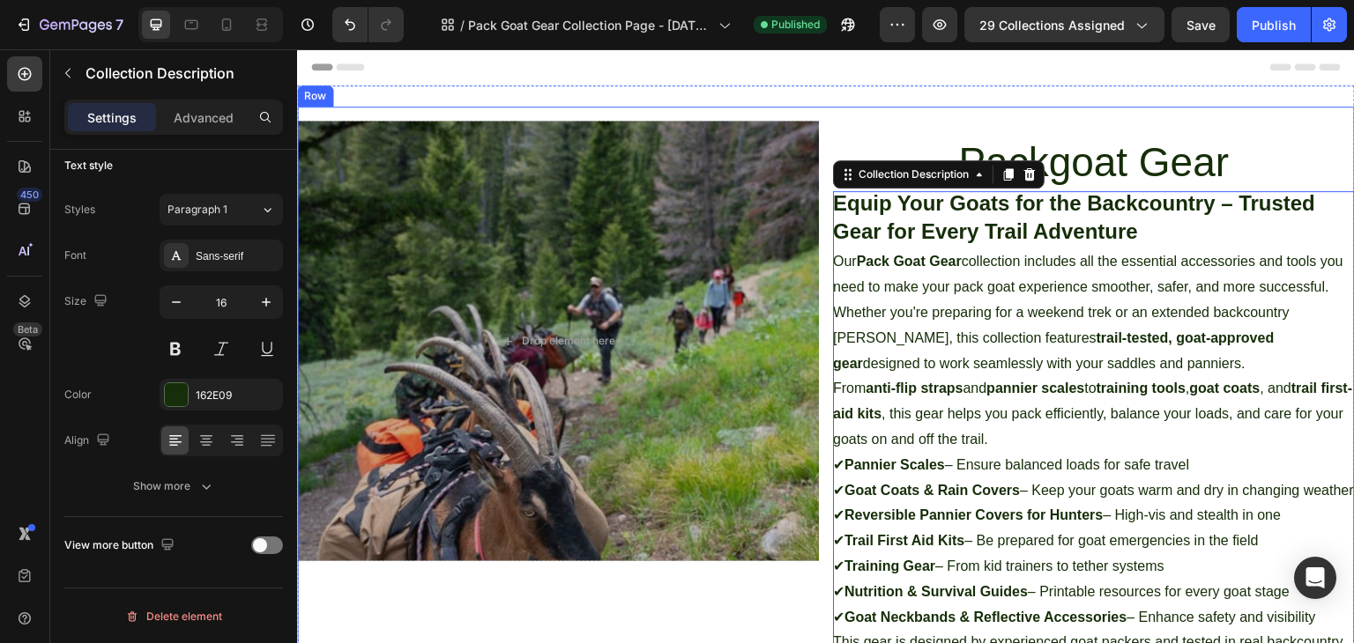
scroll to position [0, 0]
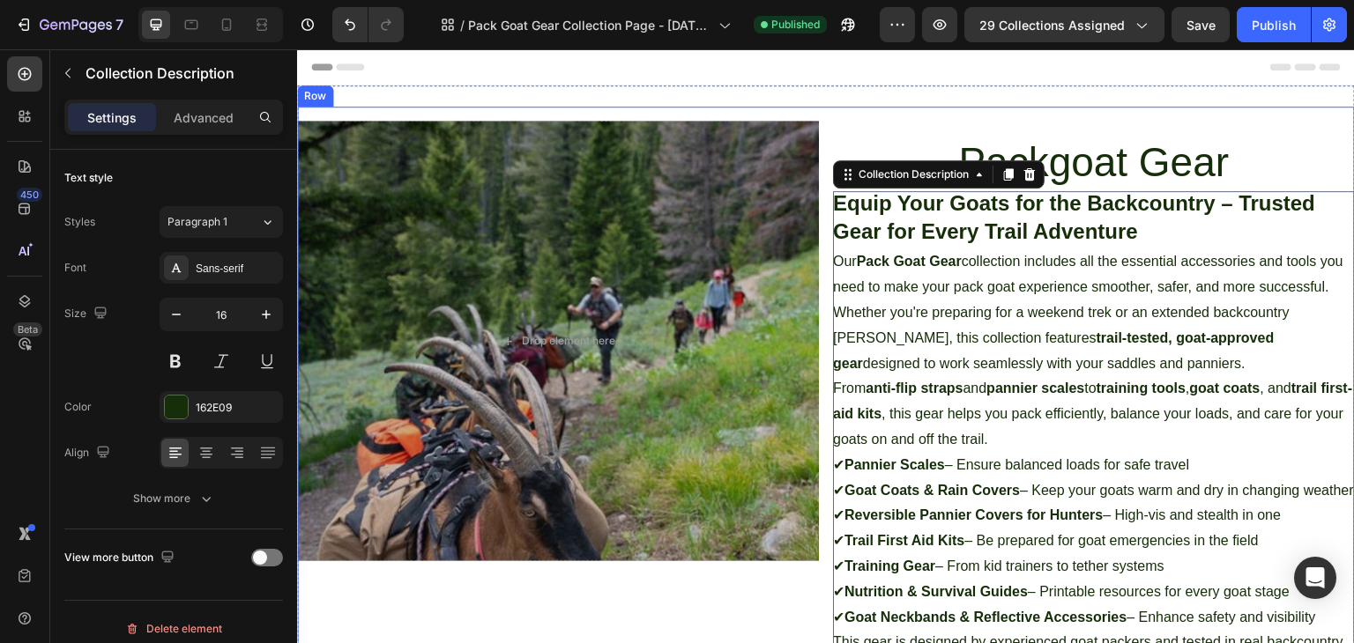
click at [821, 133] on div "Drop element here Collection Banner Packgoat Gear Collection Title Equip Your G…" at bounding box center [826, 420] width 1058 height 626
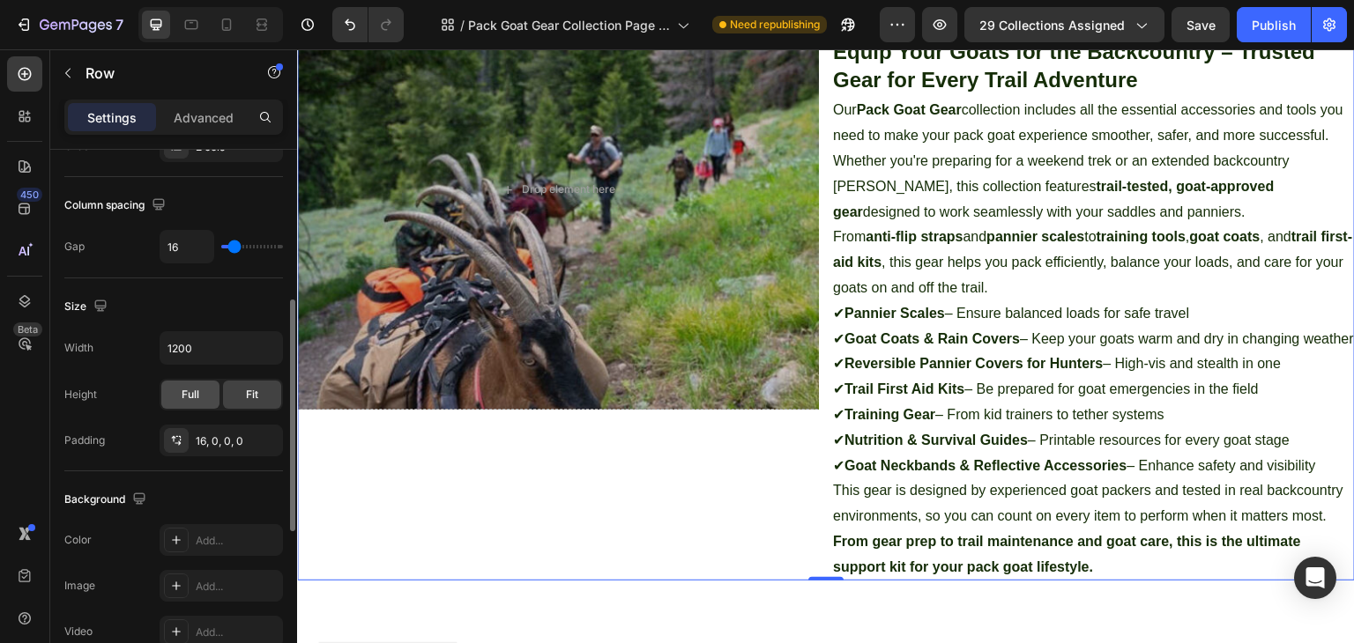
scroll to position [176, 0]
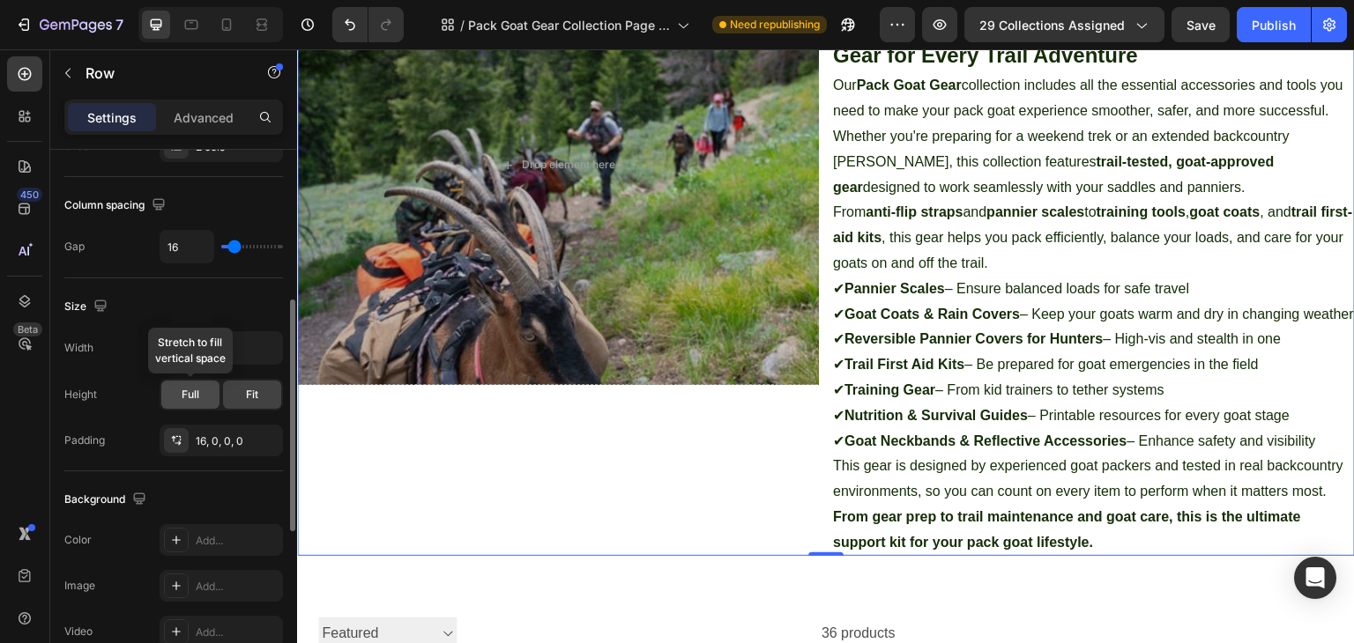
click at [190, 391] on span "Full" at bounding box center [191, 395] width 18 height 16
click at [255, 394] on span "Fit" at bounding box center [252, 395] width 12 height 16
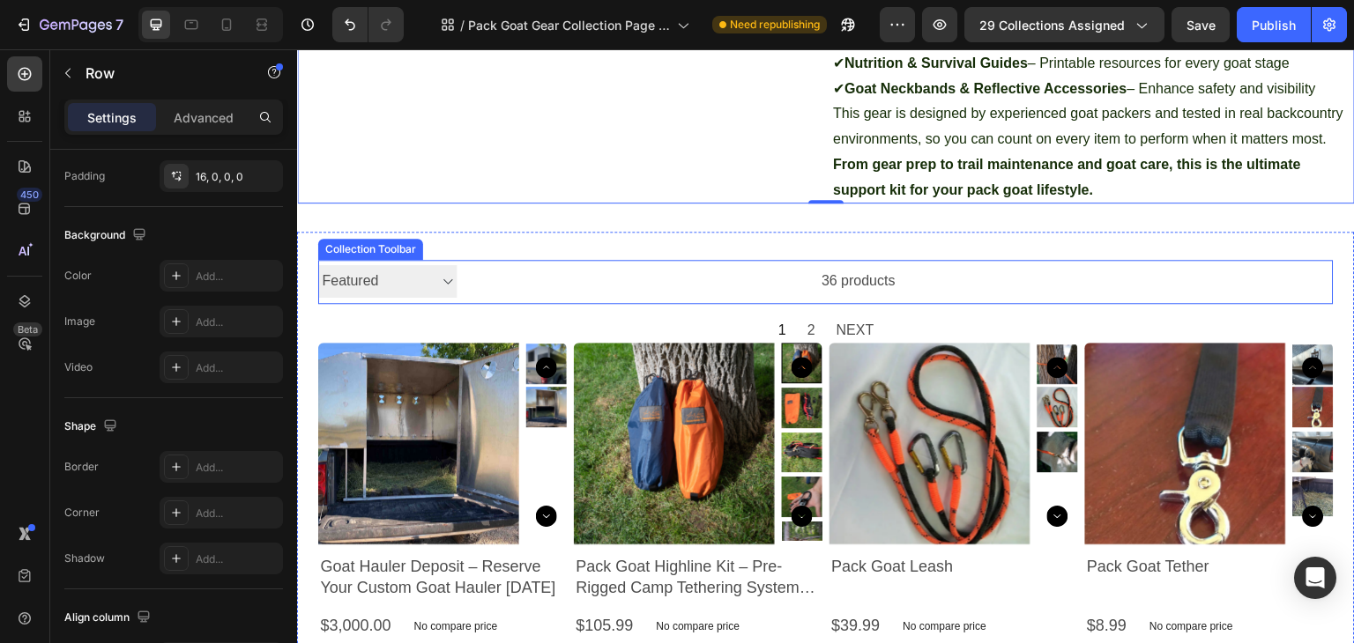
scroll to position [0, 0]
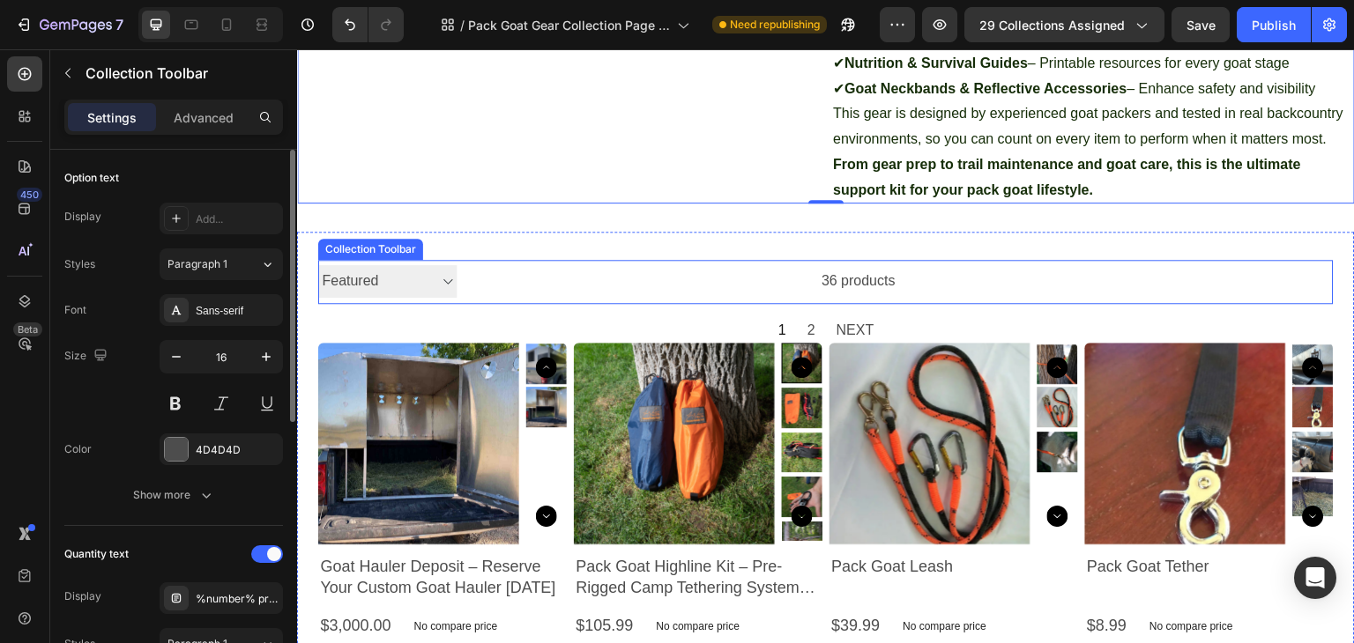
click at [387, 298] on select "Best selling Featured Alphabetically, A-Z Alphabetically, Z-A Price, low to hig…" at bounding box center [387, 281] width 138 height 33
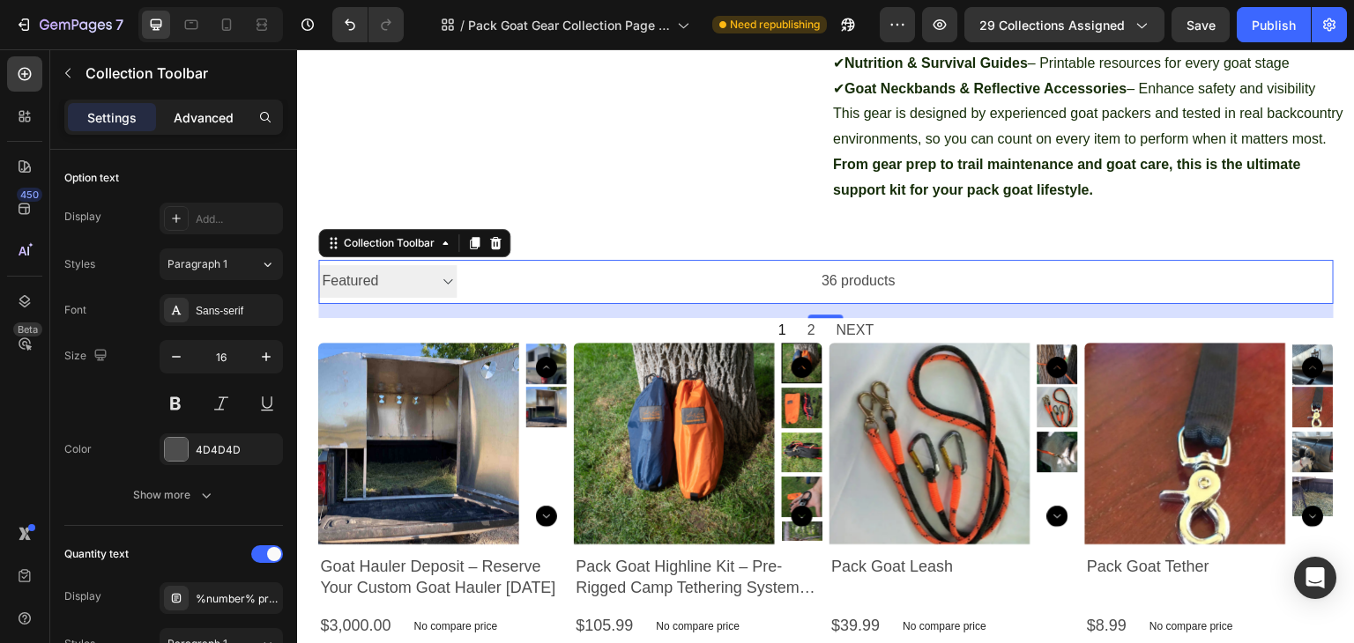
click at [187, 116] on p "Advanced" at bounding box center [204, 117] width 60 height 19
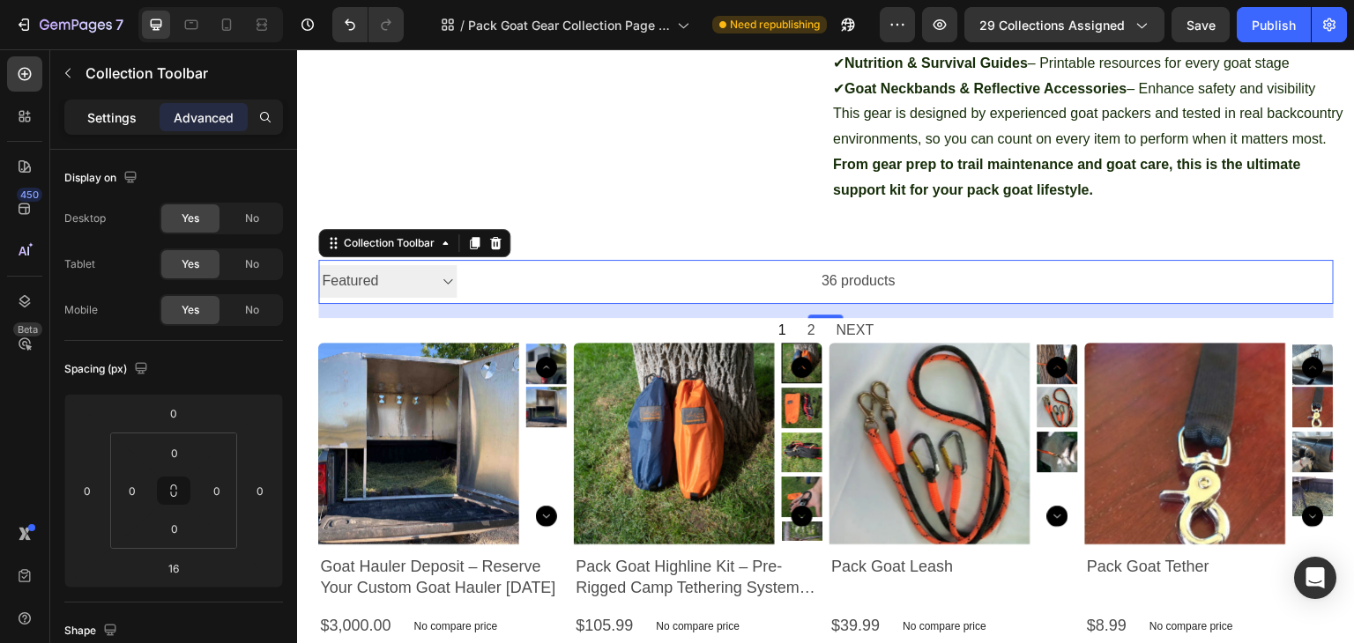
click at [106, 126] on div "Settings" at bounding box center [112, 117] width 88 height 28
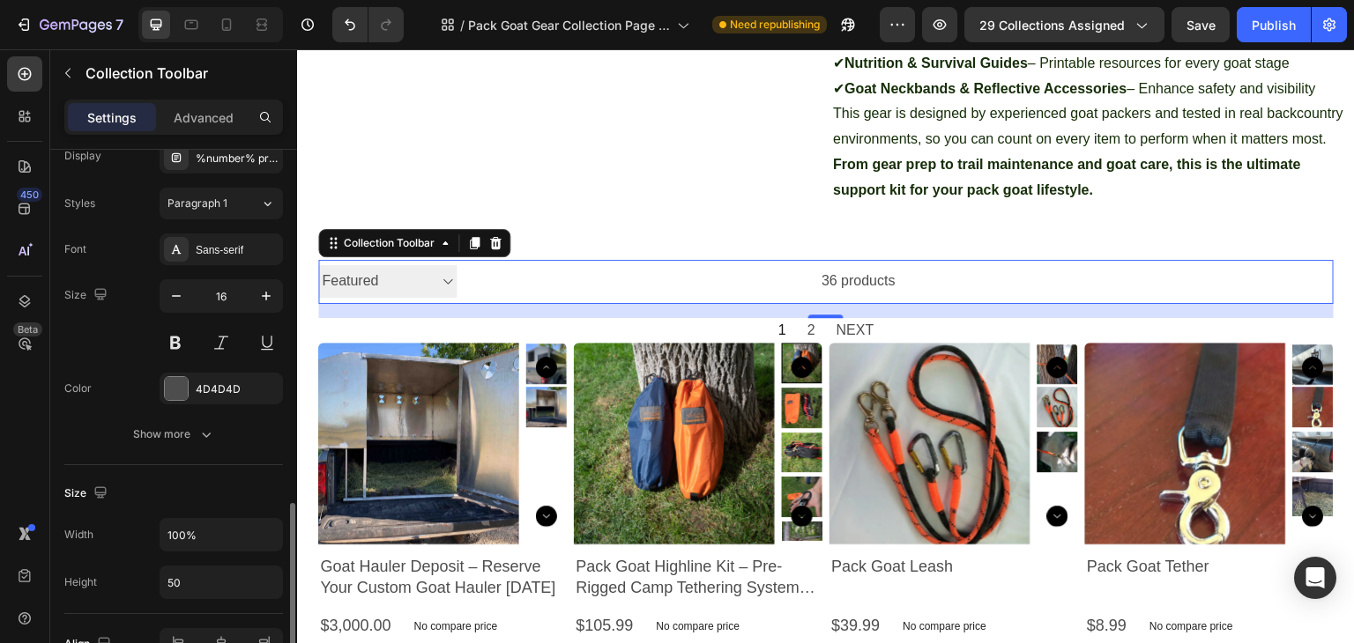
scroll to position [529, 0]
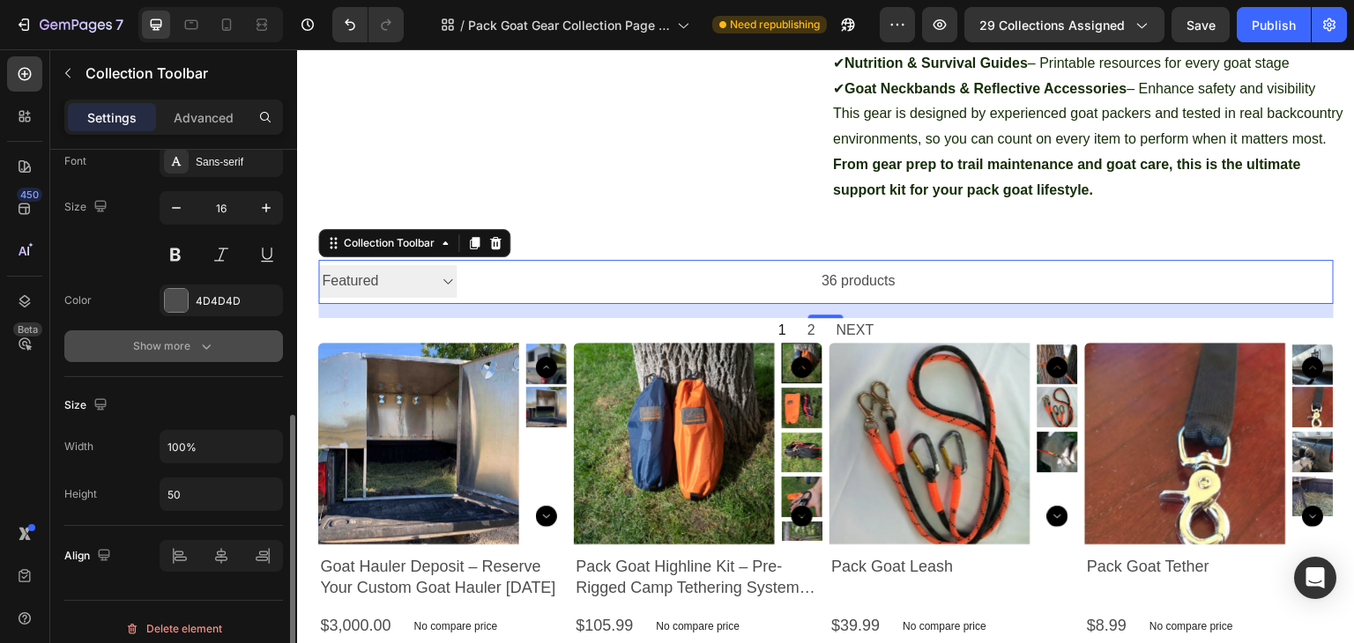
click at [191, 345] on div "Show more" at bounding box center [174, 347] width 82 height 18
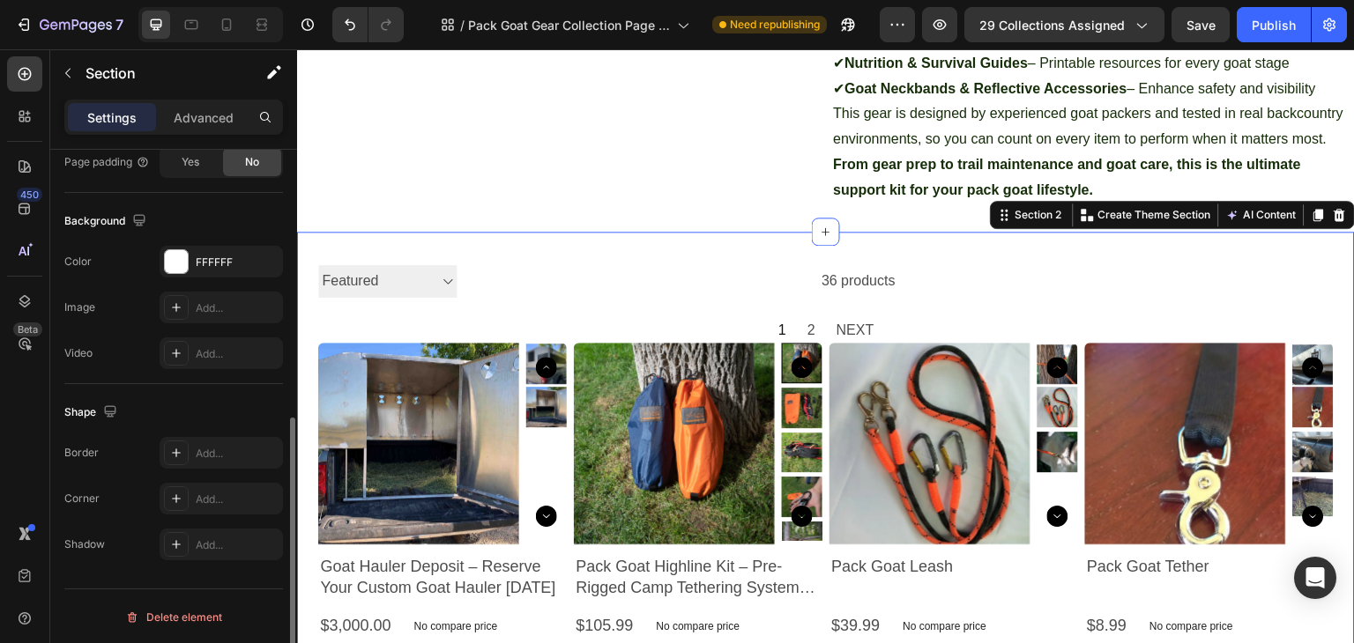
scroll to position [0, 0]
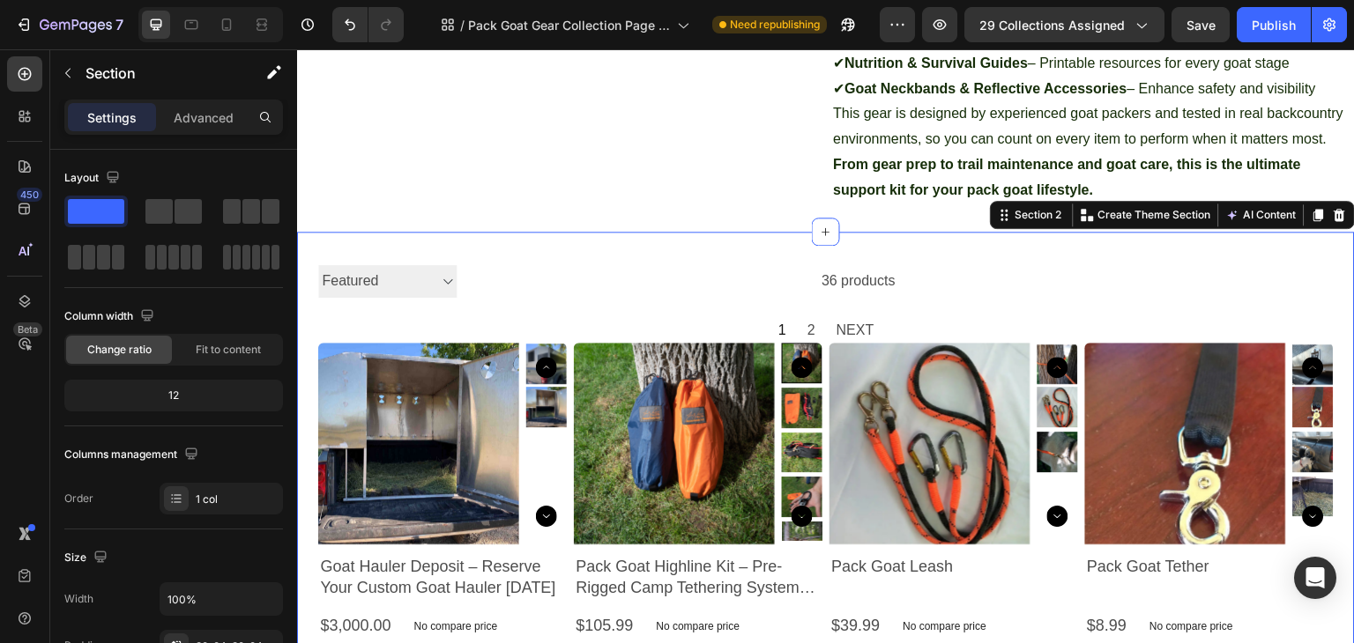
click at [168, 218] on span at bounding box center [158, 211] width 27 height 25
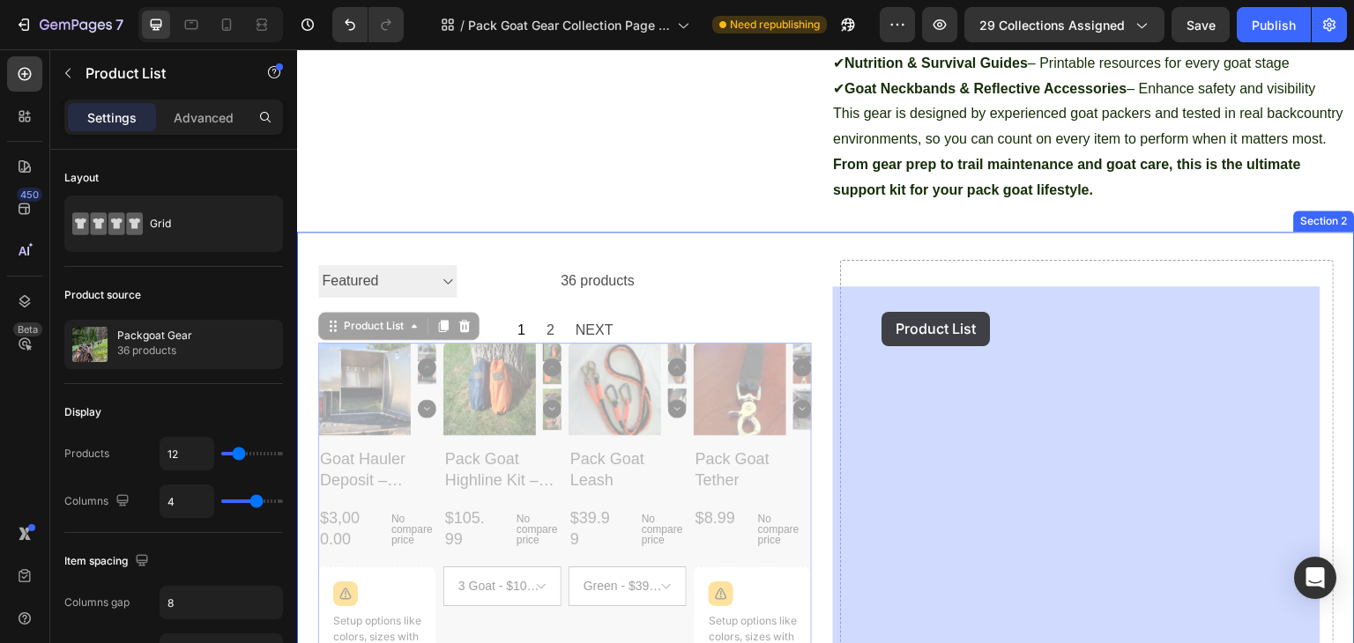
drag, startPoint x: 335, startPoint y: 359, endPoint x: 882, endPoint y: 312, distance: 549.3
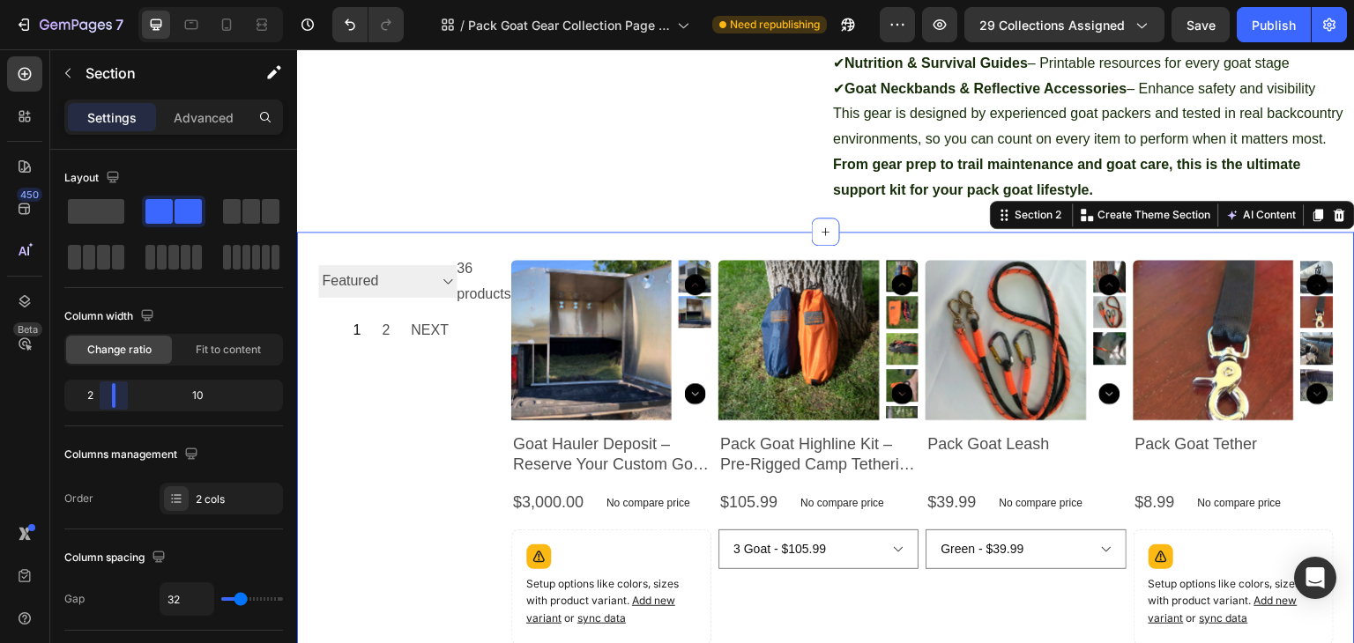
drag, startPoint x: 176, startPoint y: 398, endPoint x: 108, endPoint y: 393, distance: 68.9
click at [108, 0] on body "7 Version history / Pack Goat Gear Collection Page - Jul 15, 15:38:13 Need repu…" at bounding box center [677, 0] width 1354 height 0
click at [199, 120] on p "Advanced" at bounding box center [204, 117] width 60 height 19
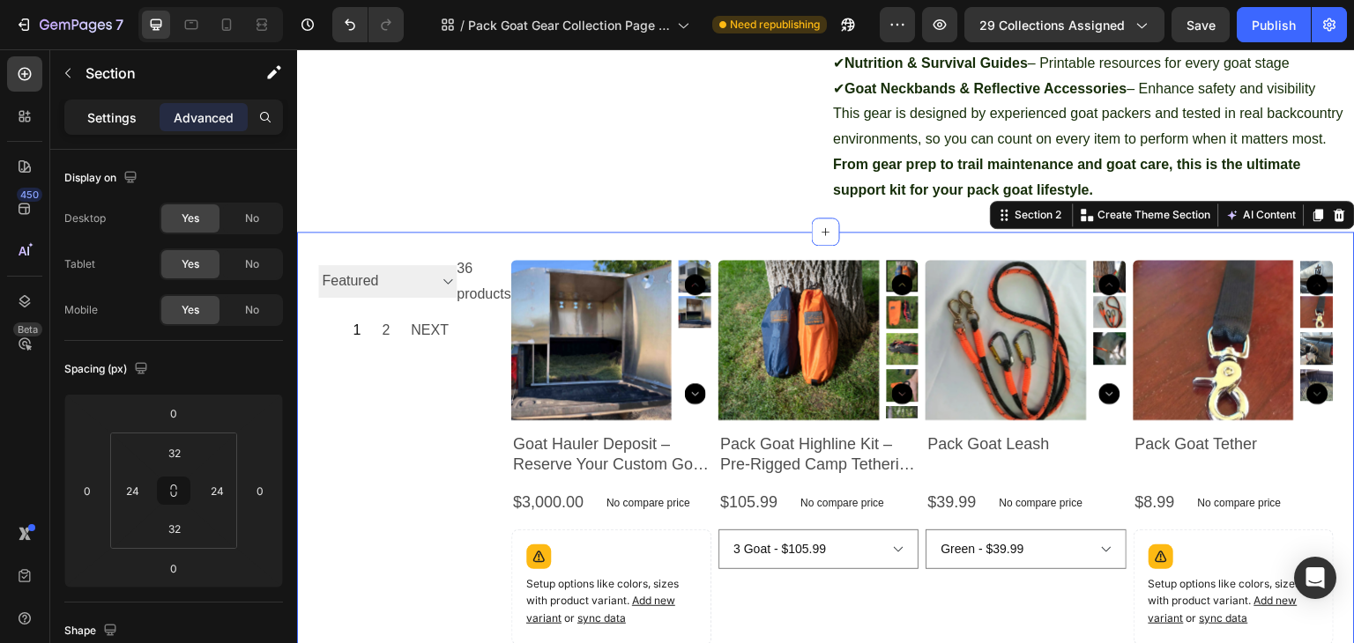
click at [115, 115] on p "Settings" at bounding box center [111, 117] width 49 height 19
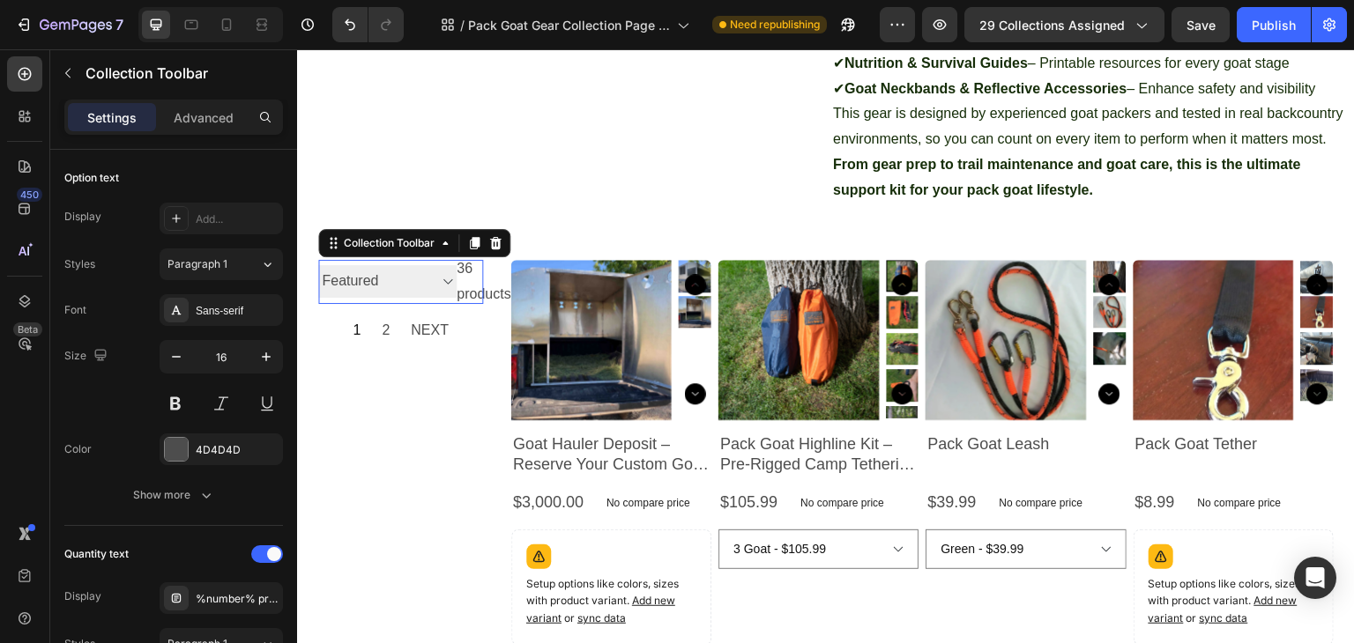
click at [370, 296] on select "Best selling Featured Alphabetically, A-Z Alphabetically, Z-A Price, low to hig…" at bounding box center [387, 281] width 138 height 33
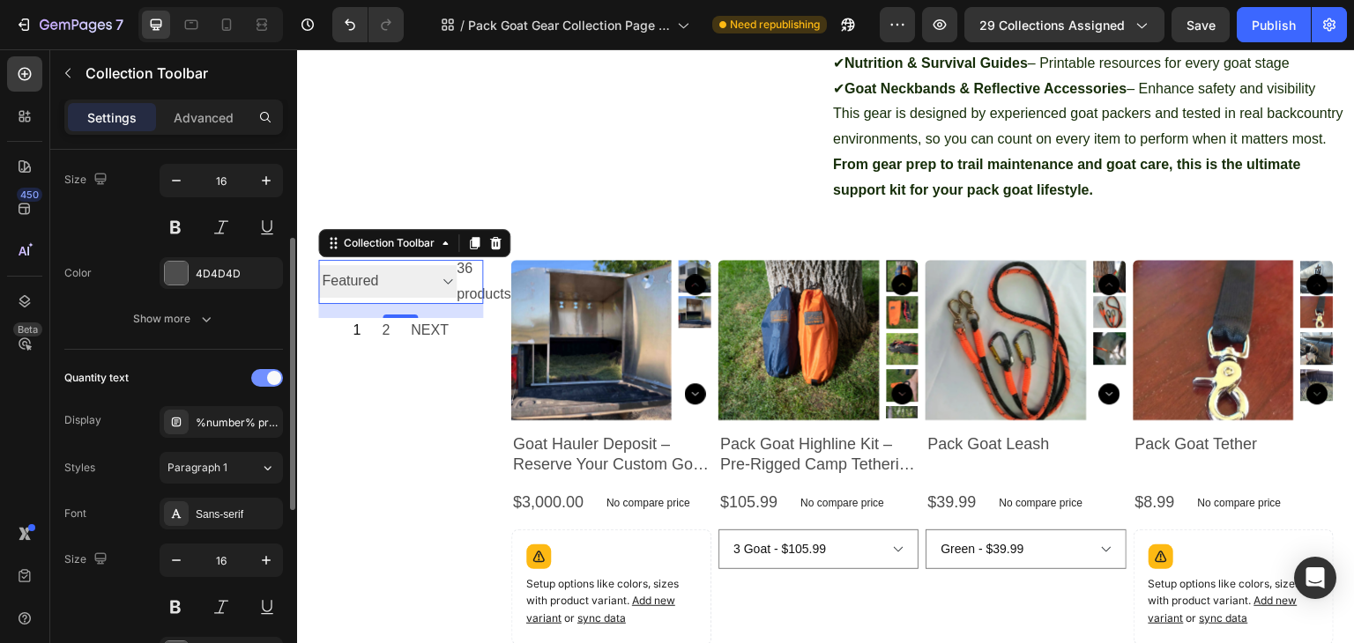
click at [271, 375] on span at bounding box center [274, 378] width 14 height 14
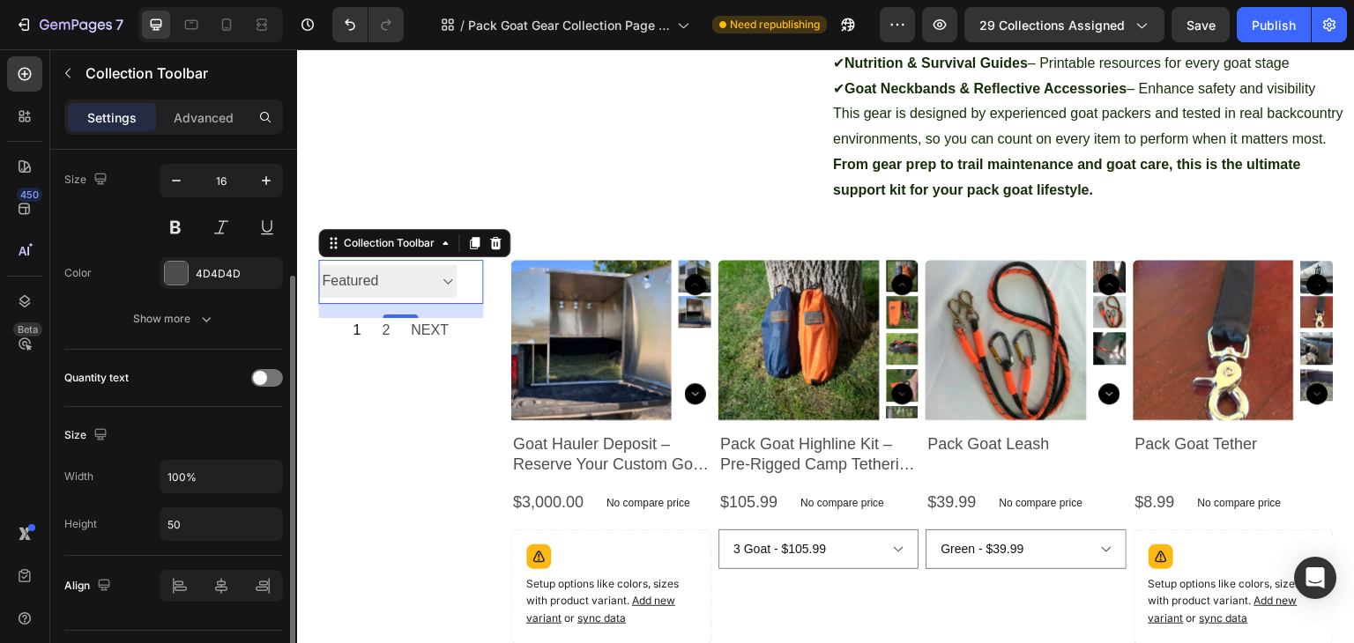
click at [99, 403] on div "Quantity text" at bounding box center [173, 378] width 219 height 57
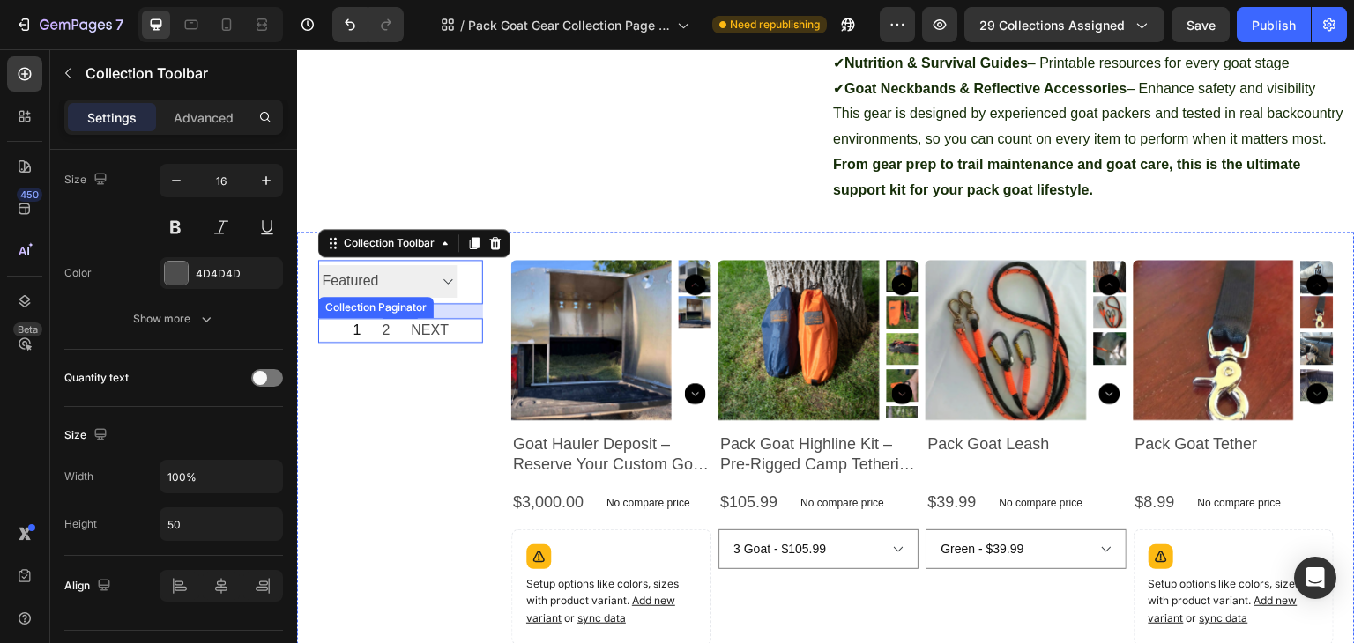
scroll to position [0, 0]
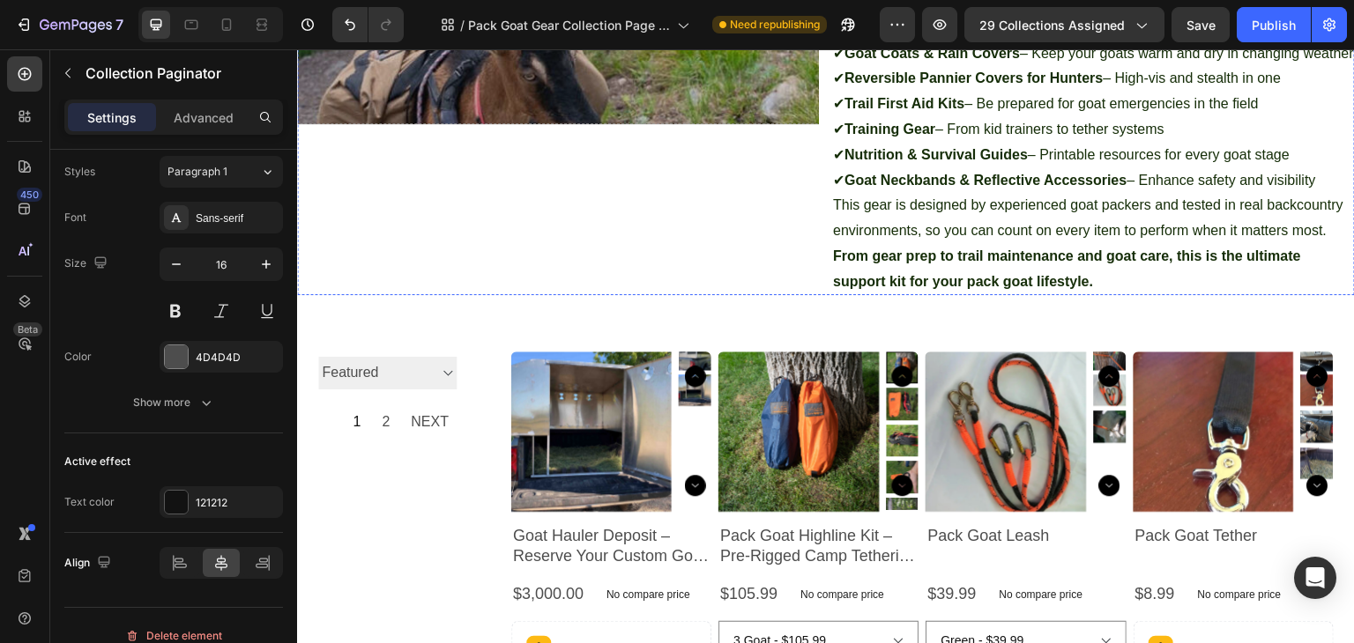
scroll to position [441, 0]
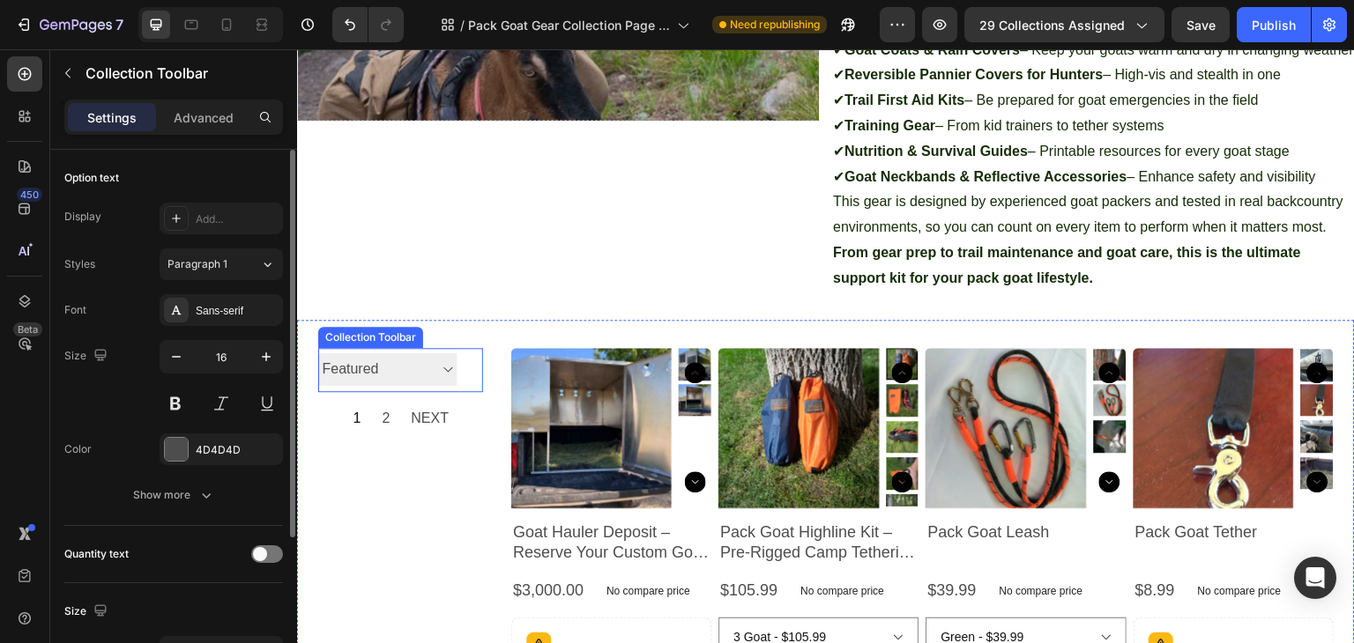
click at [449, 386] on select "Best selling Featured Alphabetically, A-Z Alphabetically, Z-A Price, low to hig…" at bounding box center [387, 369] width 138 height 33
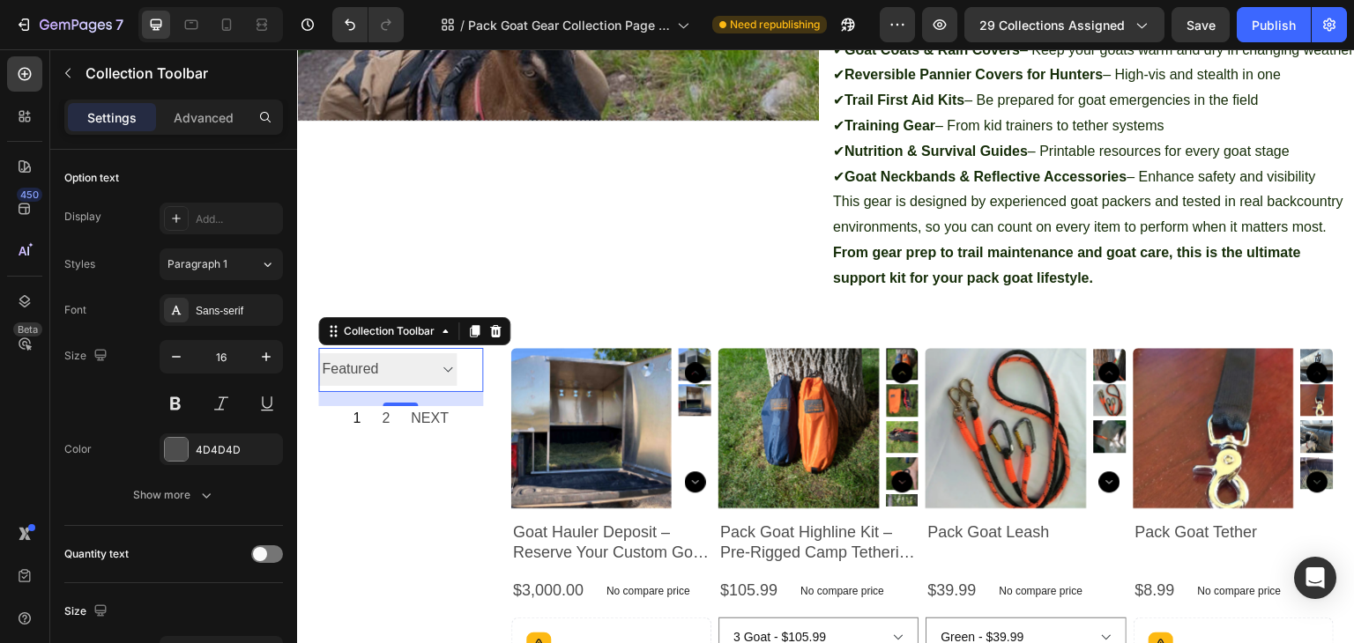
click at [449, 386] on select "Best selling Featured Alphabetically, A-Z Alphabetically, Z-A Price, low to hig…" at bounding box center [387, 369] width 138 height 33
click at [224, 29] on icon at bounding box center [227, 25] width 10 height 12
type input "14"
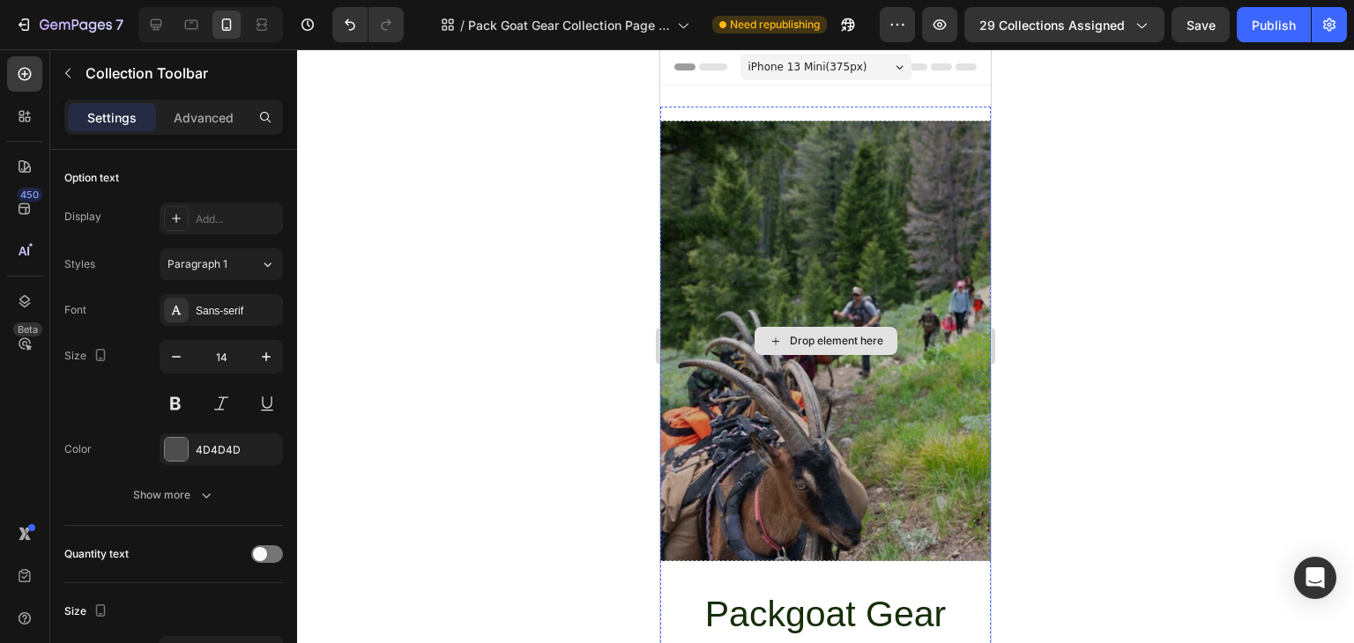
click at [726, 204] on div "Drop element here" at bounding box center [826, 341] width 1058 height 441
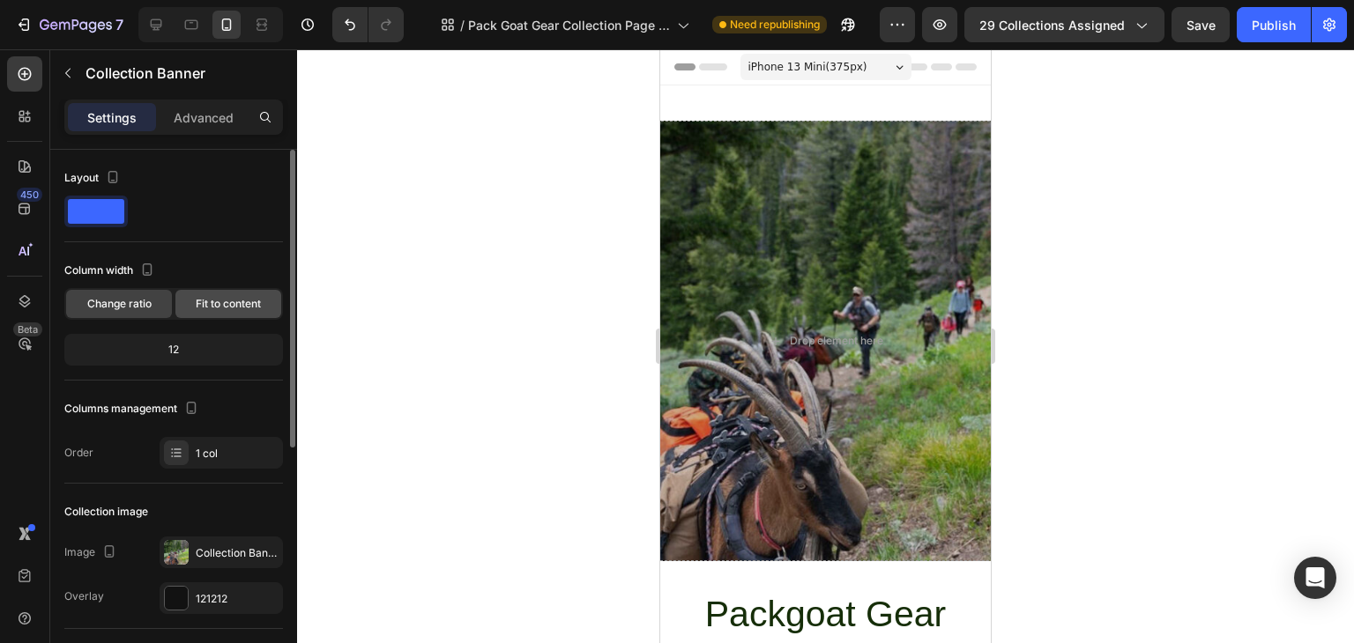
click at [213, 303] on span "Fit to content" at bounding box center [228, 304] width 65 height 16
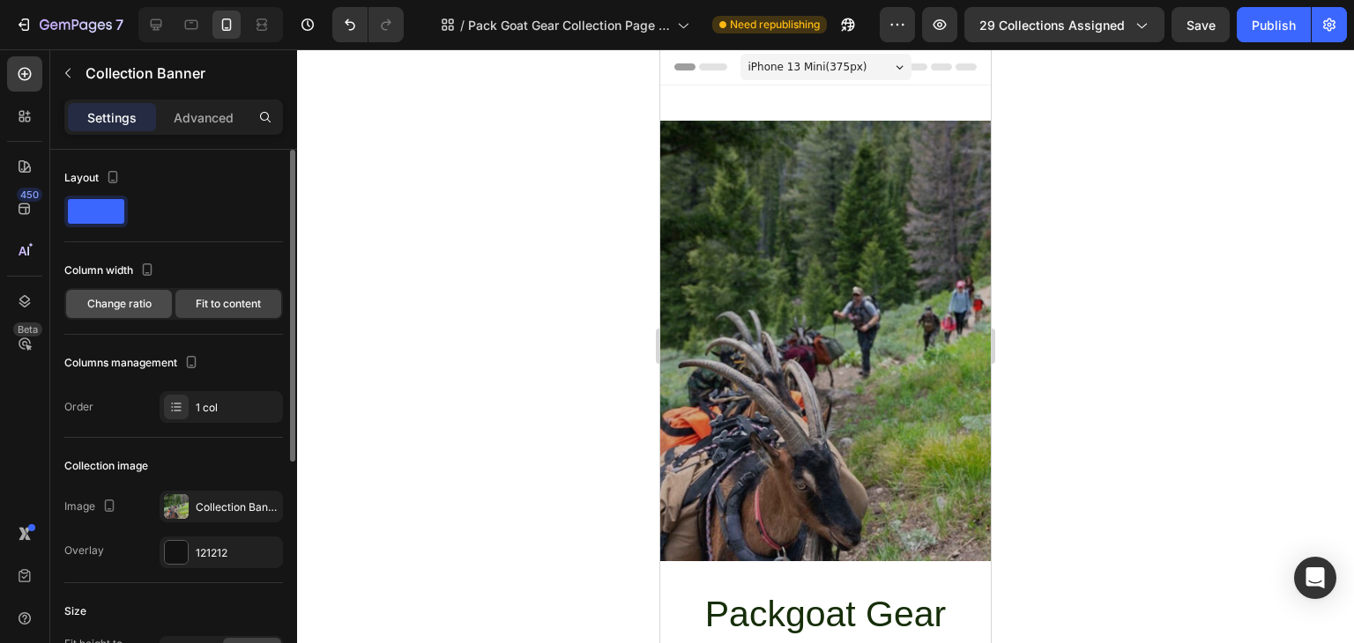
click at [139, 310] on span "Change ratio" at bounding box center [119, 304] width 64 height 16
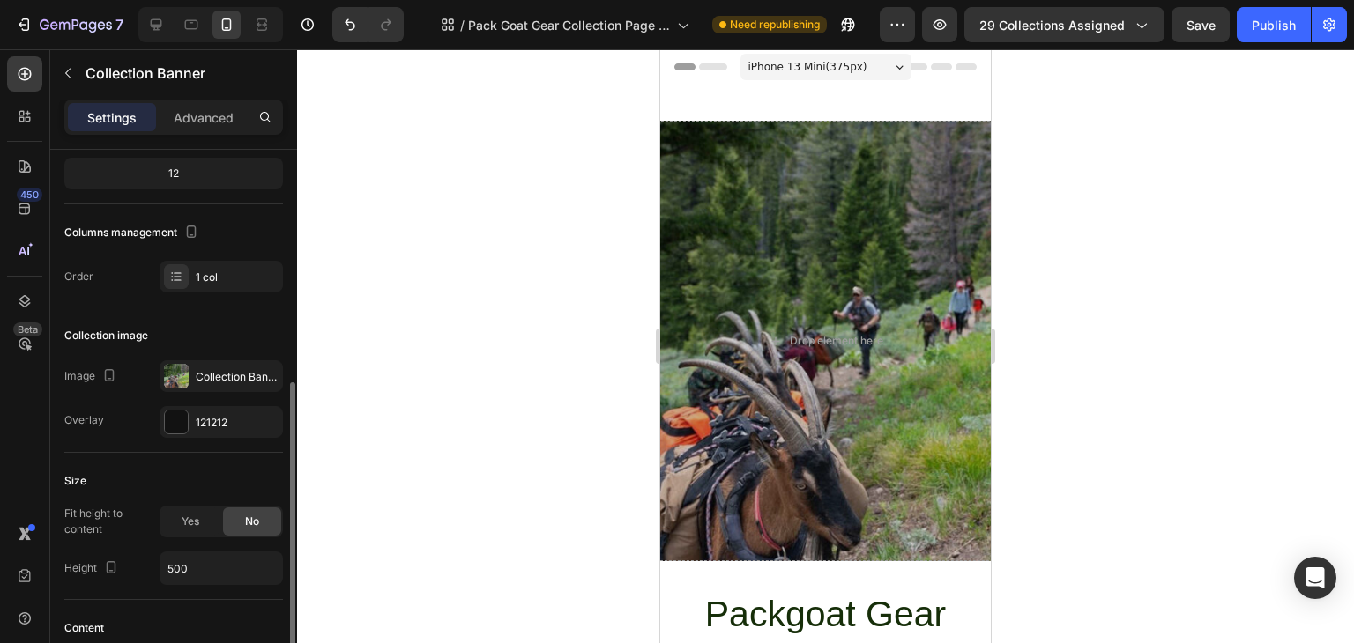
scroll to position [353, 0]
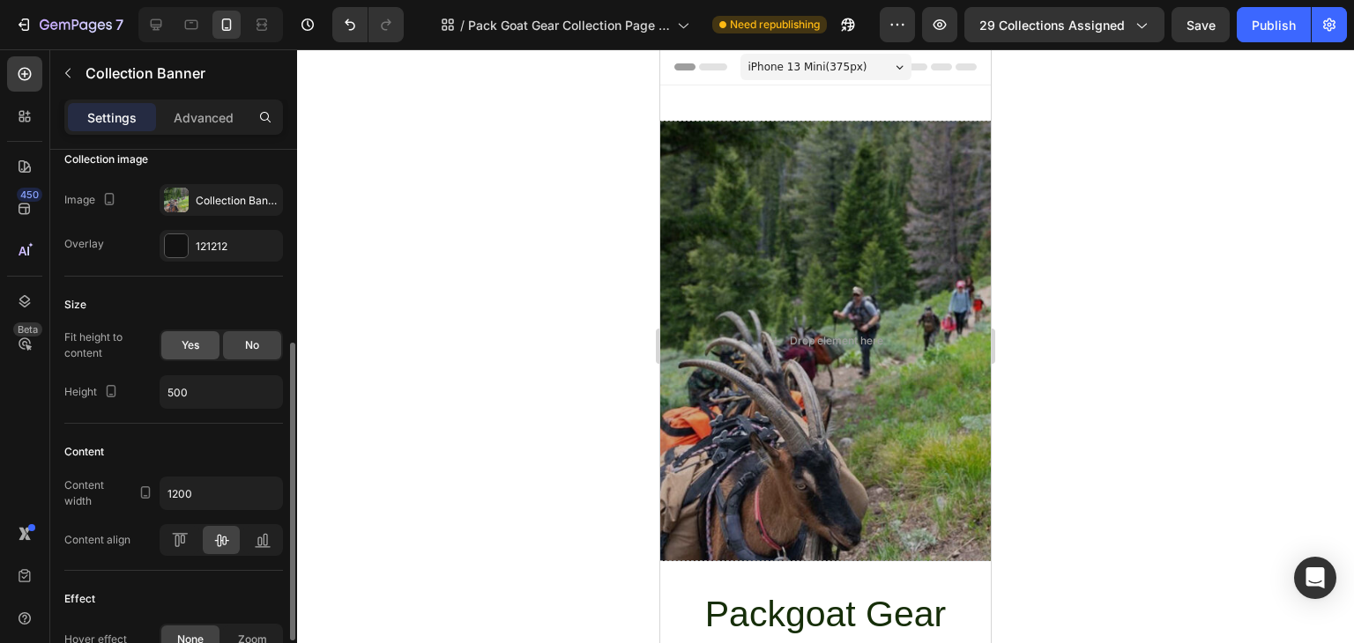
click at [197, 347] on span "Yes" at bounding box center [191, 346] width 18 height 16
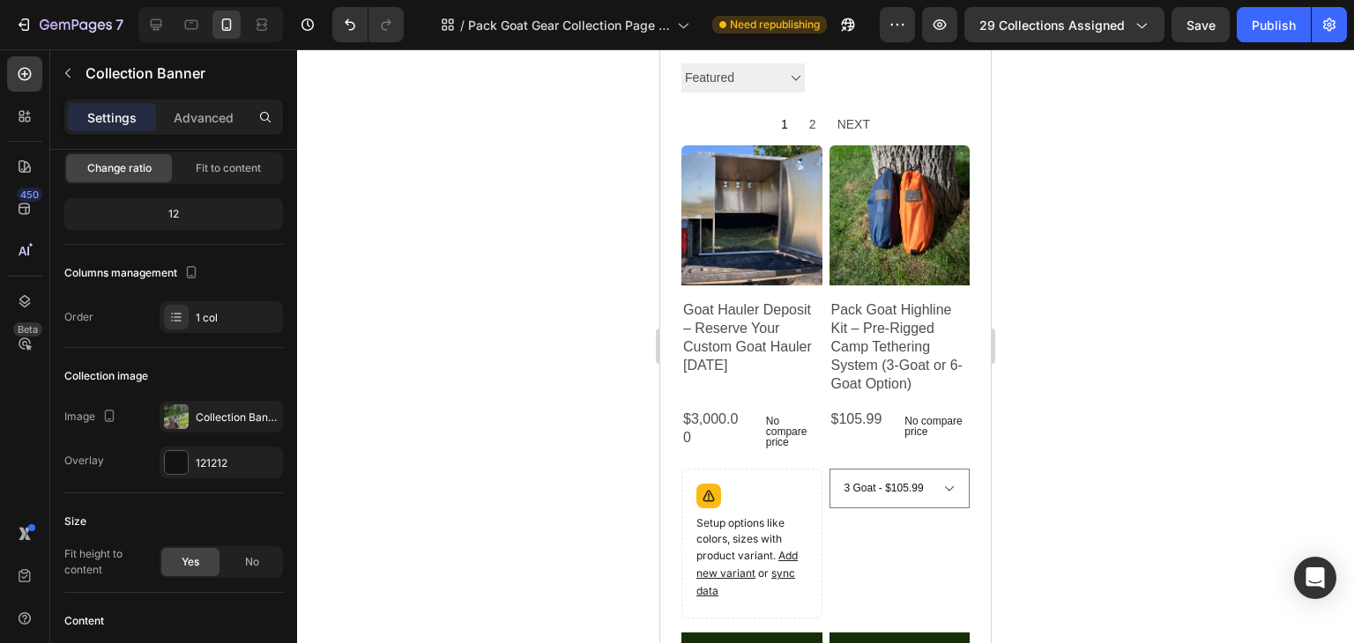
scroll to position [1058, 0]
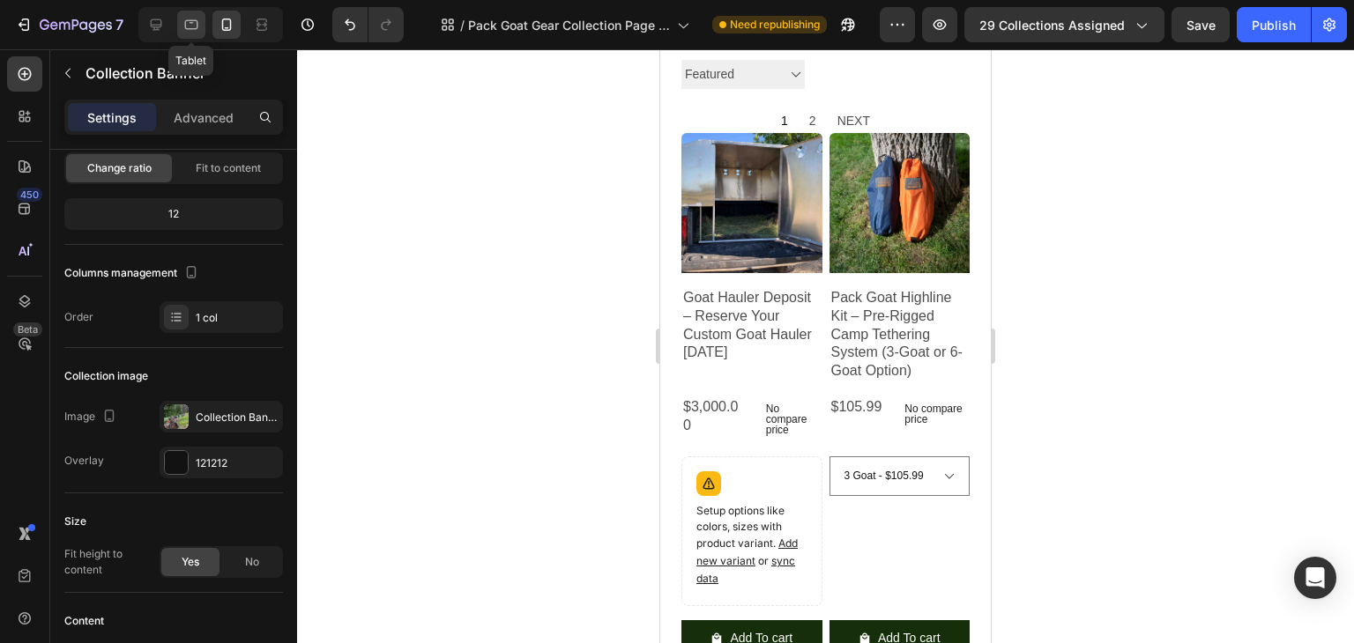
click at [185, 26] on icon at bounding box center [191, 25] width 13 height 10
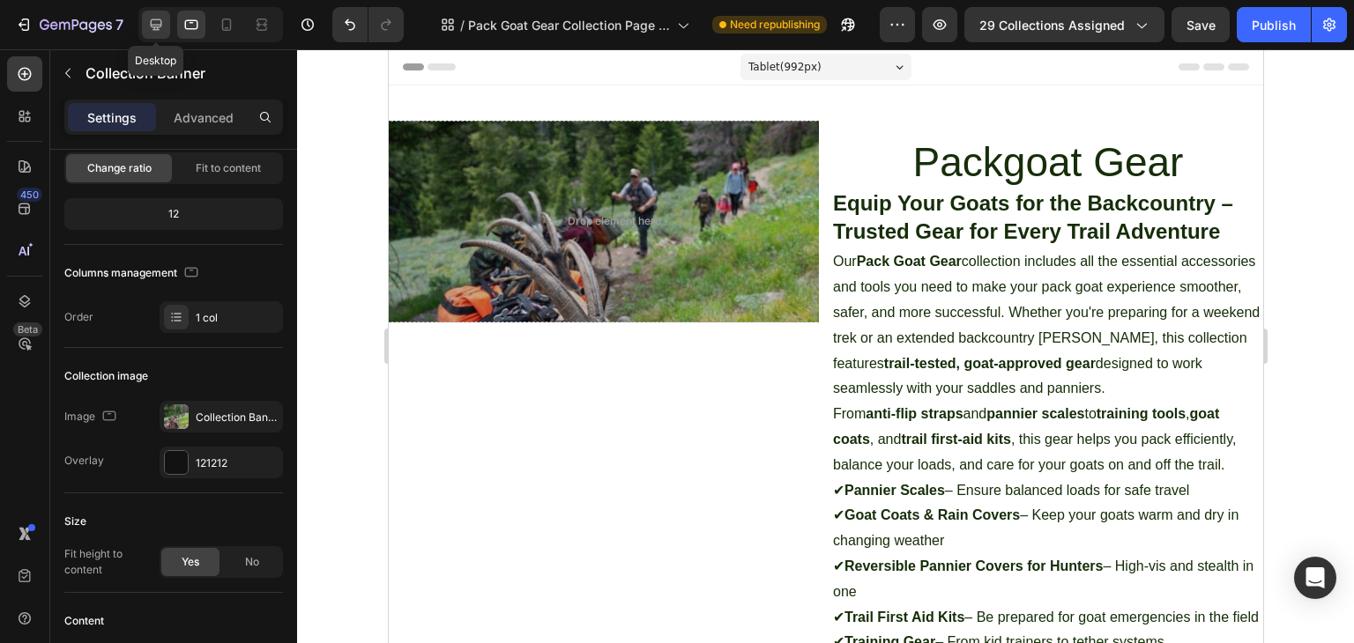
click at [159, 26] on icon at bounding box center [156, 24] width 11 height 11
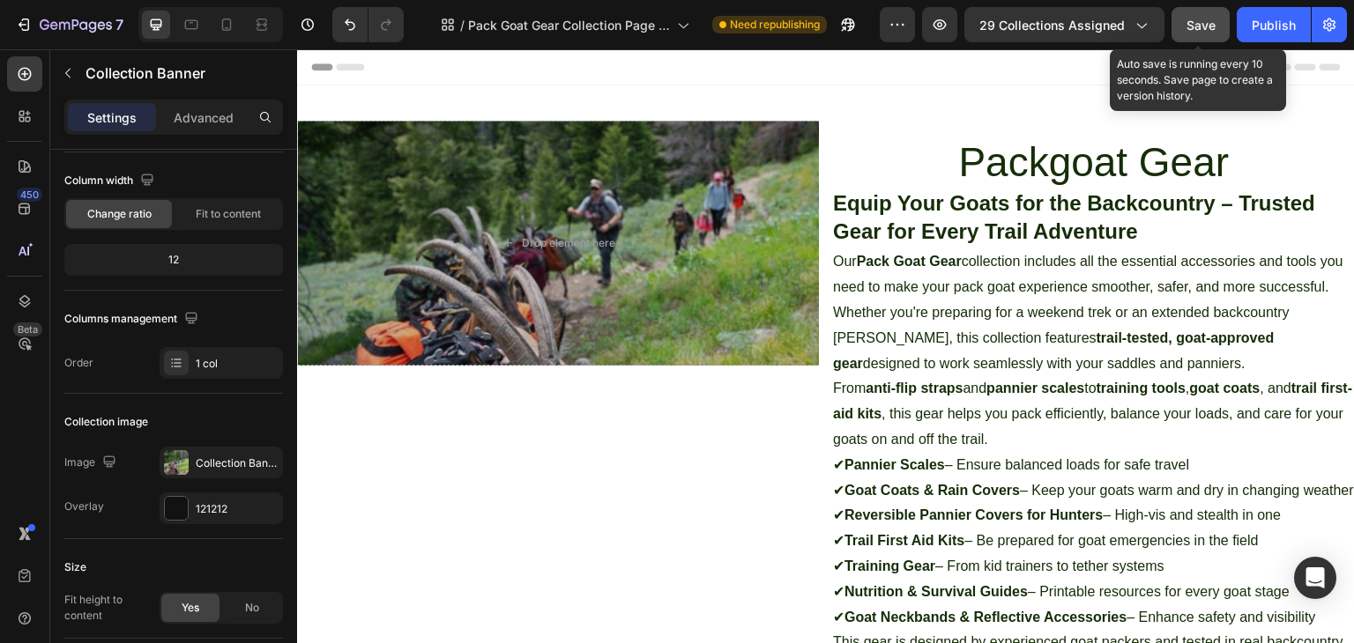
click at [1199, 26] on span "Save" at bounding box center [1200, 25] width 29 height 15
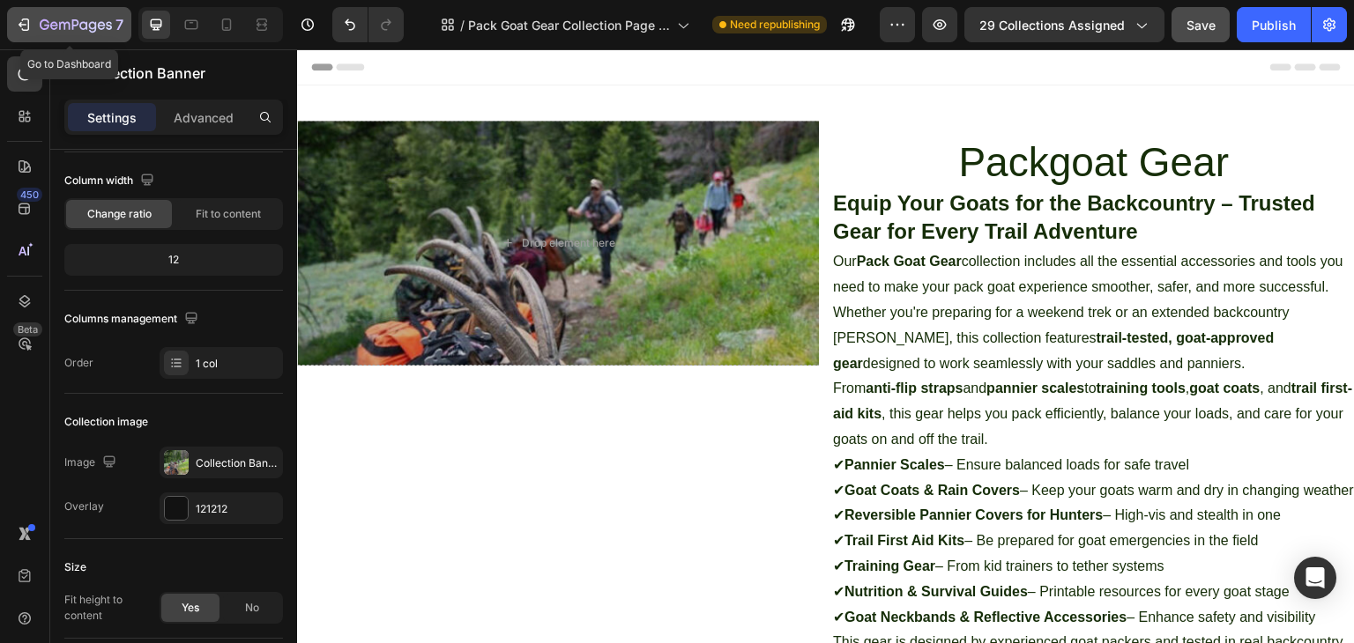
click at [26, 29] on icon "button" at bounding box center [24, 25] width 18 height 18
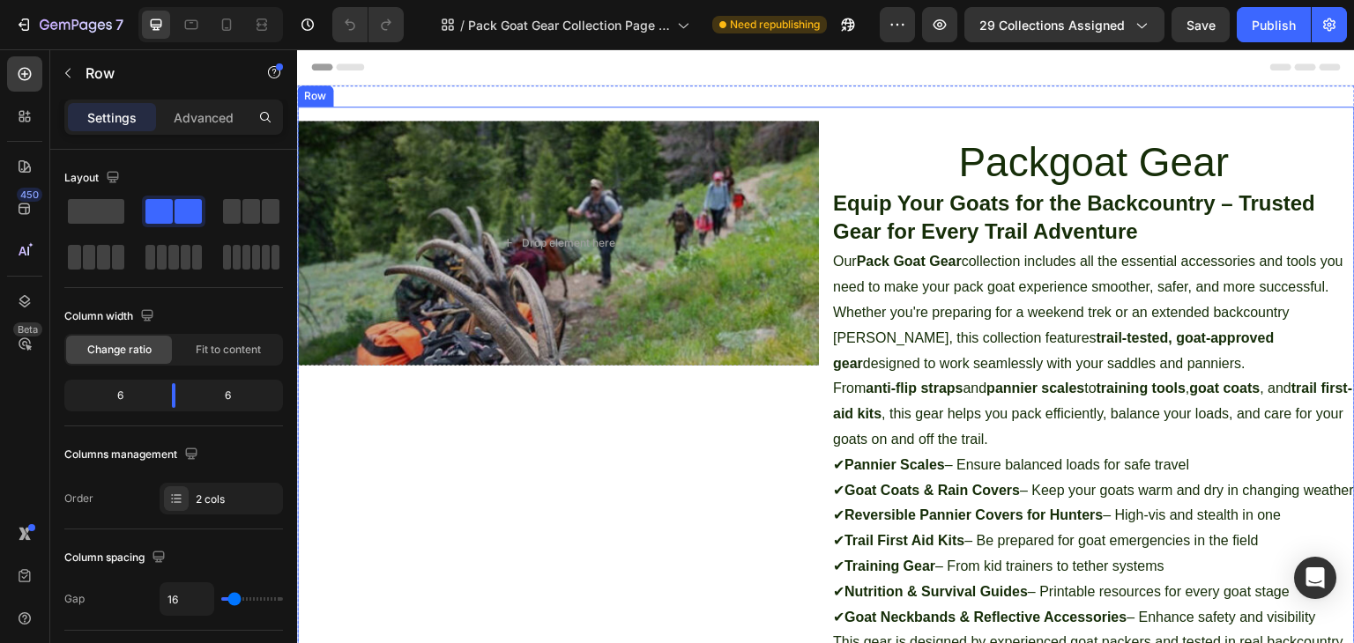
click at [678, 456] on div "Drop element here Collection Banner" at bounding box center [558, 427] width 522 height 612
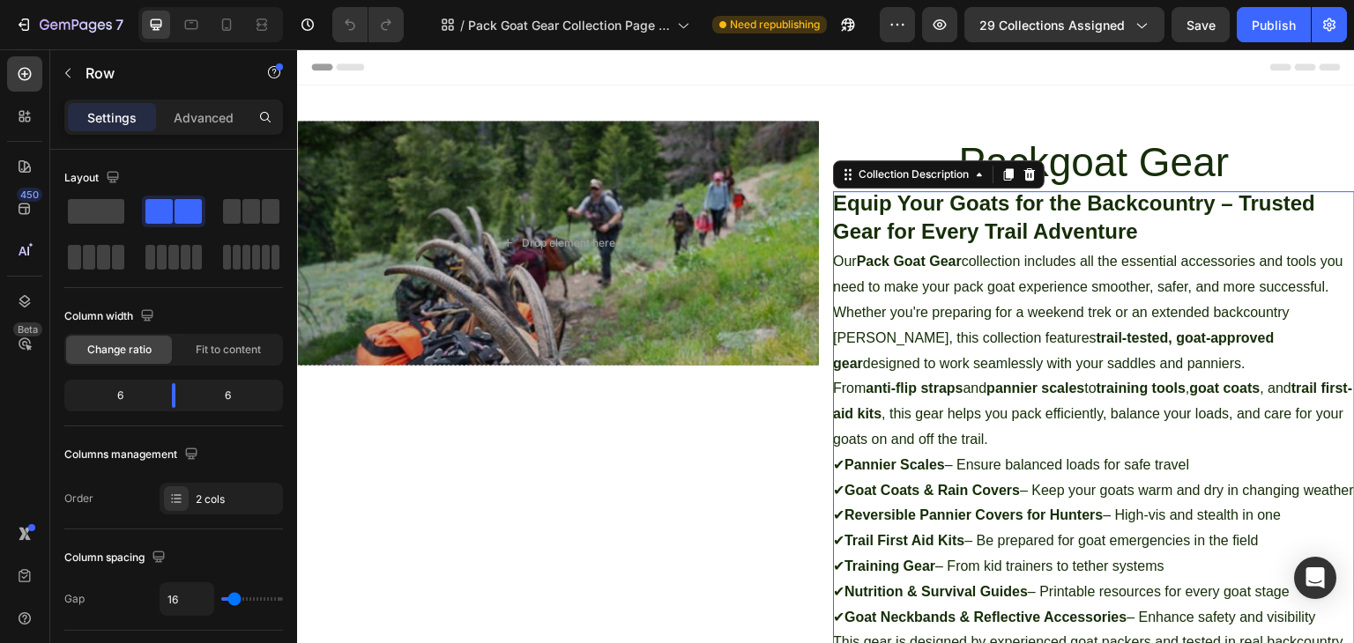
click at [972, 301] on div "Equip Your Goats for the Backcountry – Trusted Gear for Every Trail Adventure O…" at bounding box center [1094, 461] width 522 height 541
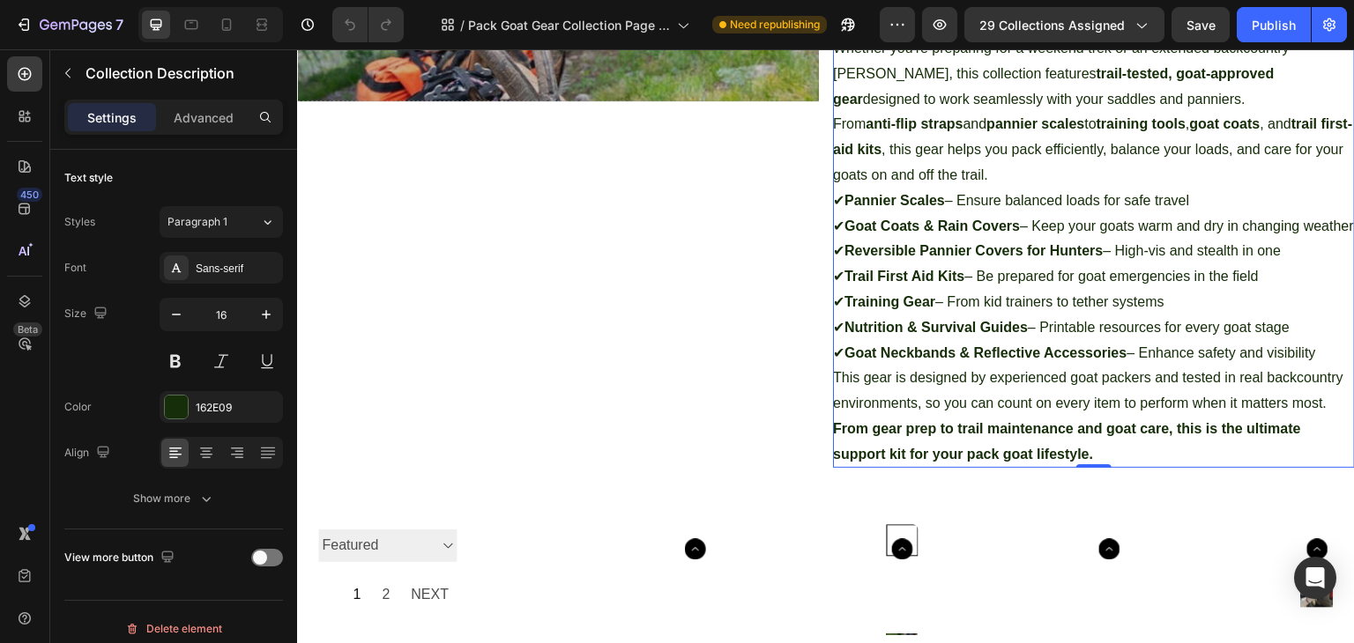
scroll to position [353, 0]
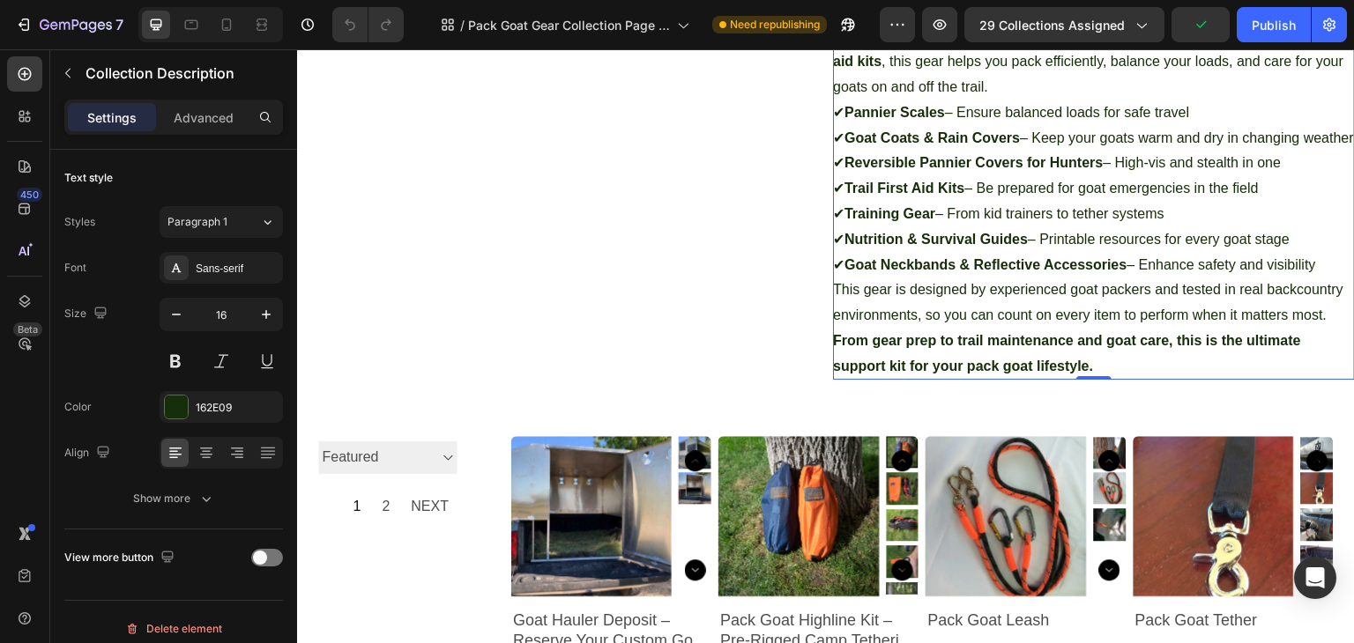
click at [1110, 380] on div "Equip Your Goats for the Backcountry – Trusted Gear for Every Trail Adventure O…" at bounding box center [1094, 109] width 522 height 541
click at [1091, 380] on div "Equip Your Goats for the Backcountry – Trusted Gear for Every Trail Adventure O…" at bounding box center [1094, 109] width 522 height 541
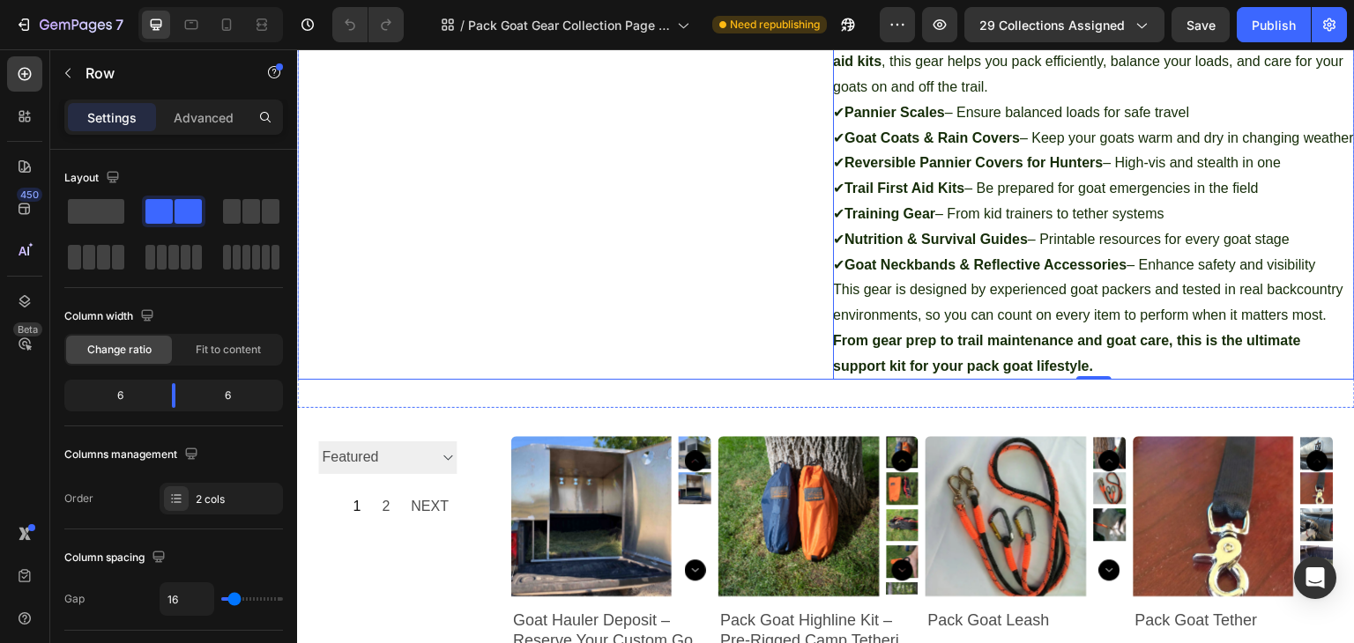
click at [734, 299] on div "Drop element here Collection Banner" at bounding box center [558, 74] width 522 height 612
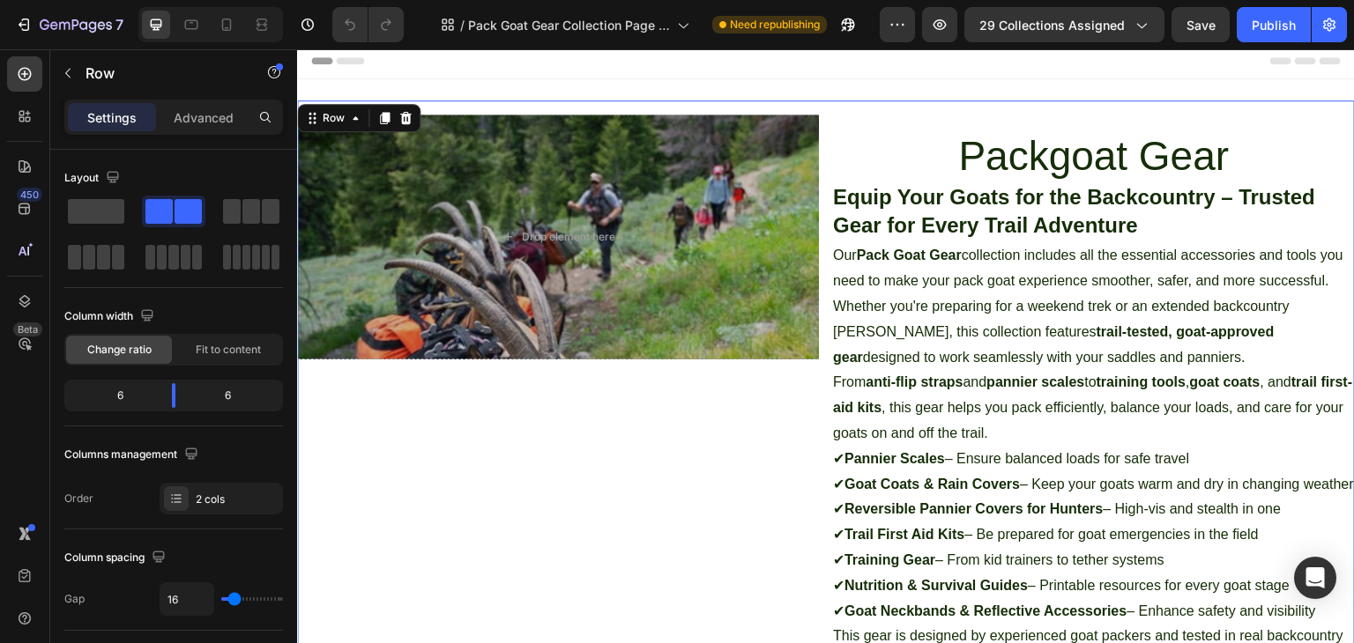
scroll to position [0, 0]
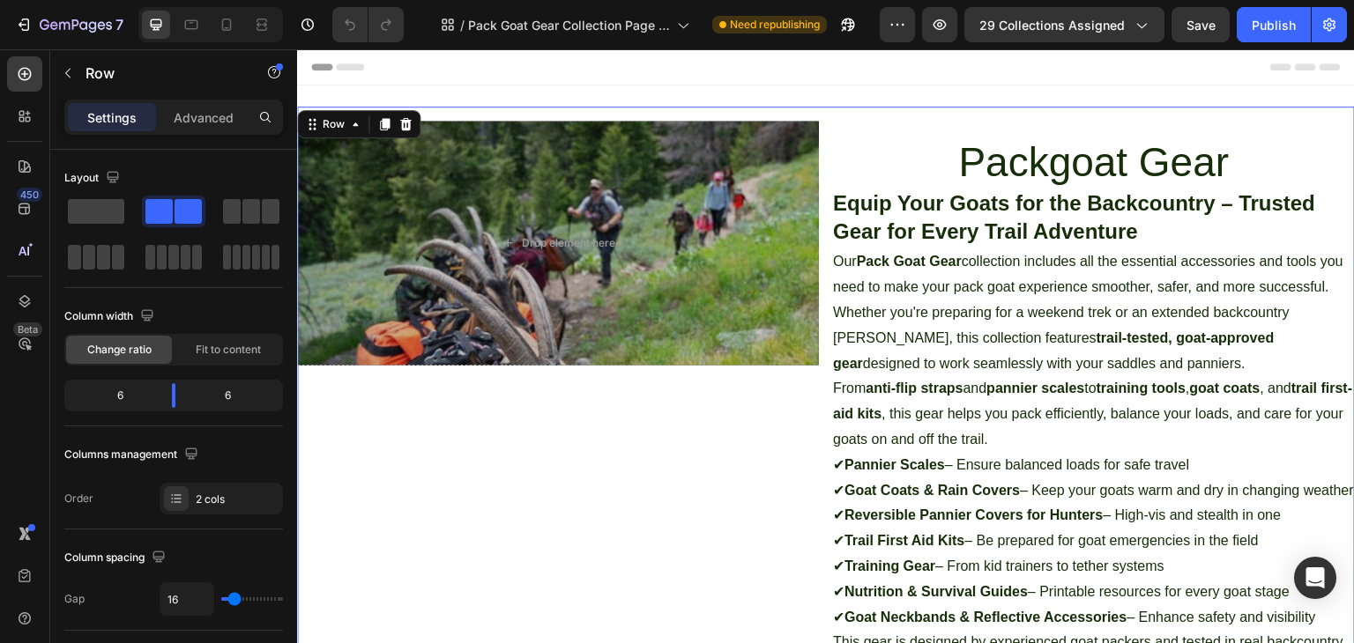
click at [819, 276] on div "Drop element here Collection Banner Packgoat Gear Collection Title Equip Your G…" at bounding box center [826, 420] width 1058 height 626
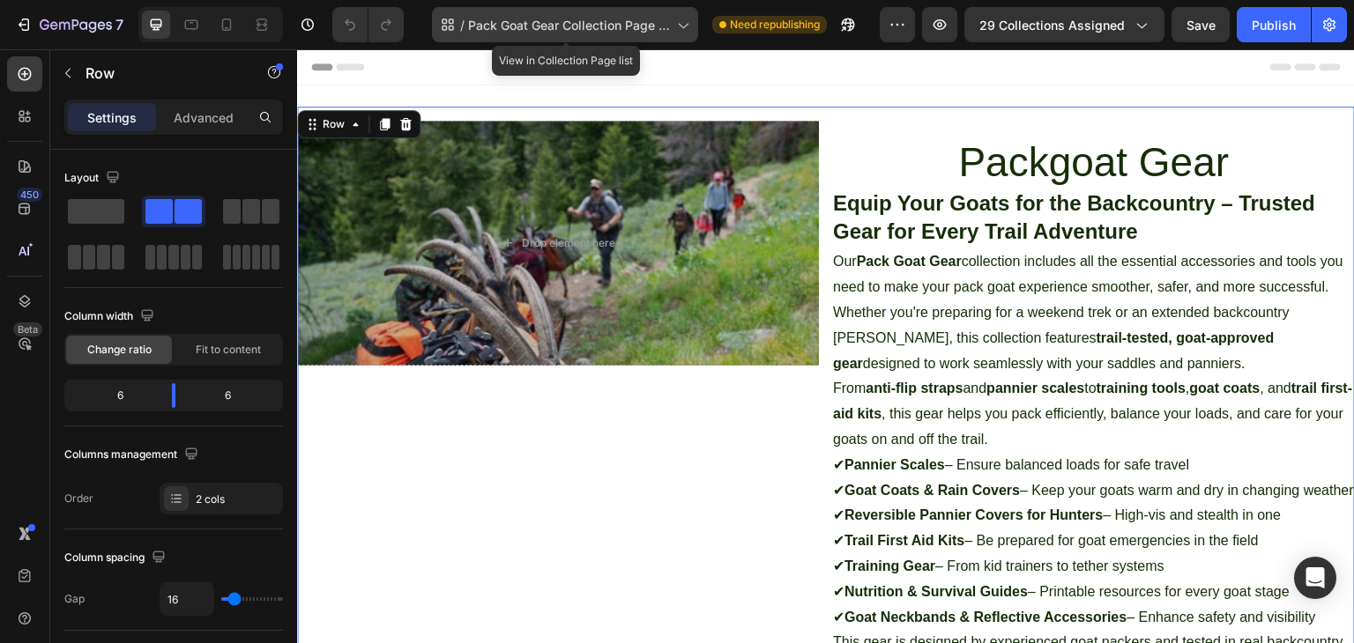
click at [651, 31] on span "Pack Goat Gear Collection Page - [DATE] 15:38:13" at bounding box center [569, 25] width 202 height 19
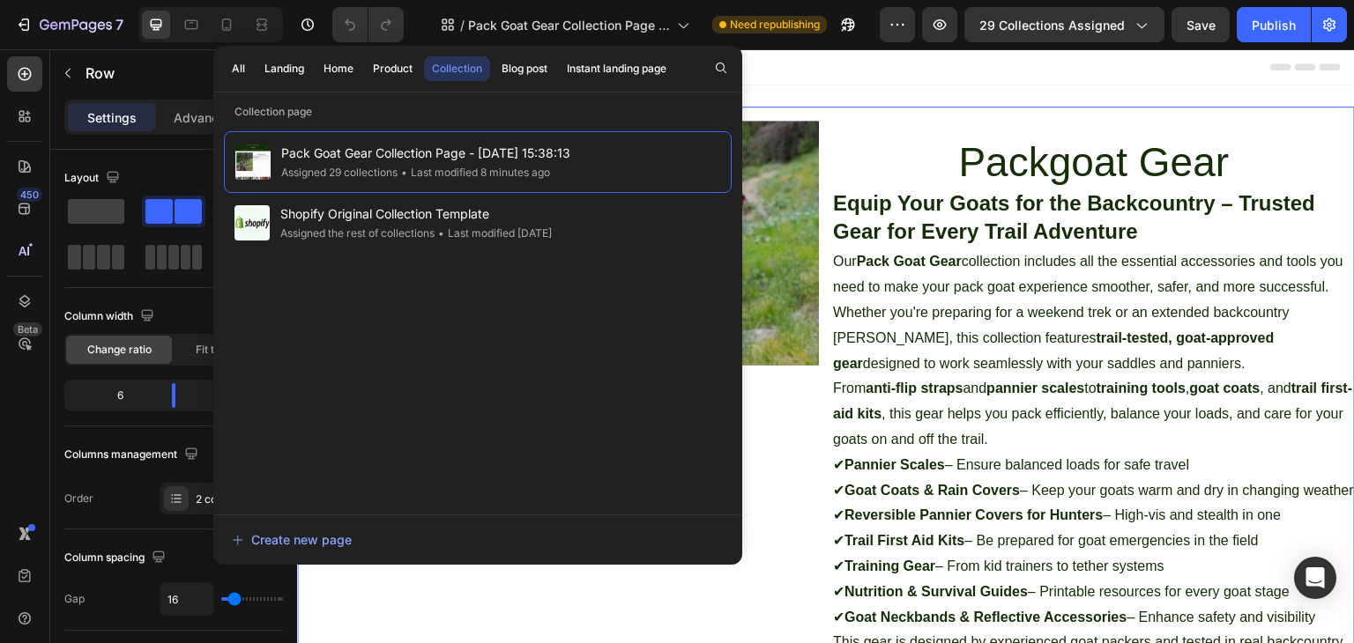
click at [804, 426] on div "Drop element here Collection Banner" at bounding box center [558, 427] width 522 height 612
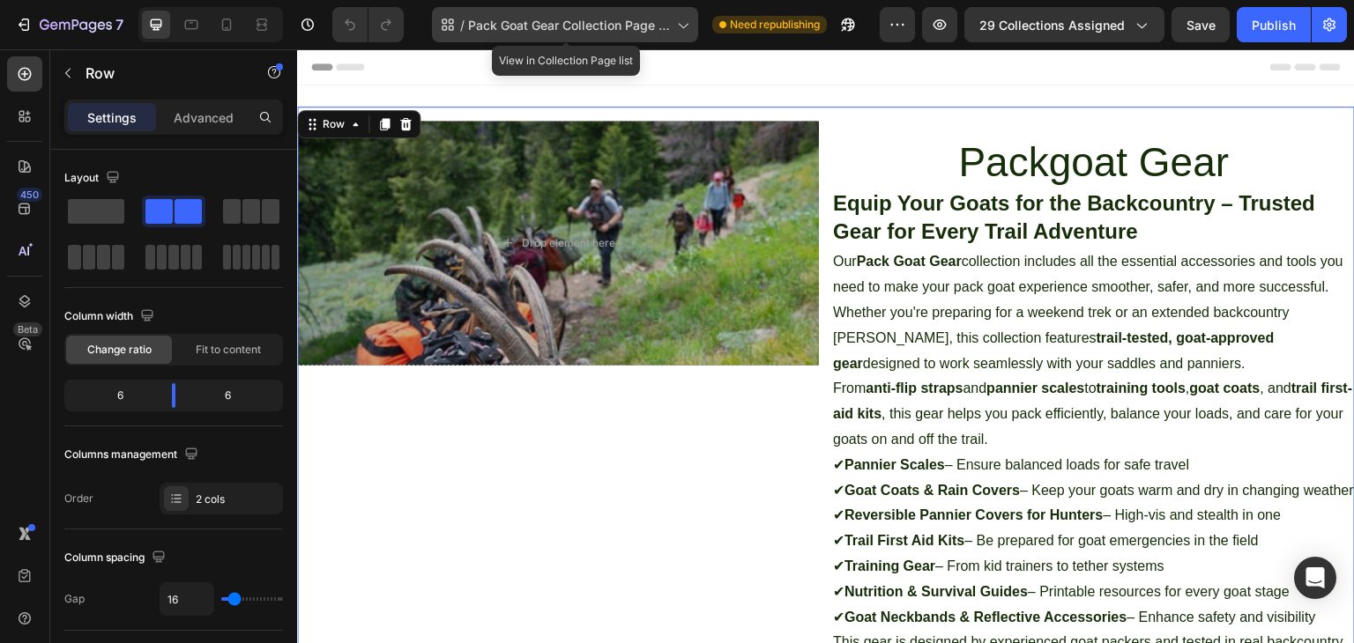
click at [557, 29] on span "Pack Goat Gear Collection Page - [DATE] 15:38:13" at bounding box center [569, 25] width 202 height 19
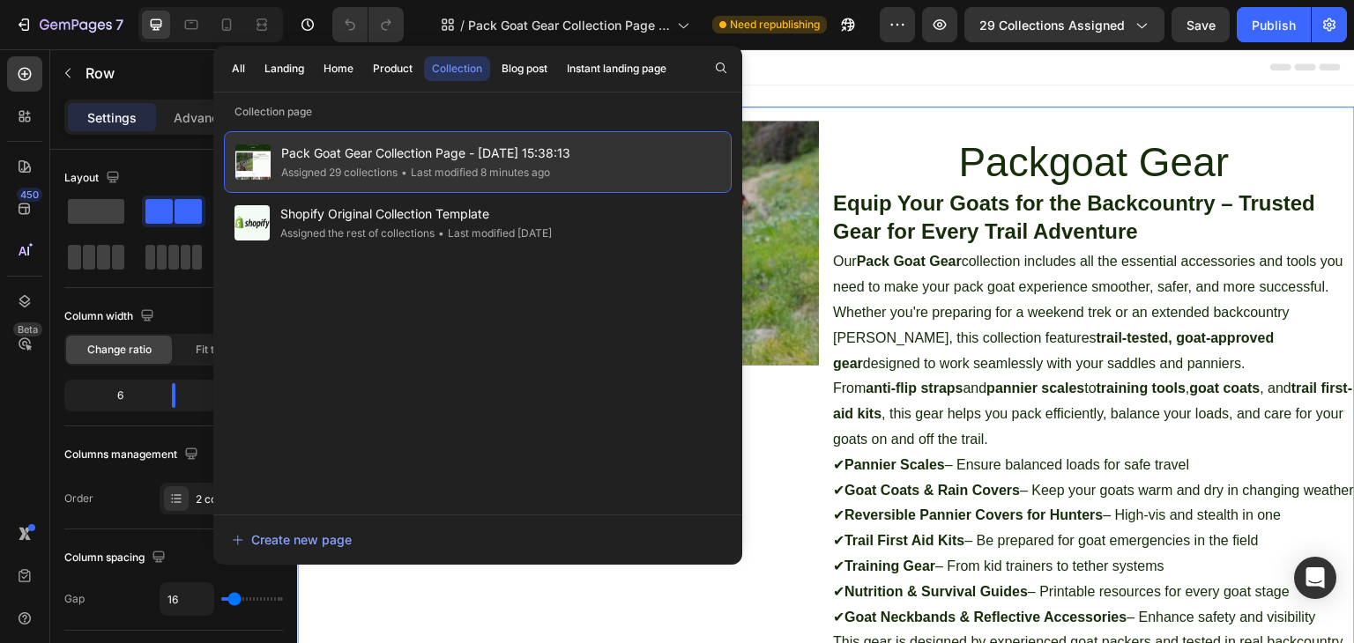
click at [546, 158] on span "Pack Goat Gear Collection Page - [DATE] 15:38:13" at bounding box center [425, 153] width 289 height 21
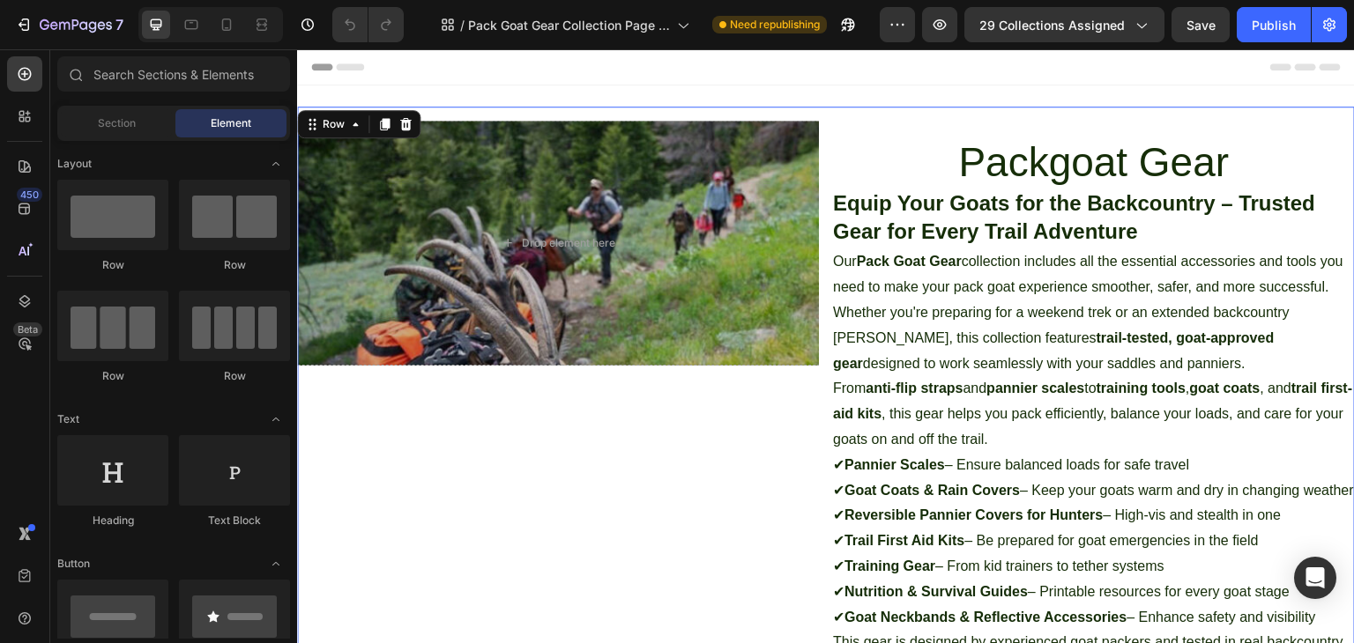
click at [739, 395] on div "Drop element here Collection Banner" at bounding box center [558, 427] width 522 height 612
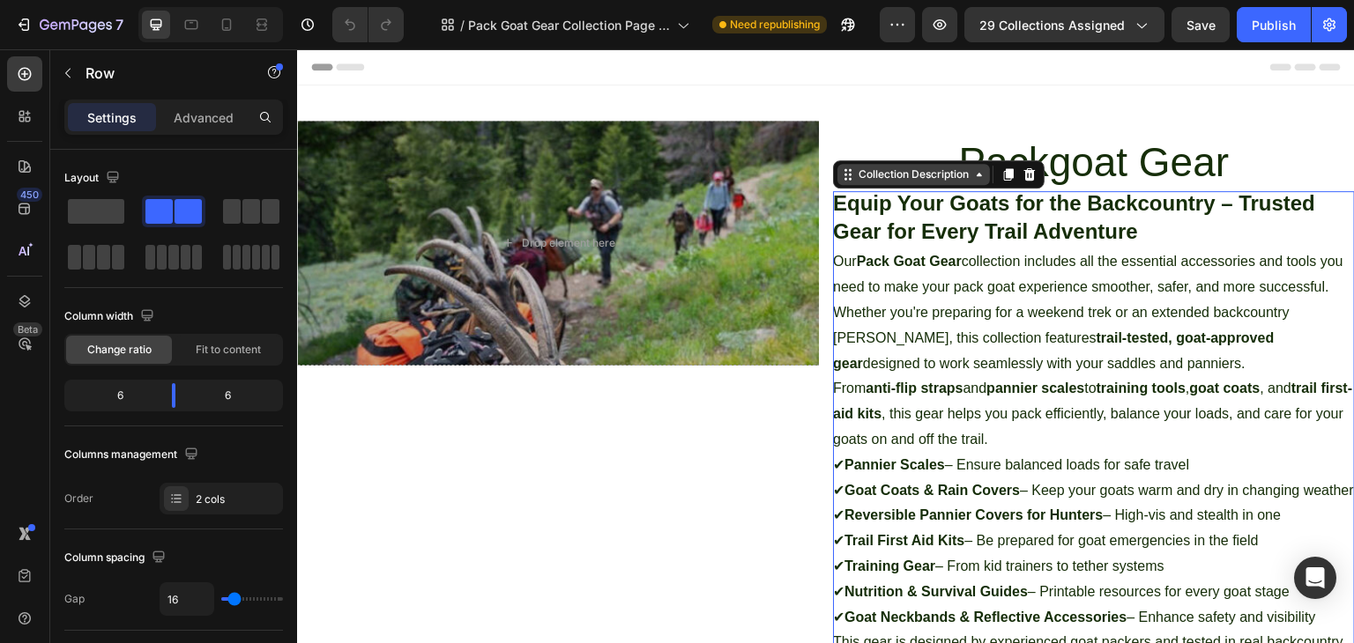
click at [929, 188] on div "Packgoat Gear Collection Title Equip Your Goats for the Backcountry – Trusted G…" at bounding box center [1094, 427] width 522 height 612
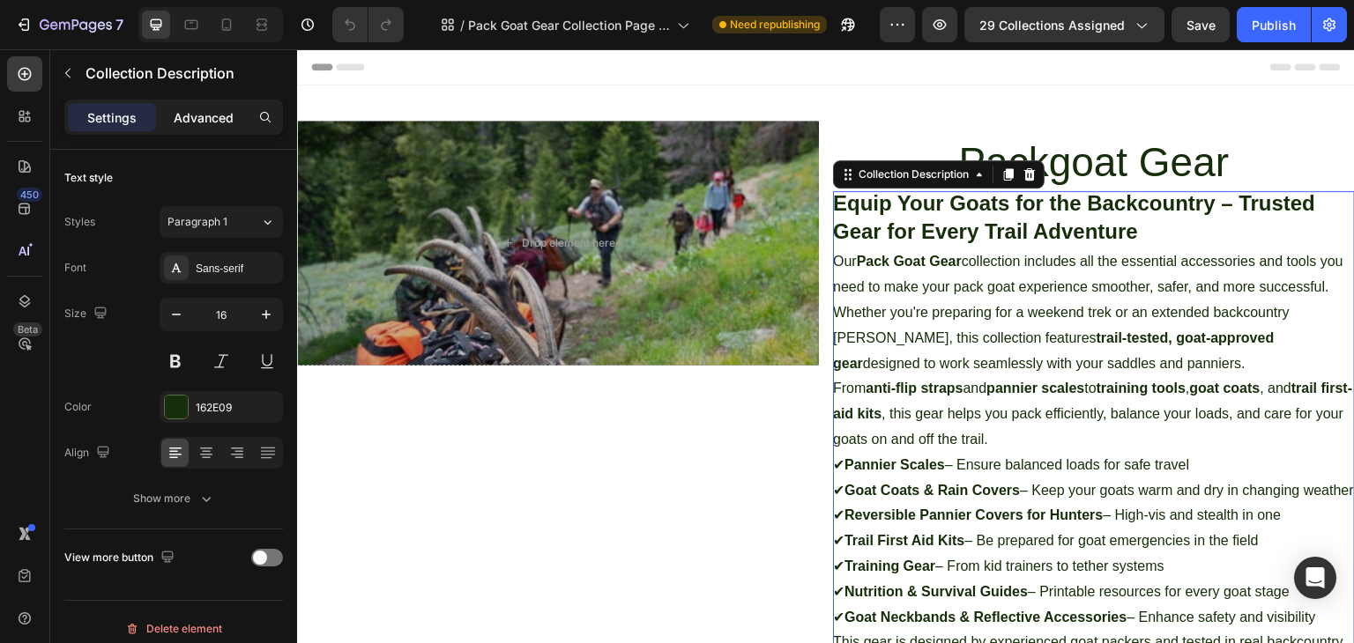
click at [229, 118] on p "Advanced" at bounding box center [204, 117] width 60 height 19
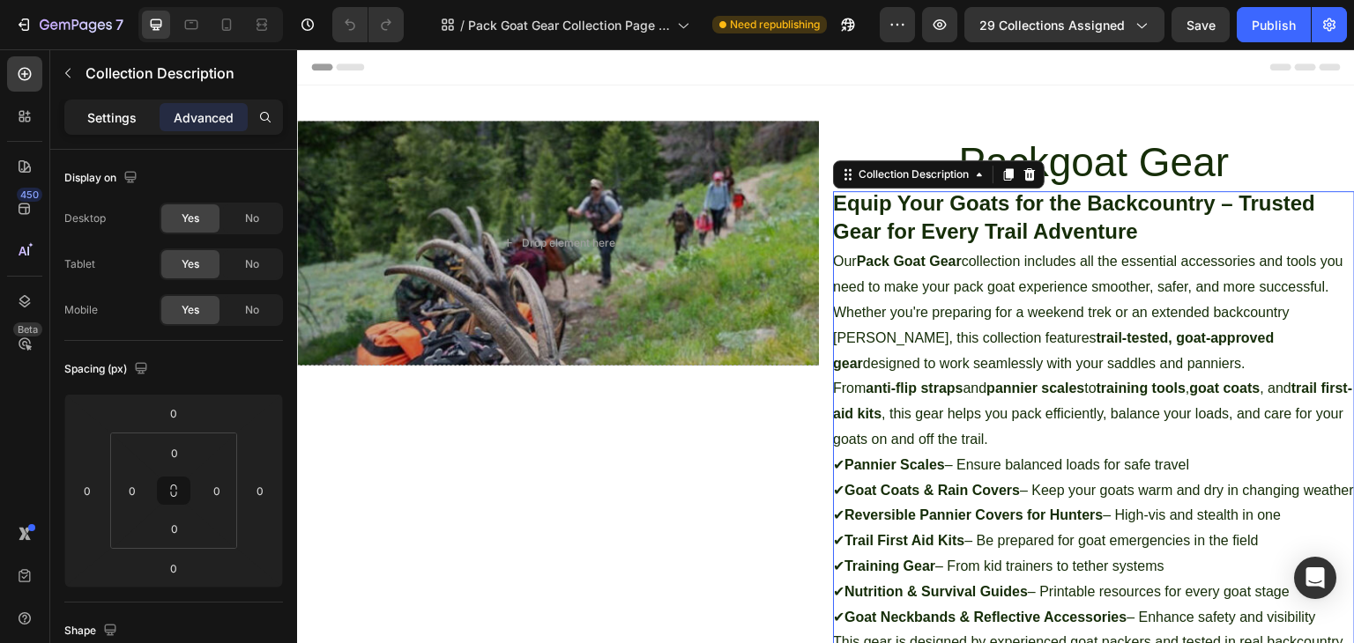
click at [108, 119] on p "Settings" at bounding box center [111, 117] width 49 height 19
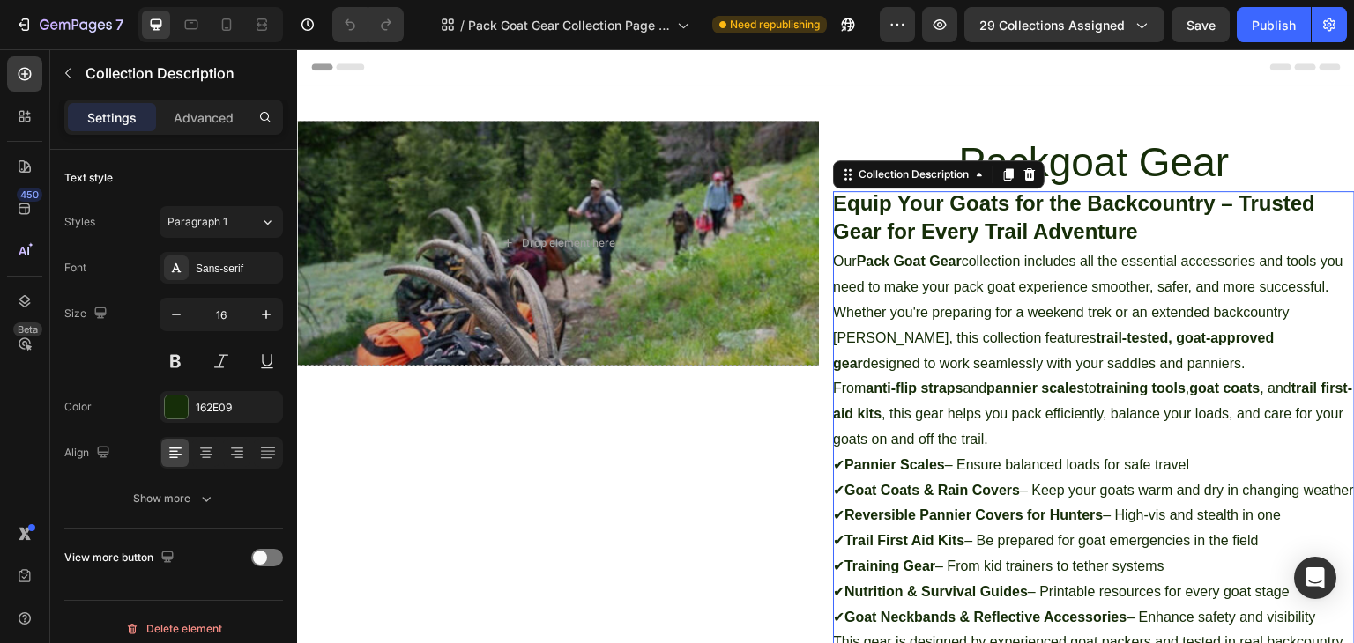
click at [1053, 332] on p "Our Pack Goat Gear collection includes all the essential accessories and tools …" at bounding box center [1088, 312] width 510 height 116
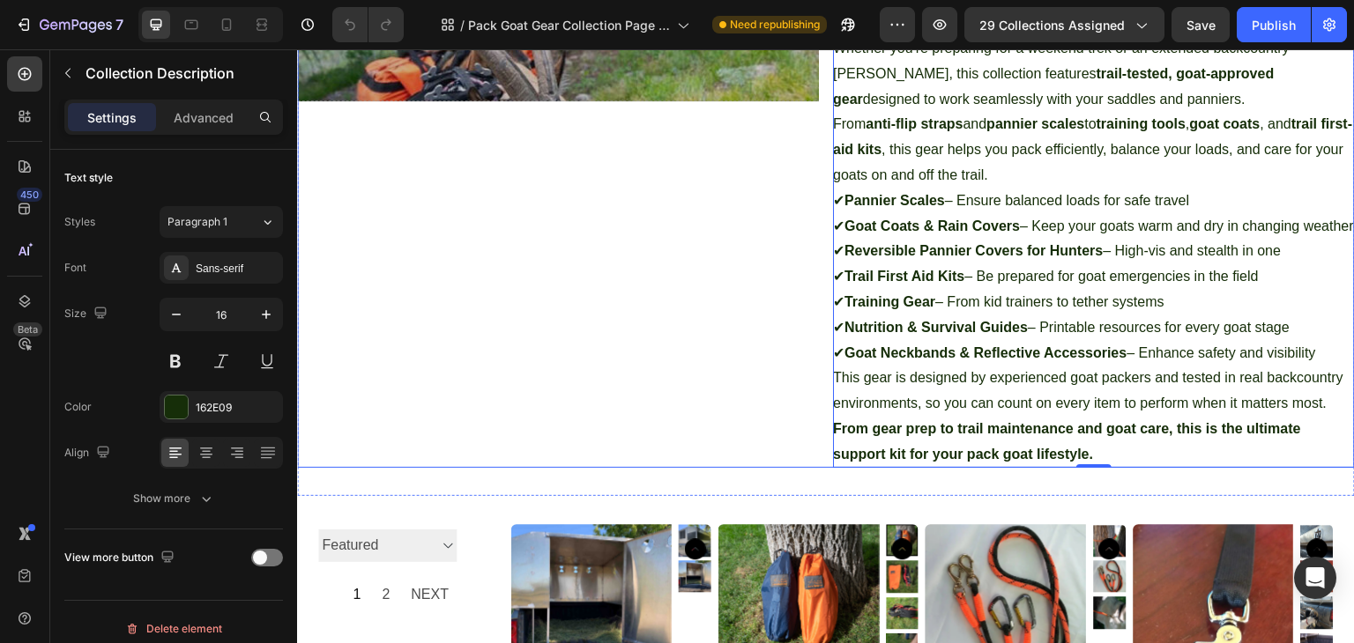
scroll to position [88, 0]
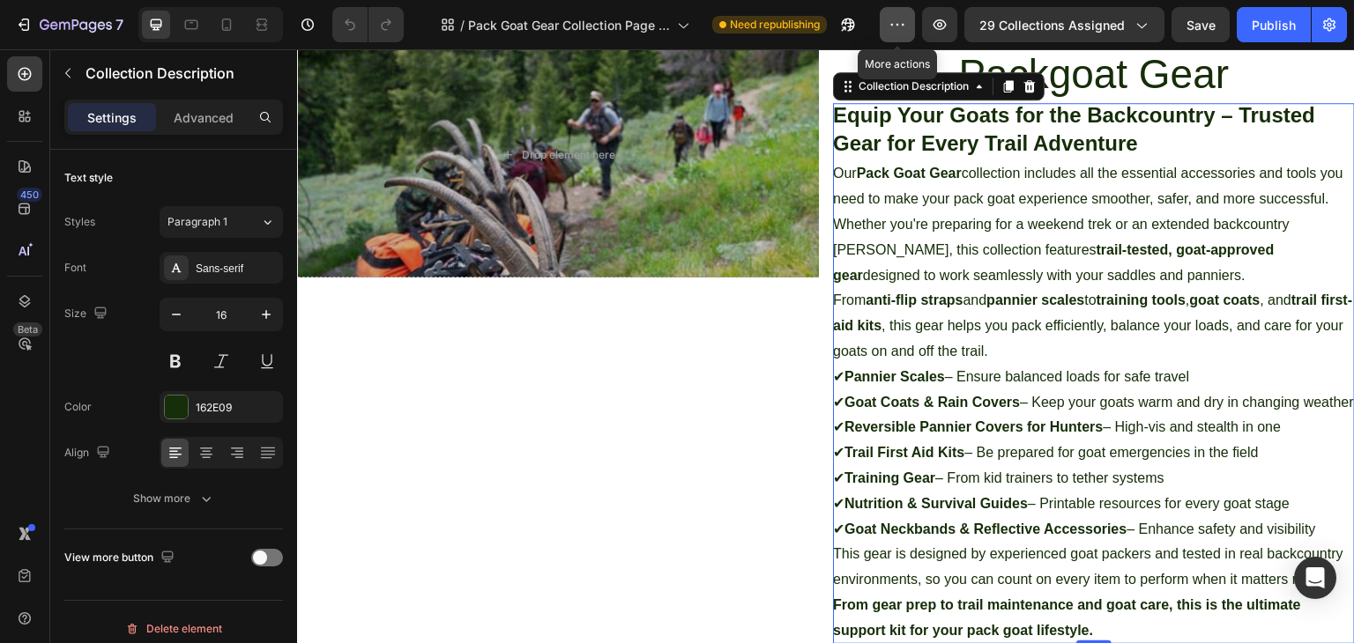
click at [903, 30] on icon "button" at bounding box center [897, 25] width 18 height 18
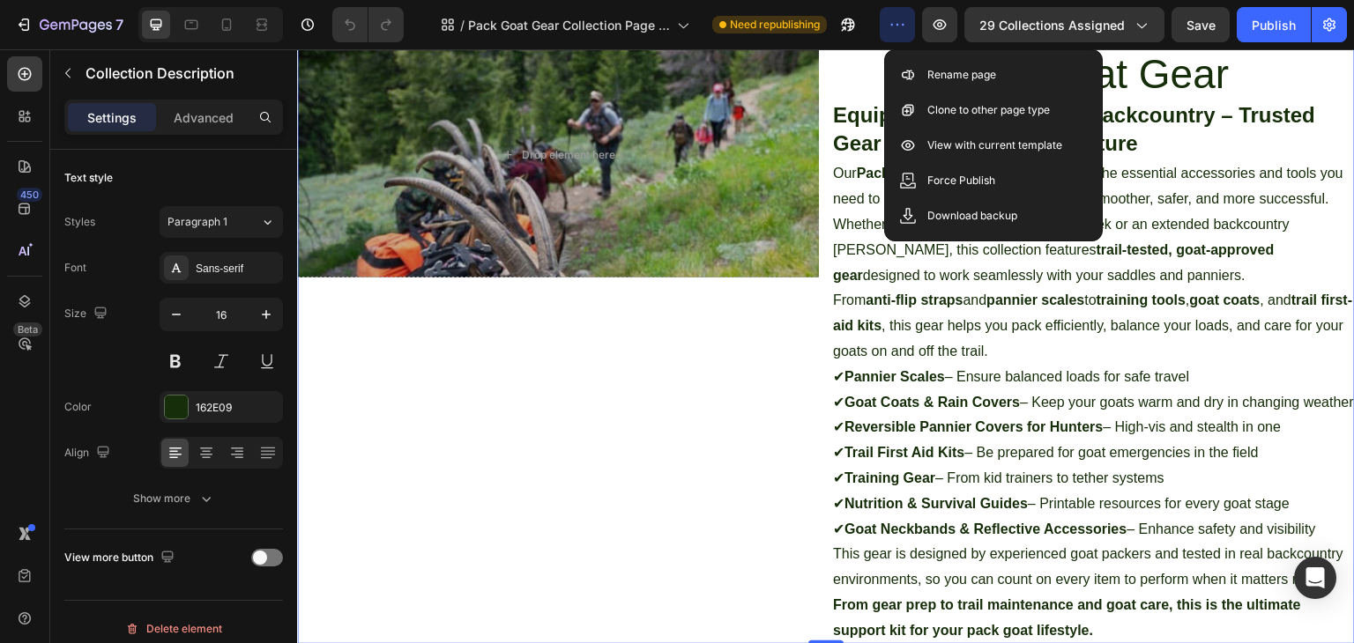
click at [702, 312] on div "Drop element here Collection Banner" at bounding box center [558, 339] width 522 height 612
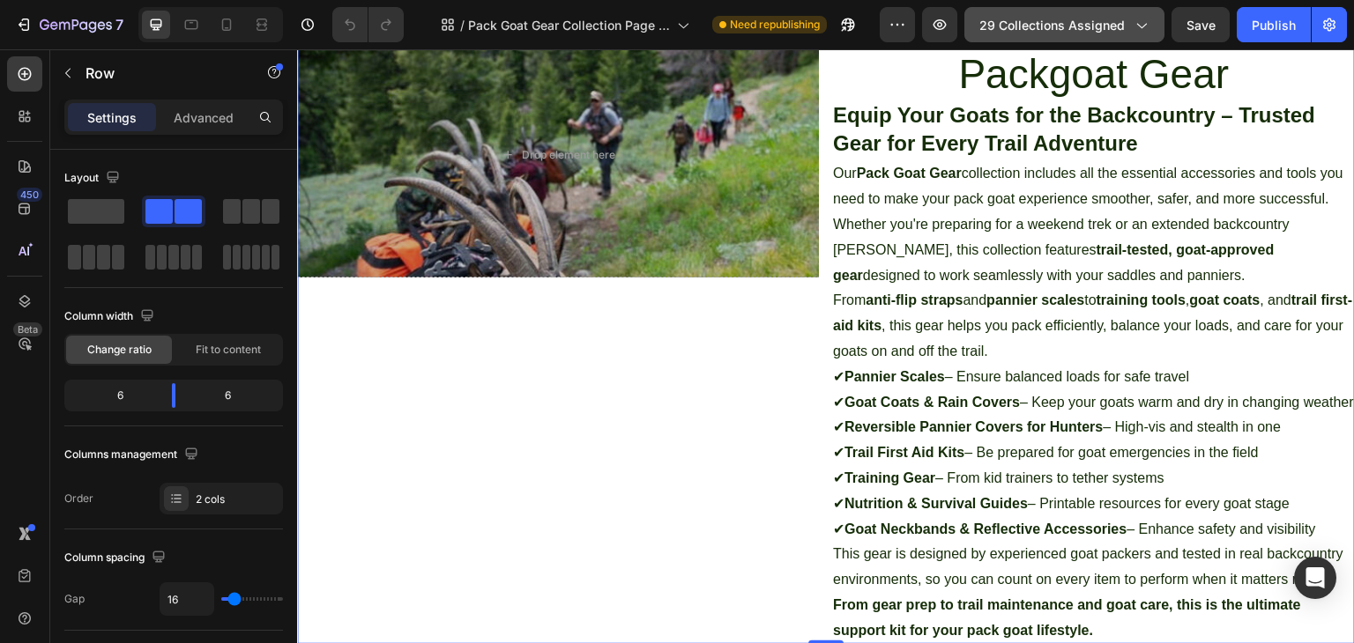
click at [1140, 29] on icon "button" at bounding box center [1141, 25] width 18 height 18
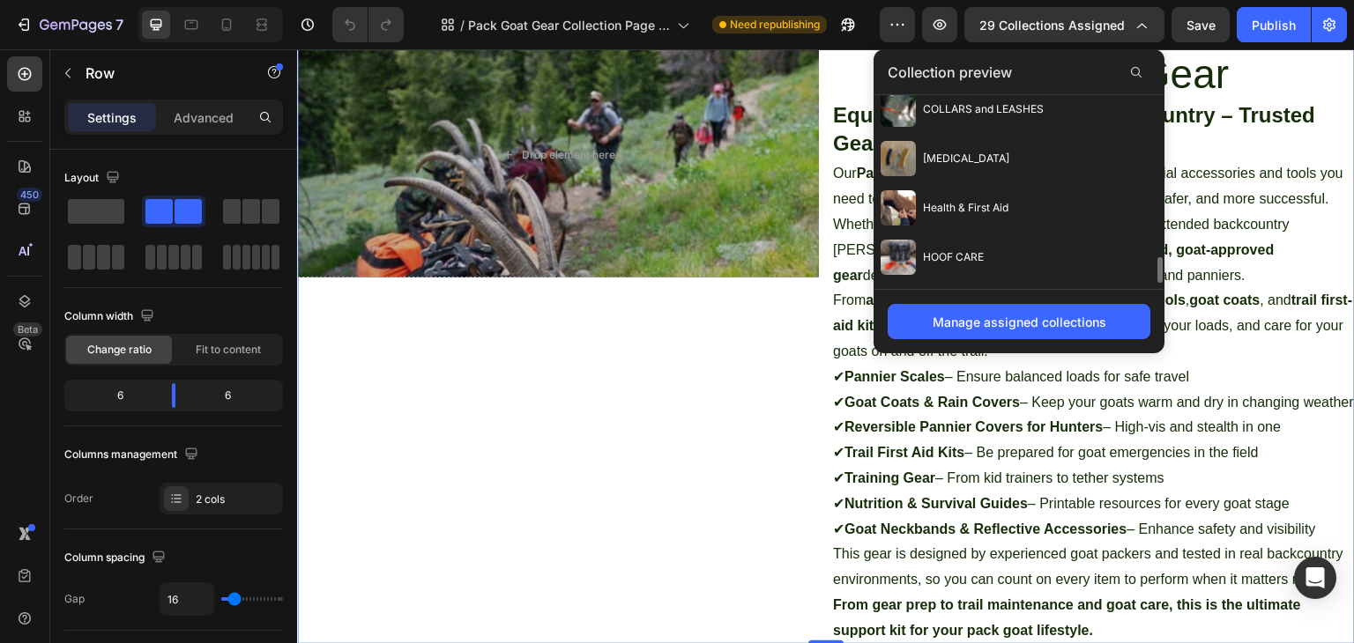
scroll to position [1237, 0]
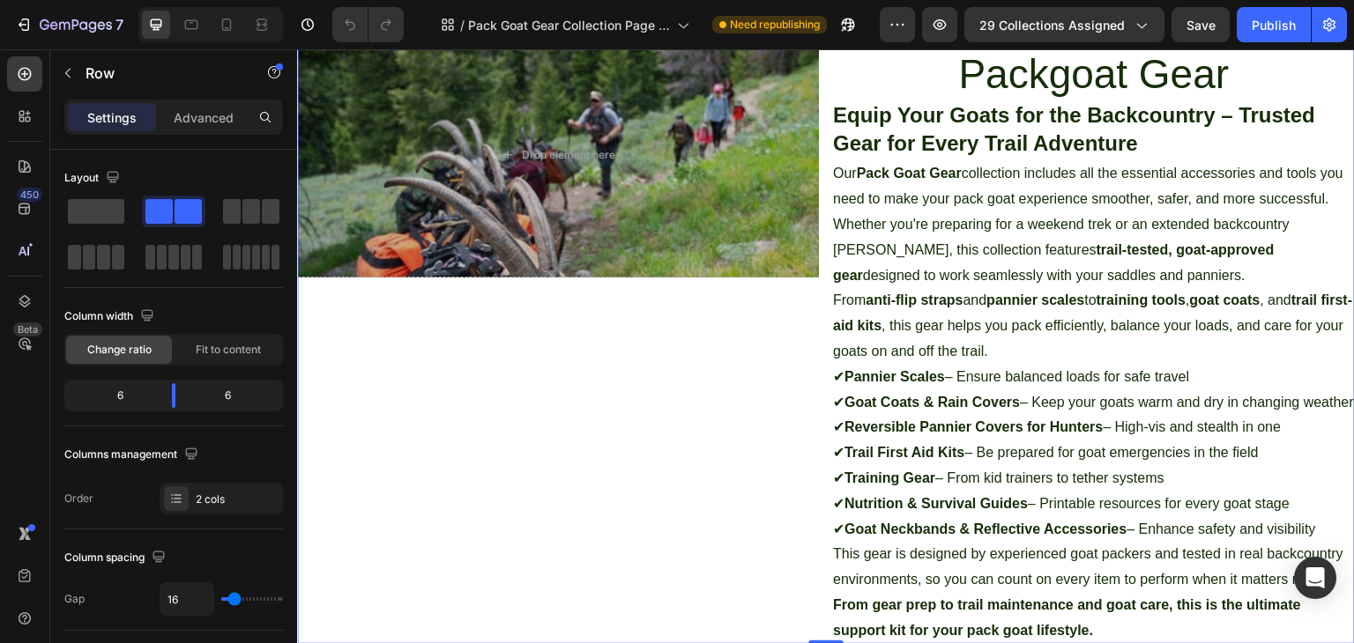
click at [745, 345] on div "Drop element here Collection Banner" at bounding box center [558, 339] width 522 height 612
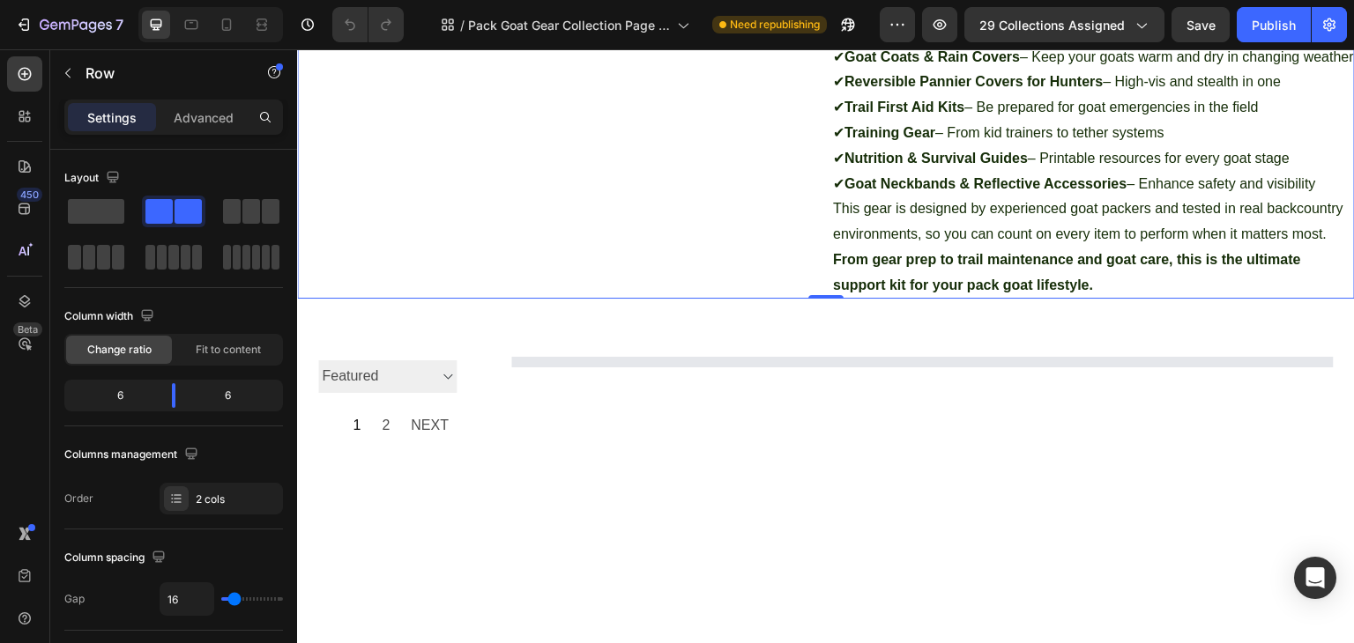
scroll to position [441, 0]
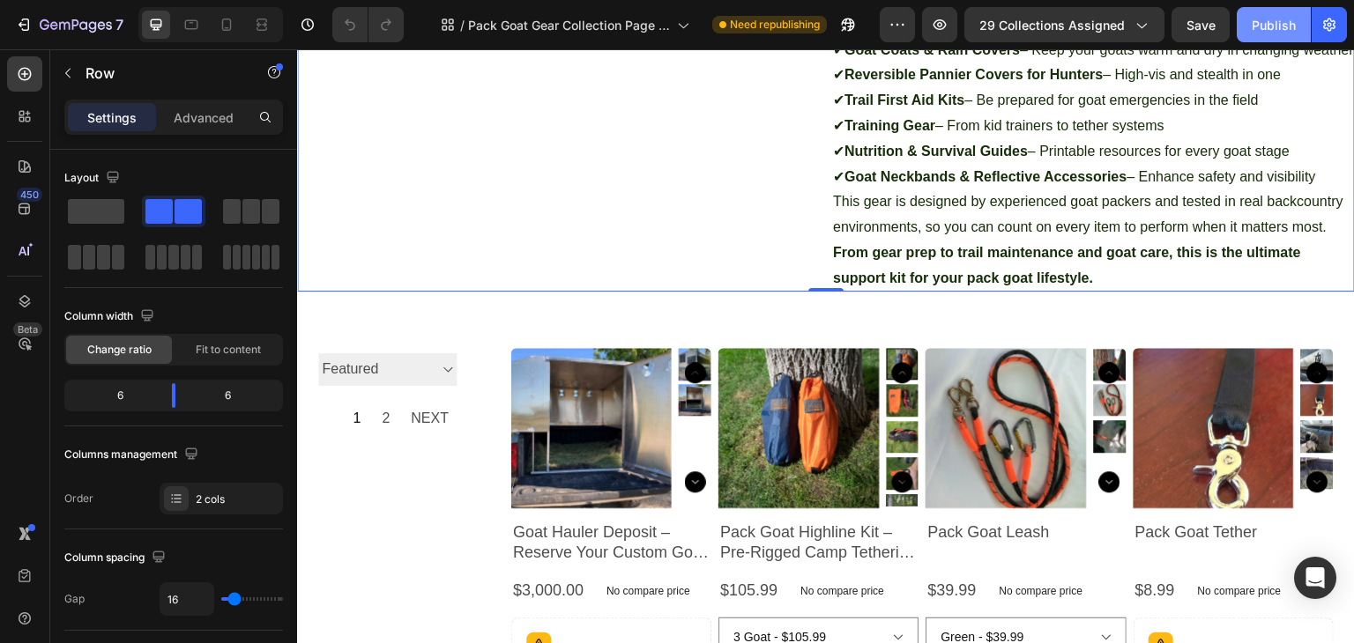
click at [1273, 19] on div "Publish" at bounding box center [1273, 25] width 44 height 19
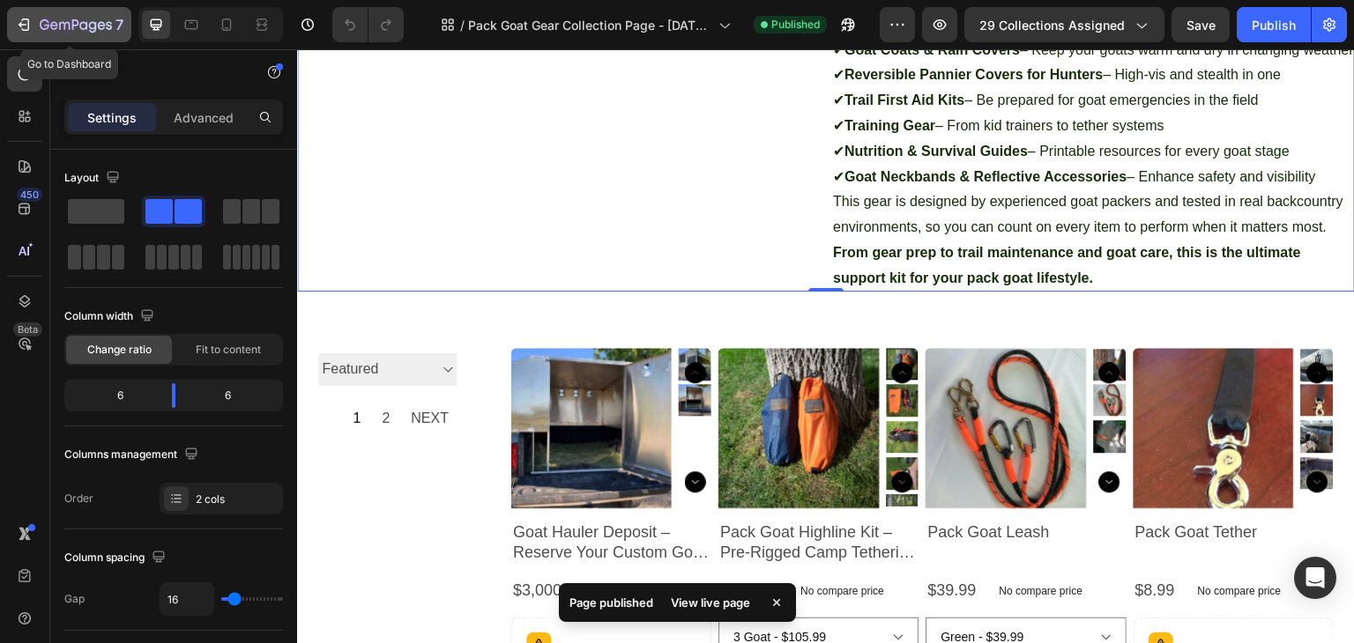
click at [15, 20] on icon "button" at bounding box center [24, 25] width 18 height 18
